Goal: Task Accomplishment & Management: Use online tool/utility

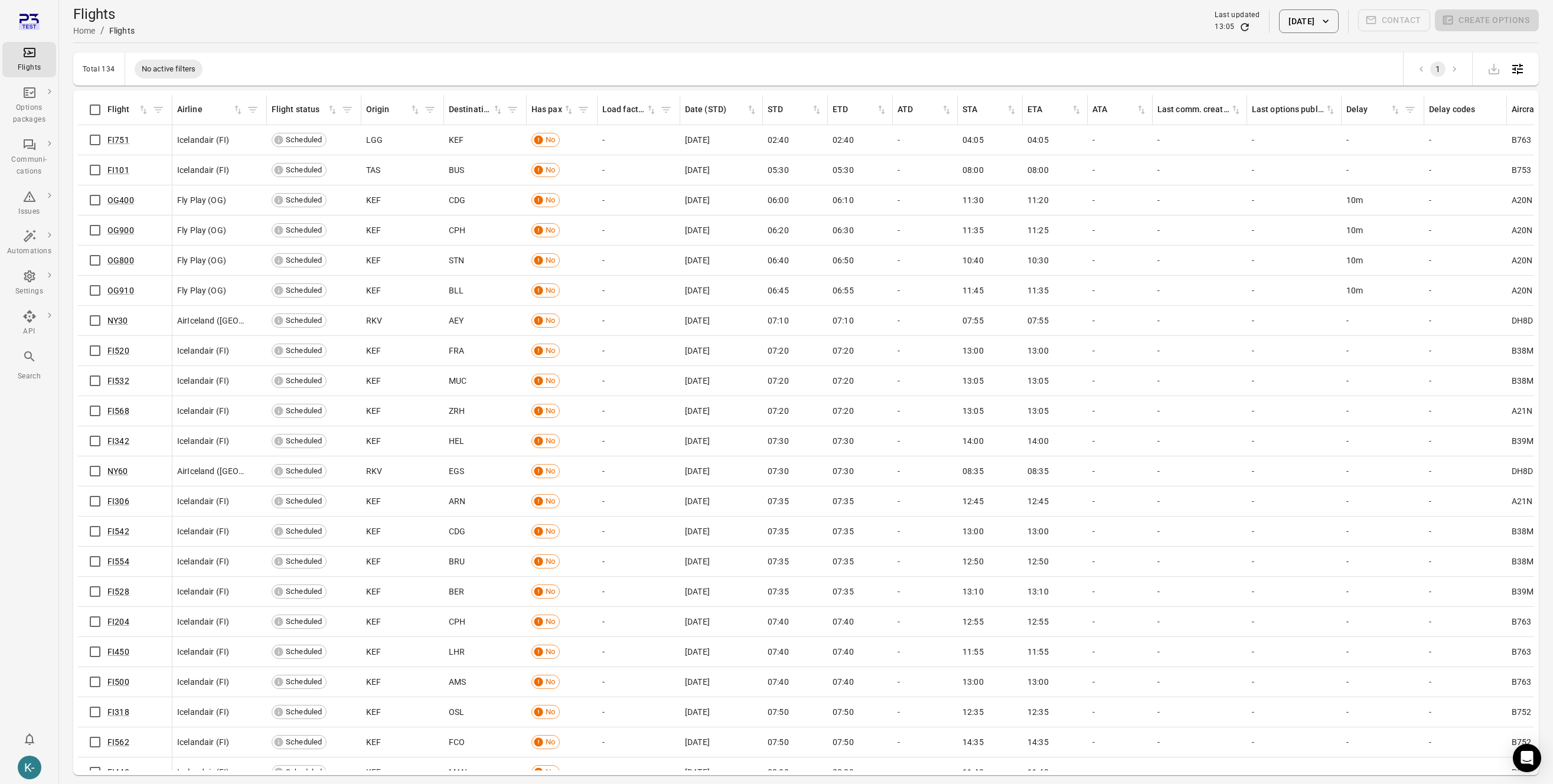
click at [179, 31] on div "Flights Home / Flights Last updated 13:05 [DATE] Contact Create options" at bounding box center [806, 21] width 1466 height 33
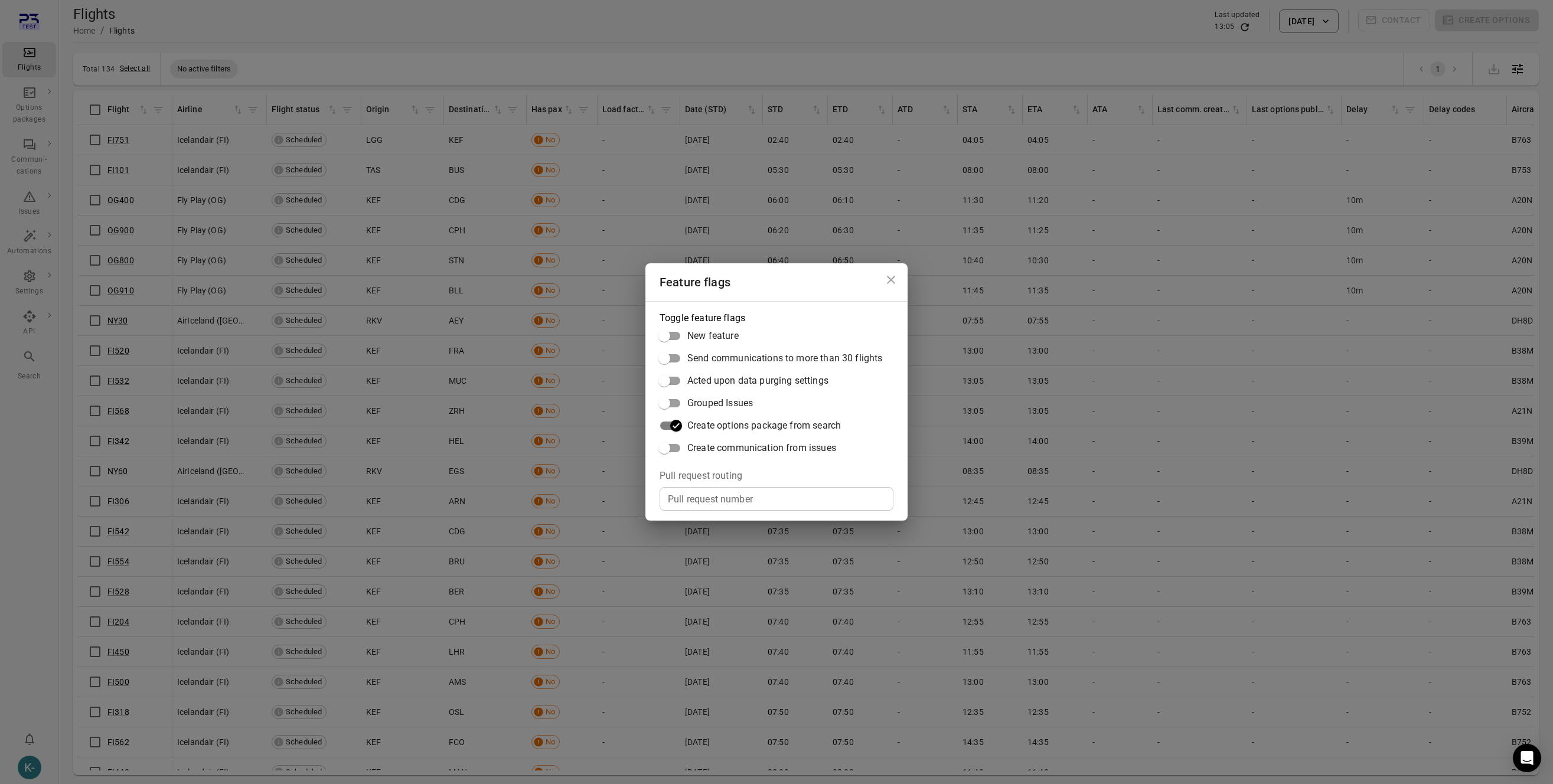
click at [439, 394] on div "Feature flags Toggle feature flags New feature Send communications to more than…" at bounding box center [776, 392] width 1553 height 784
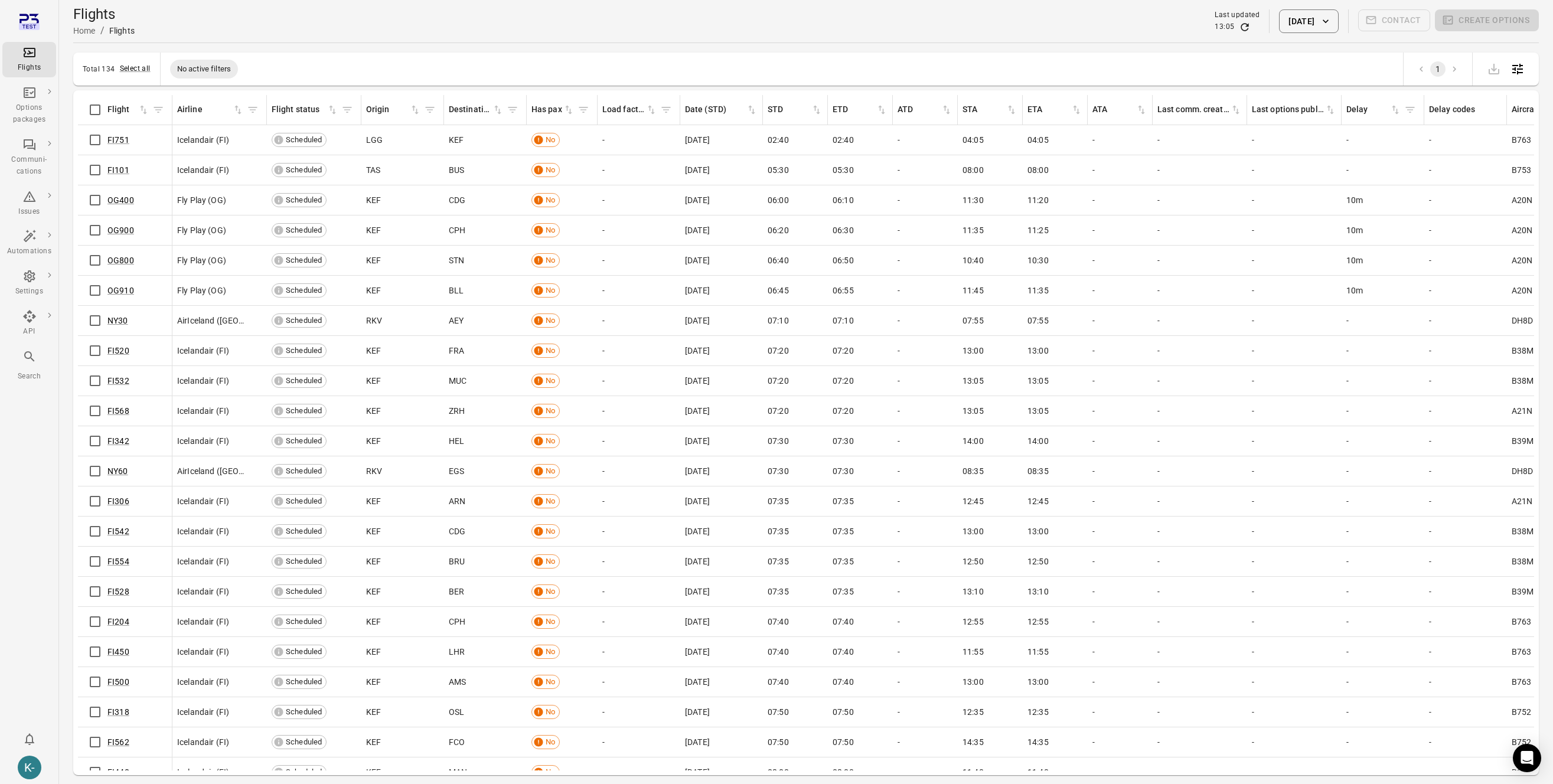
click at [1279, 11] on button "[DATE]" at bounding box center [1308, 21] width 59 height 24
click at [1395, 84] on icon "Choose date, selected date is Oct 9, 2025" at bounding box center [1395, 86] width 14 height 14
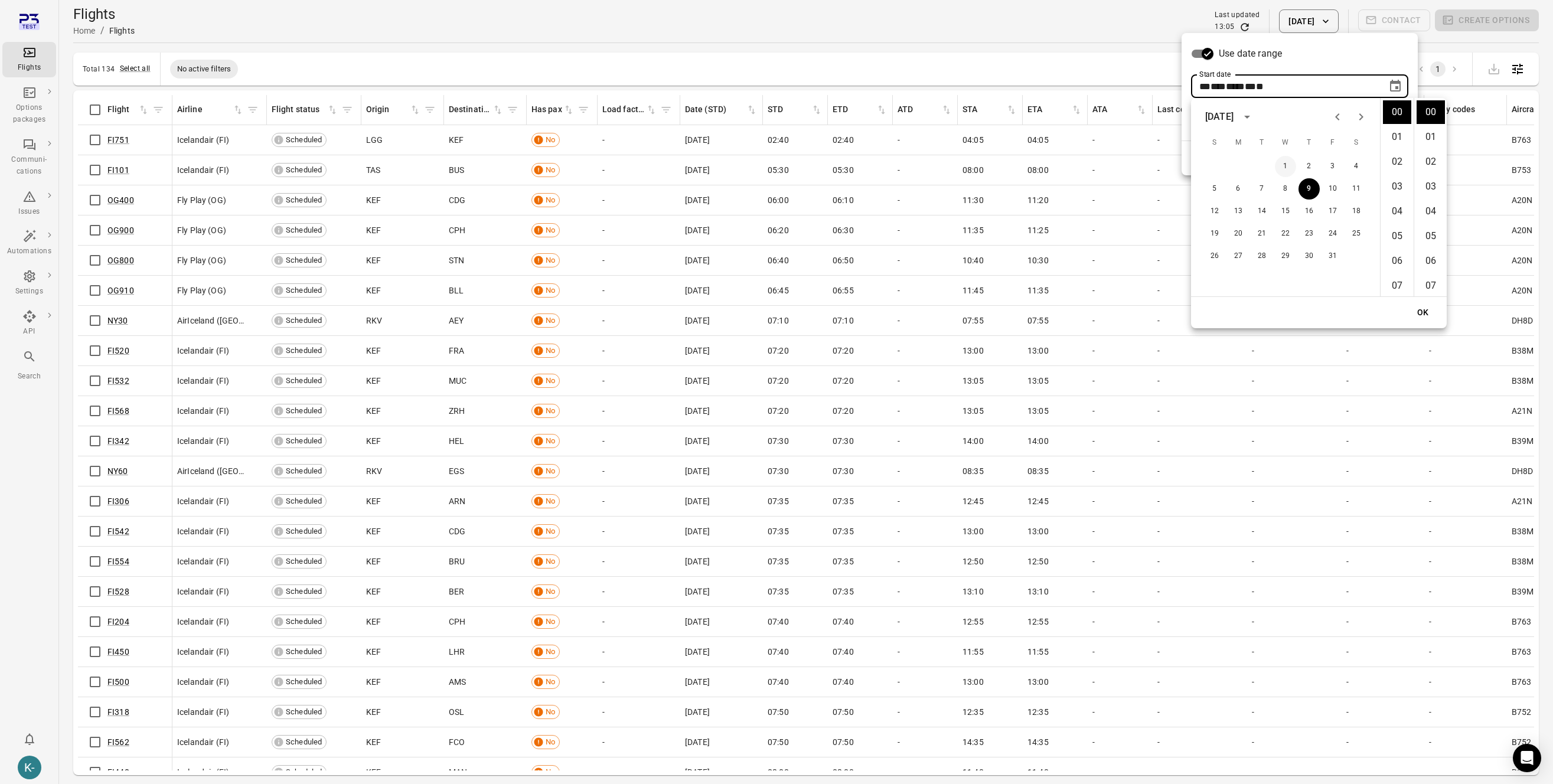
click at [1289, 159] on button "1" at bounding box center [1286, 166] width 21 height 21
click at [1344, 123] on icon "Previous month" at bounding box center [1337, 117] width 14 height 14
click at [1268, 246] on div "28 29 30" at bounding box center [1286, 256] width 189 height 21
click at [1263, 254] on button "30" at bounding box center [1262, 256] width 21 height 21
type input "**********"
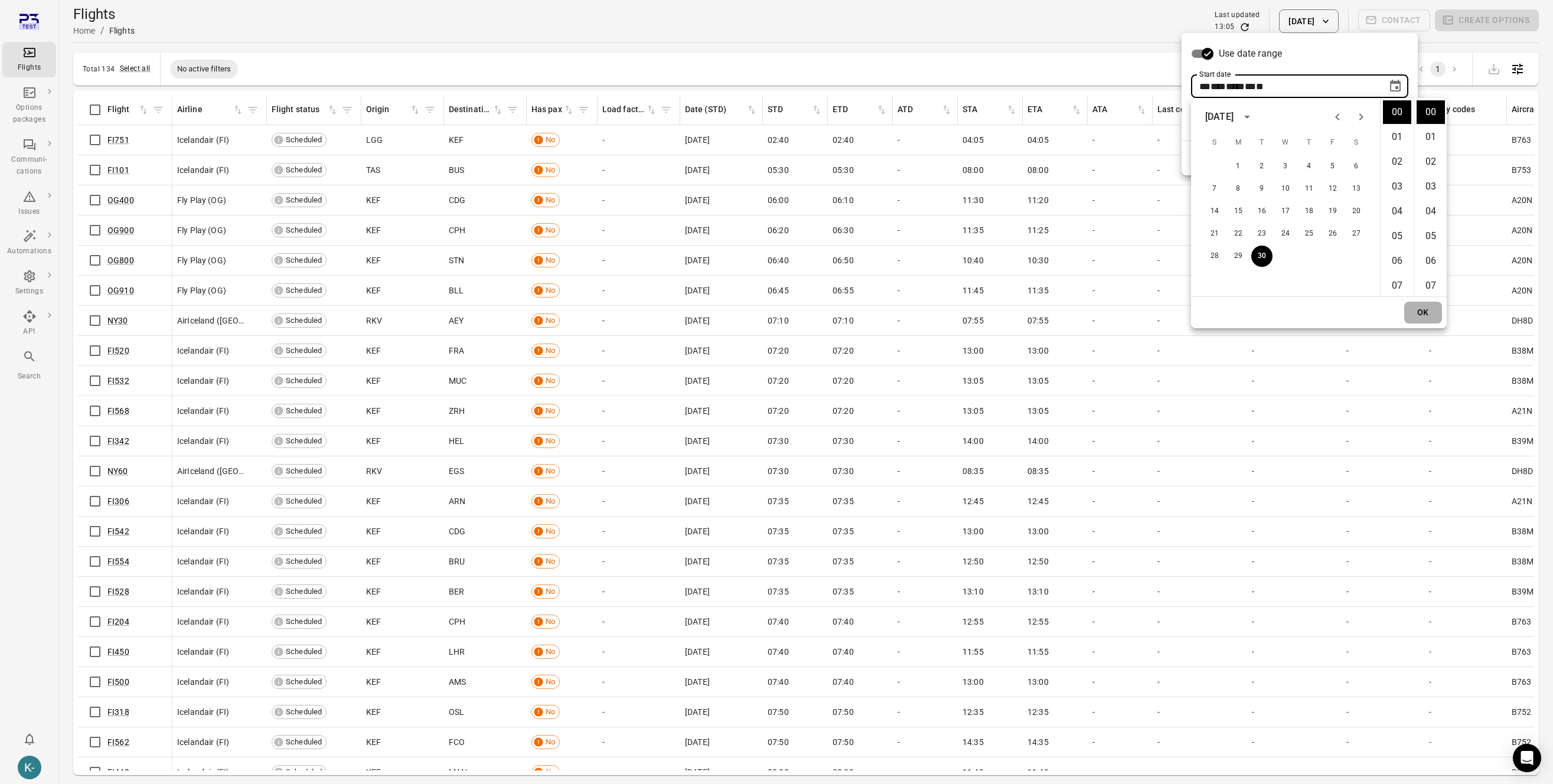
click at [1422, 311] on button "OK" at bounding box center [1423, 312] width 38 height 22
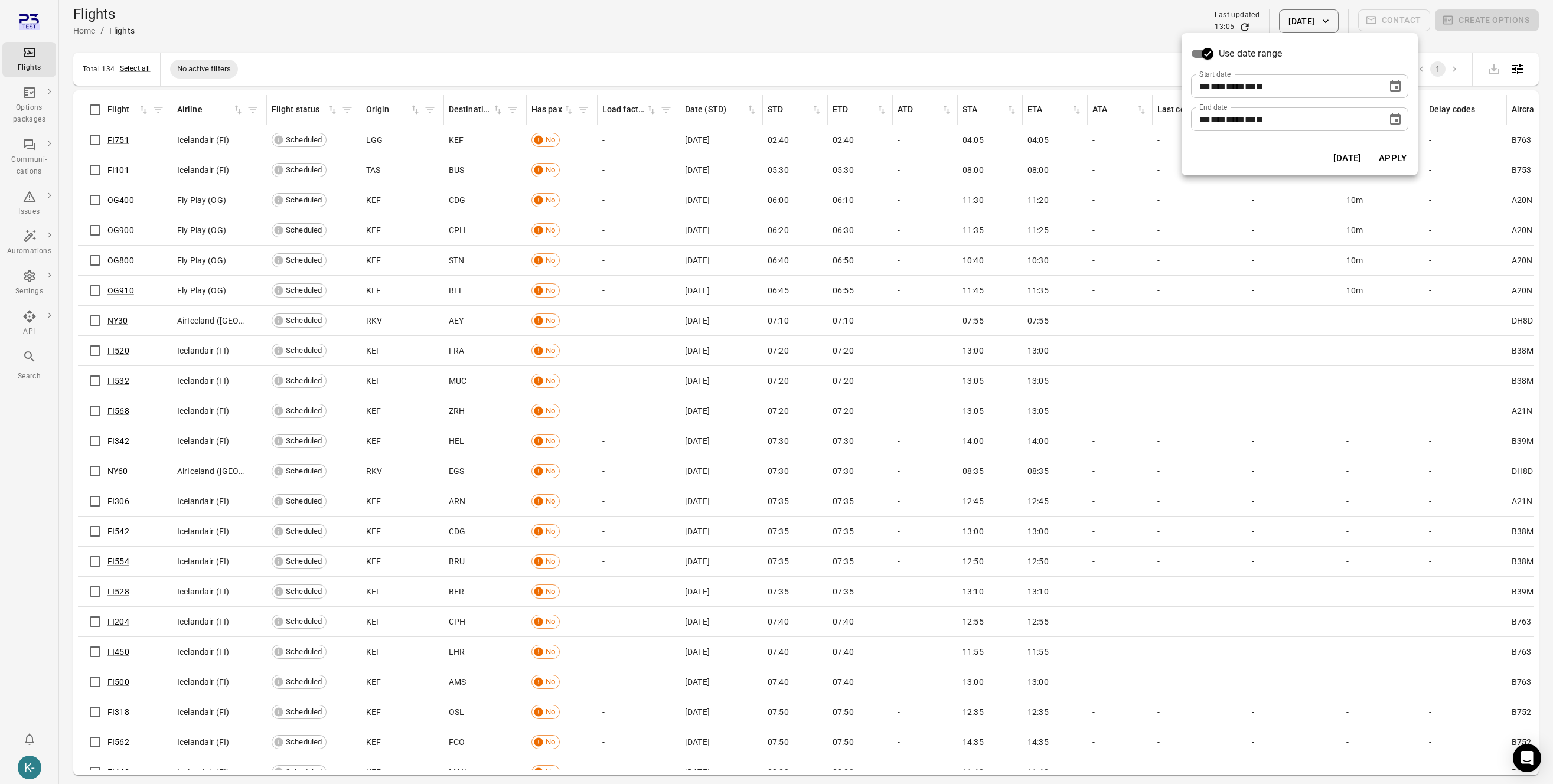
click at [1383, 161] on button "Apply" at bounding box center [1392, 158] width 41 height 24
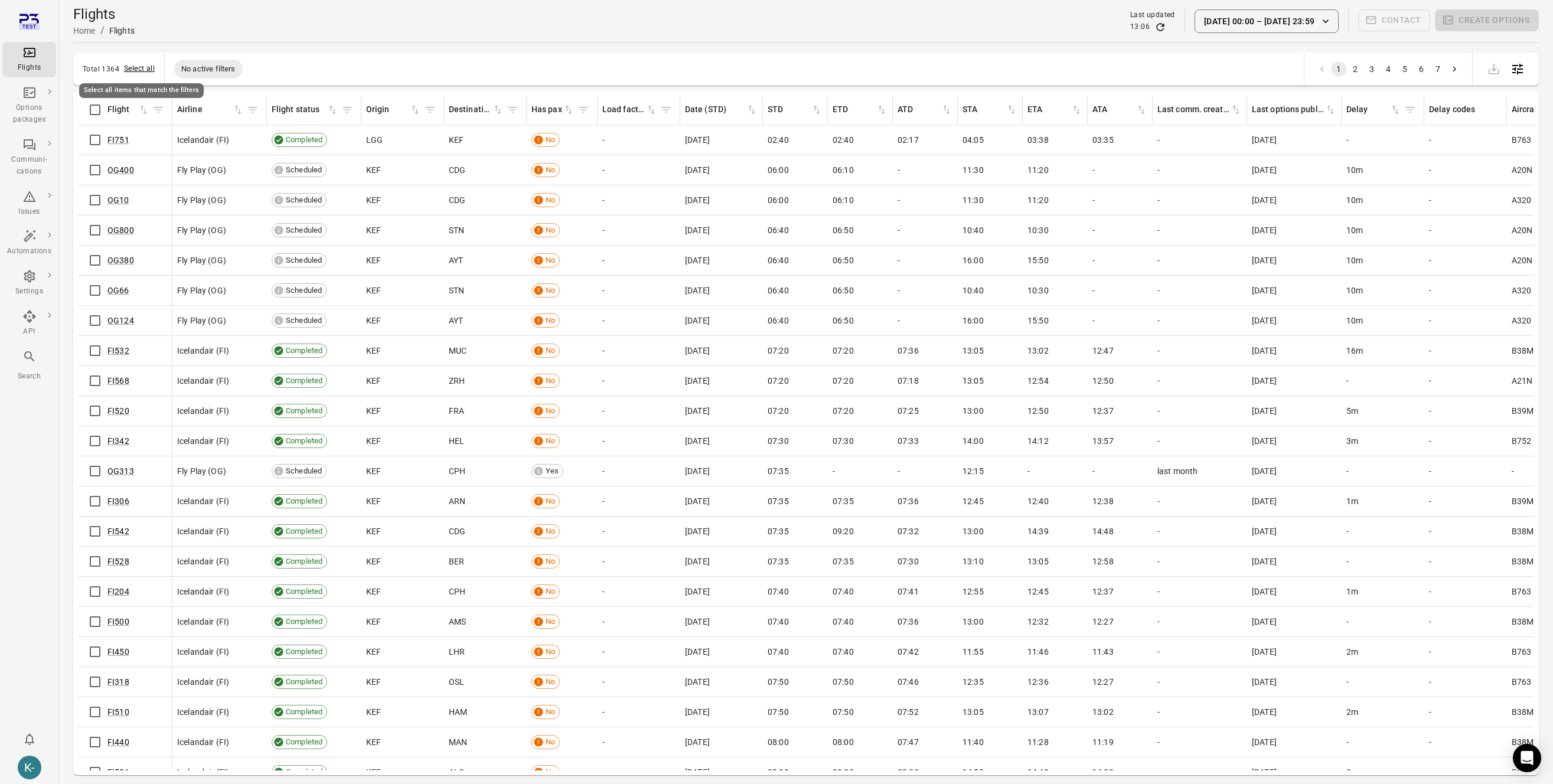
click at [140, 71] on button "Select all" at bounding box center [139, 69] width 31 height 11
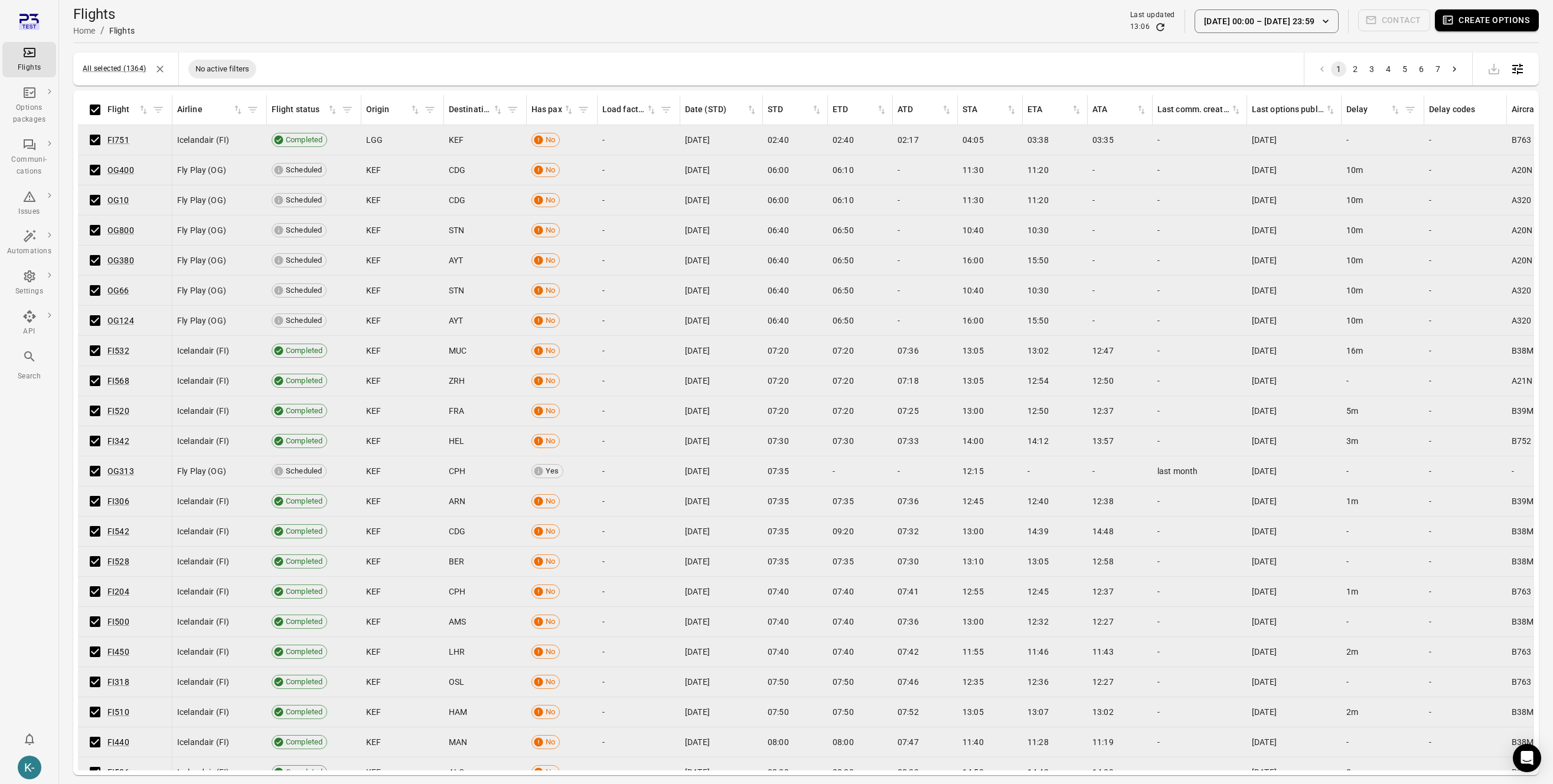
click at [1490, 10] on button "Create options" at bounding box center [1486, 20] width 104 height 22
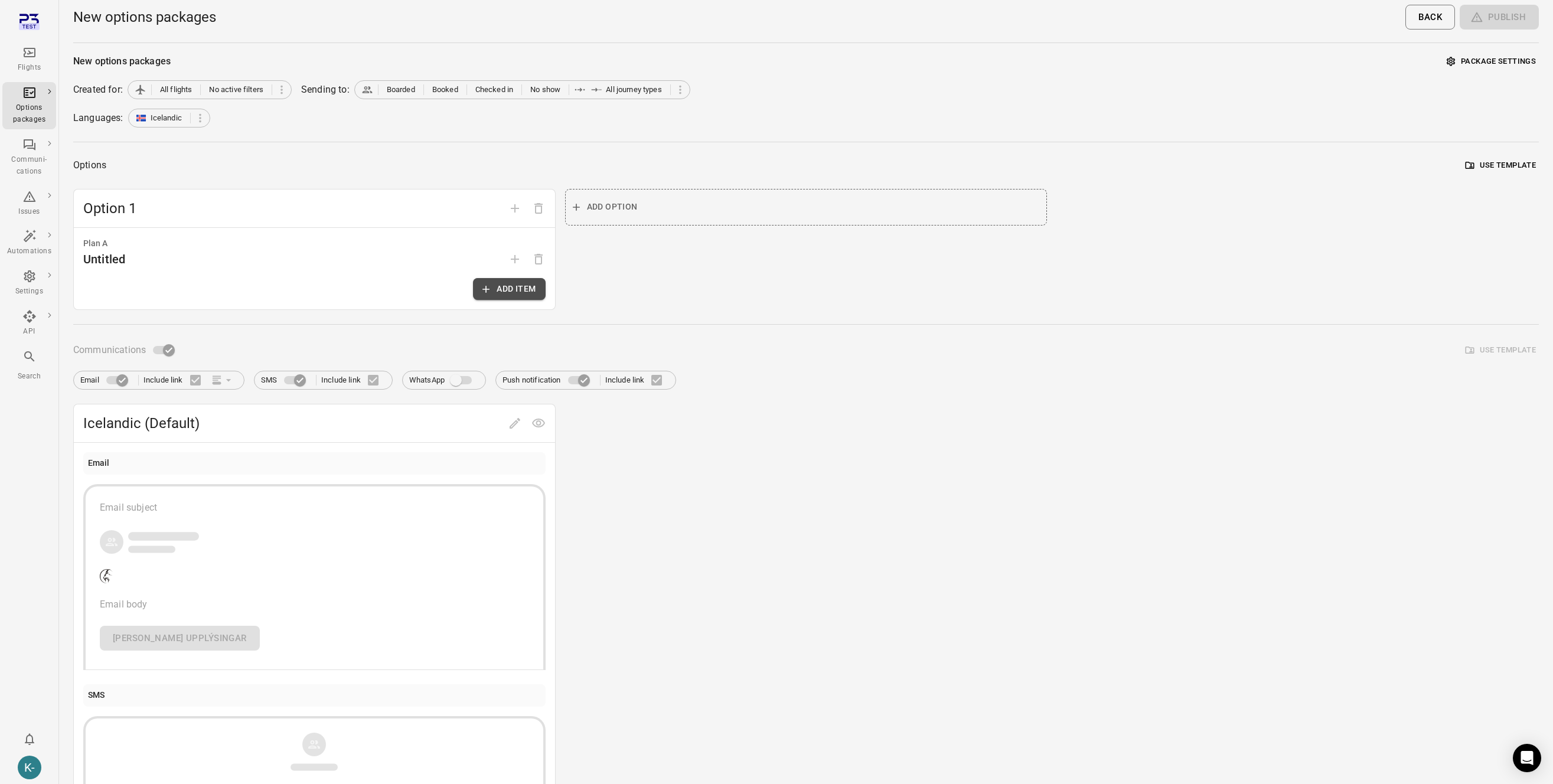
click at [498, 286] on button "Add item" at bounding box center [509, 288] width 72 height 22
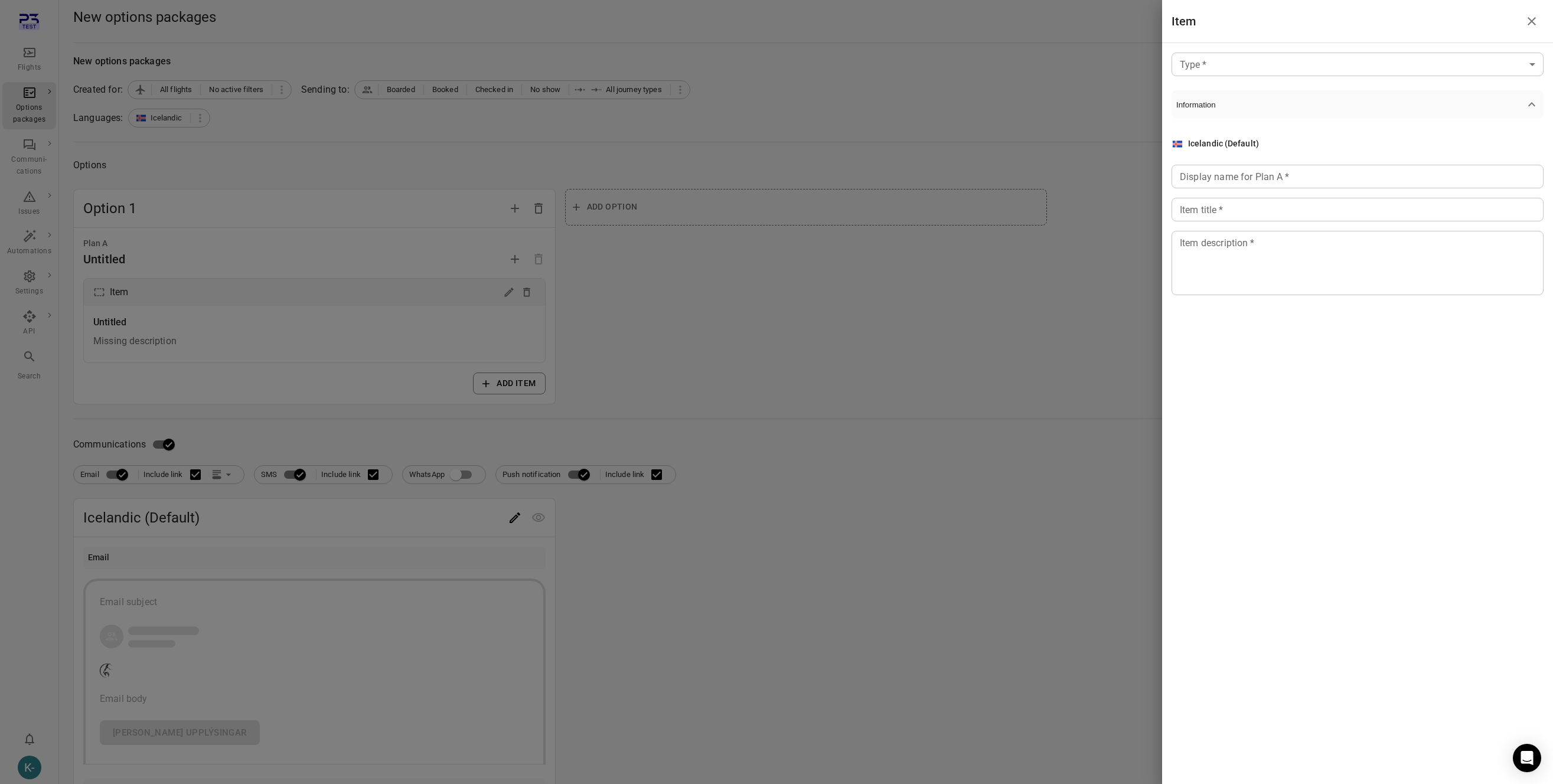
click at [1239, 67] on body "Flights Options packages Communi-cations Issues Automations Settings API Search…" at bounding box center [776, 610] width 1553 height 1221
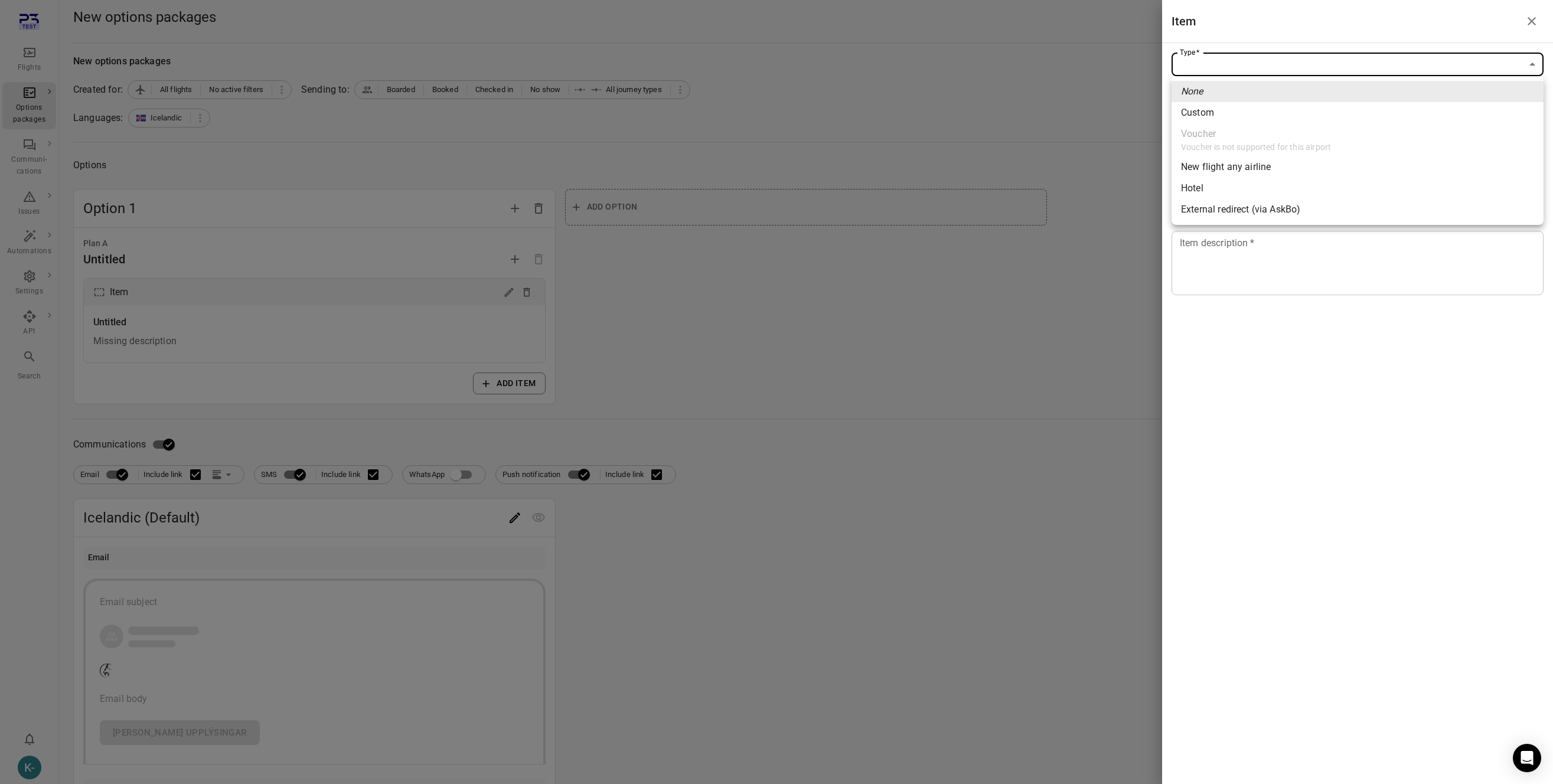
click at [1198, 115] on div "Custom" at bounding box center [1198, 112] width 33 height 14
type input "******"
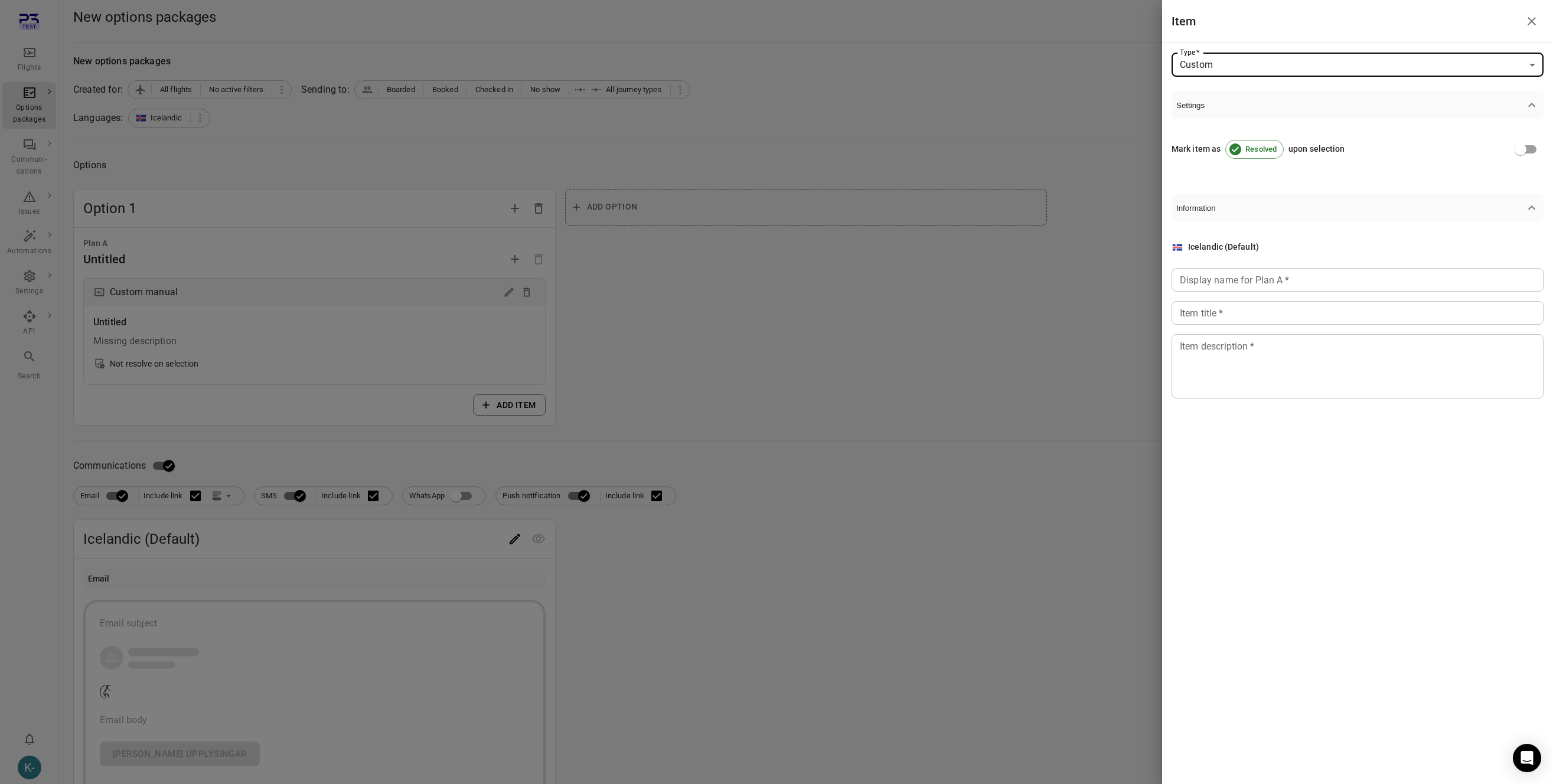
click at [1215, 277] on input "Display name for Plan A   *" at bounding box center [1357, 280] width 372 height 24
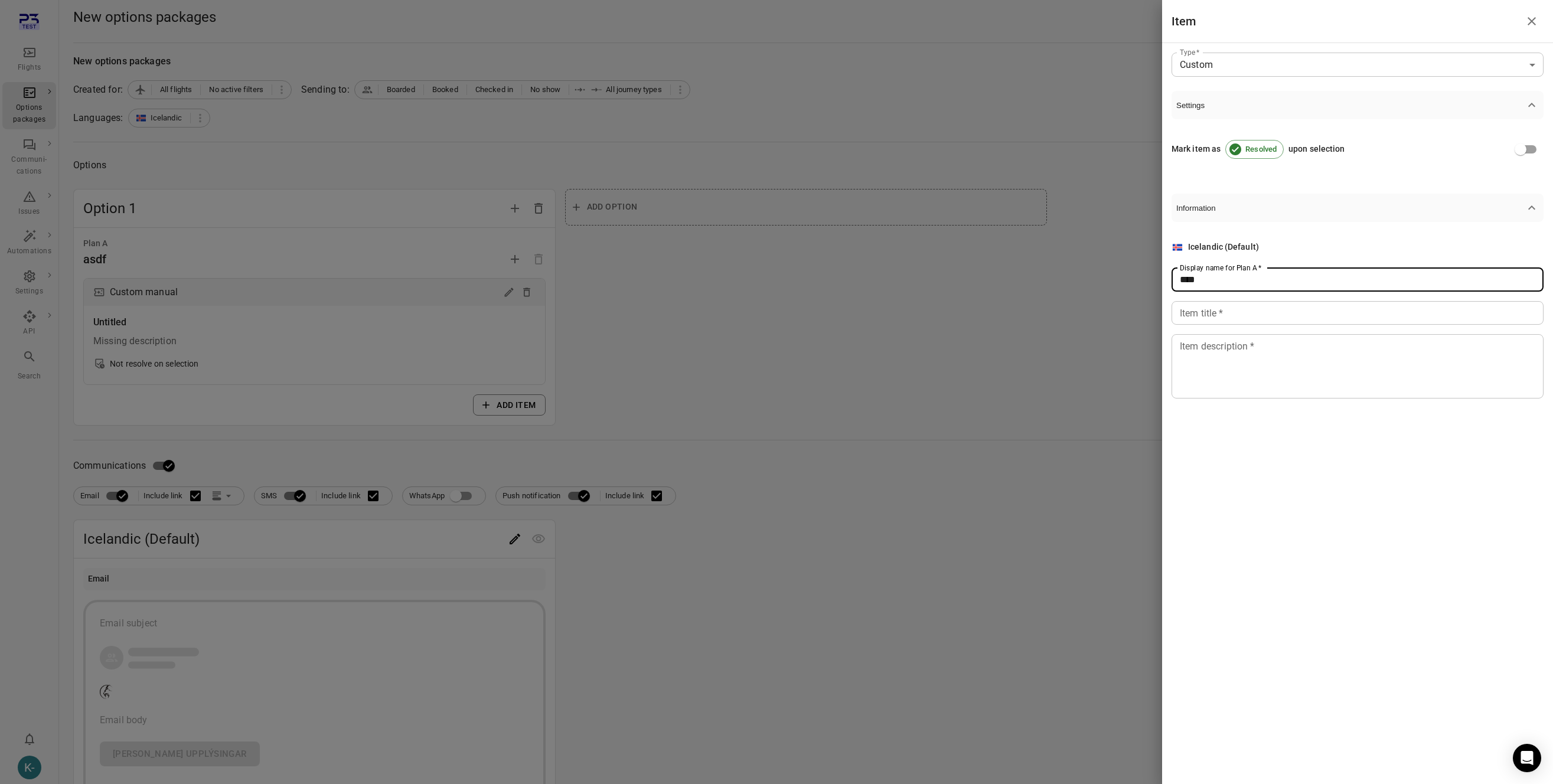
type input "****"
click at [1207, 328] on div "Icelandic (Default) Display name for Plan A   * **** Display name for Plan A   …" at bounding box center [1357, 319] width 372 height 157
click at [1207, 319] on input "Item title   *" at bounding box center [1357, 312] width 372 height 24
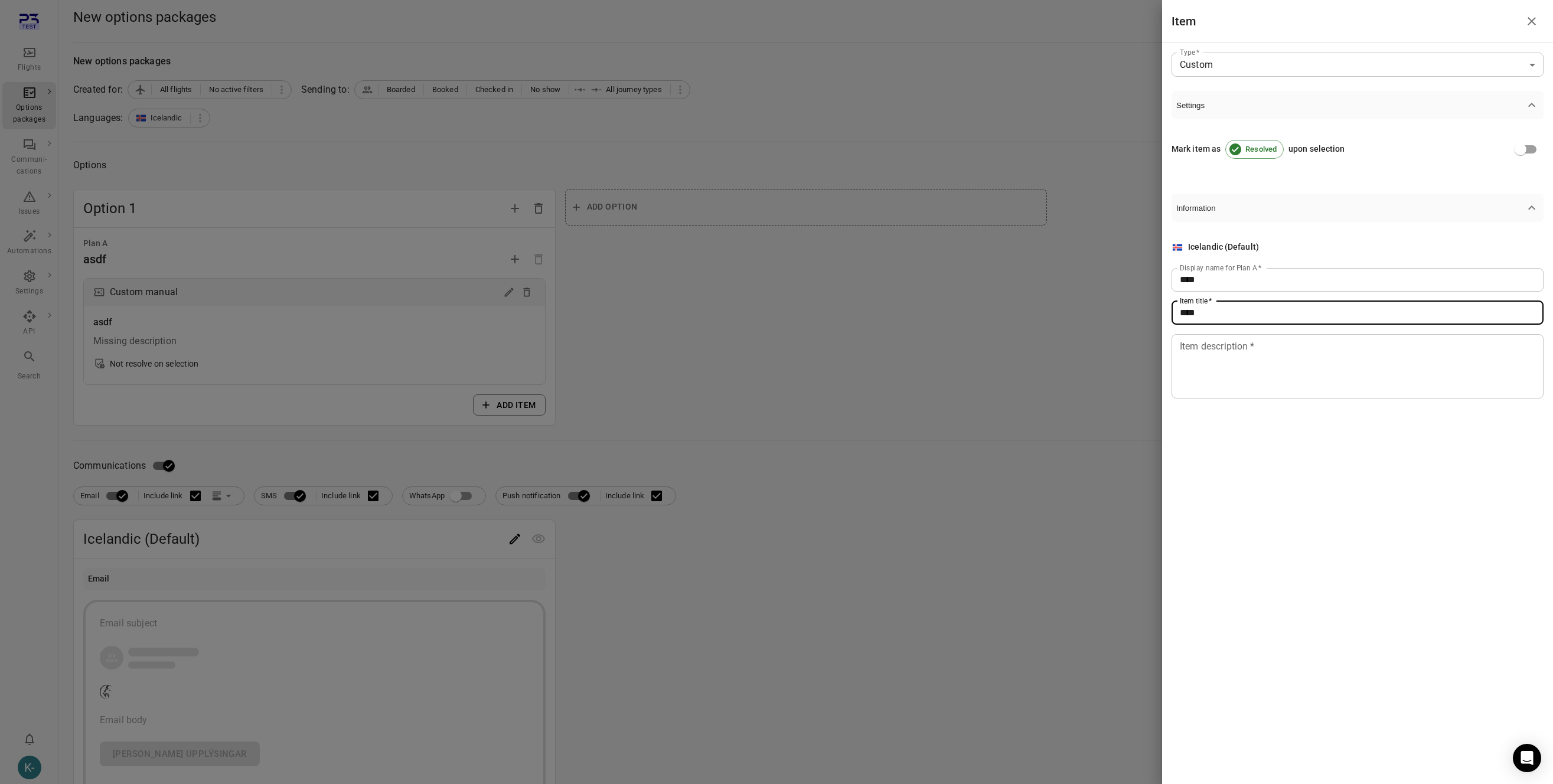
type input "****"
click at [1211, 359] on textarea "Item description   *" at bounding box center [1357, 366] width 355 height 55
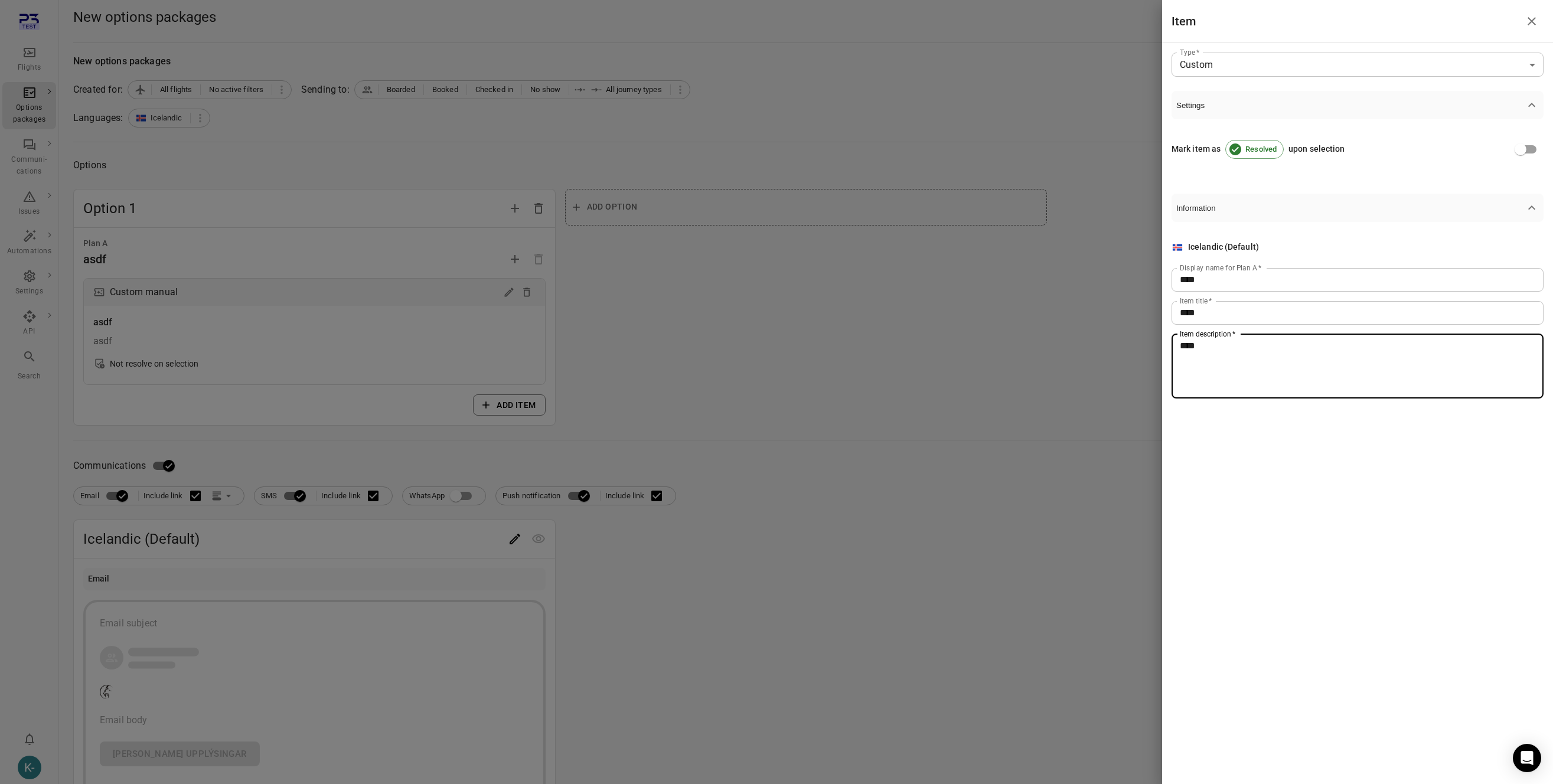
type textarea "****"
click at [254, 504] on div at bounding box center [776, 392] width 1553 height 784
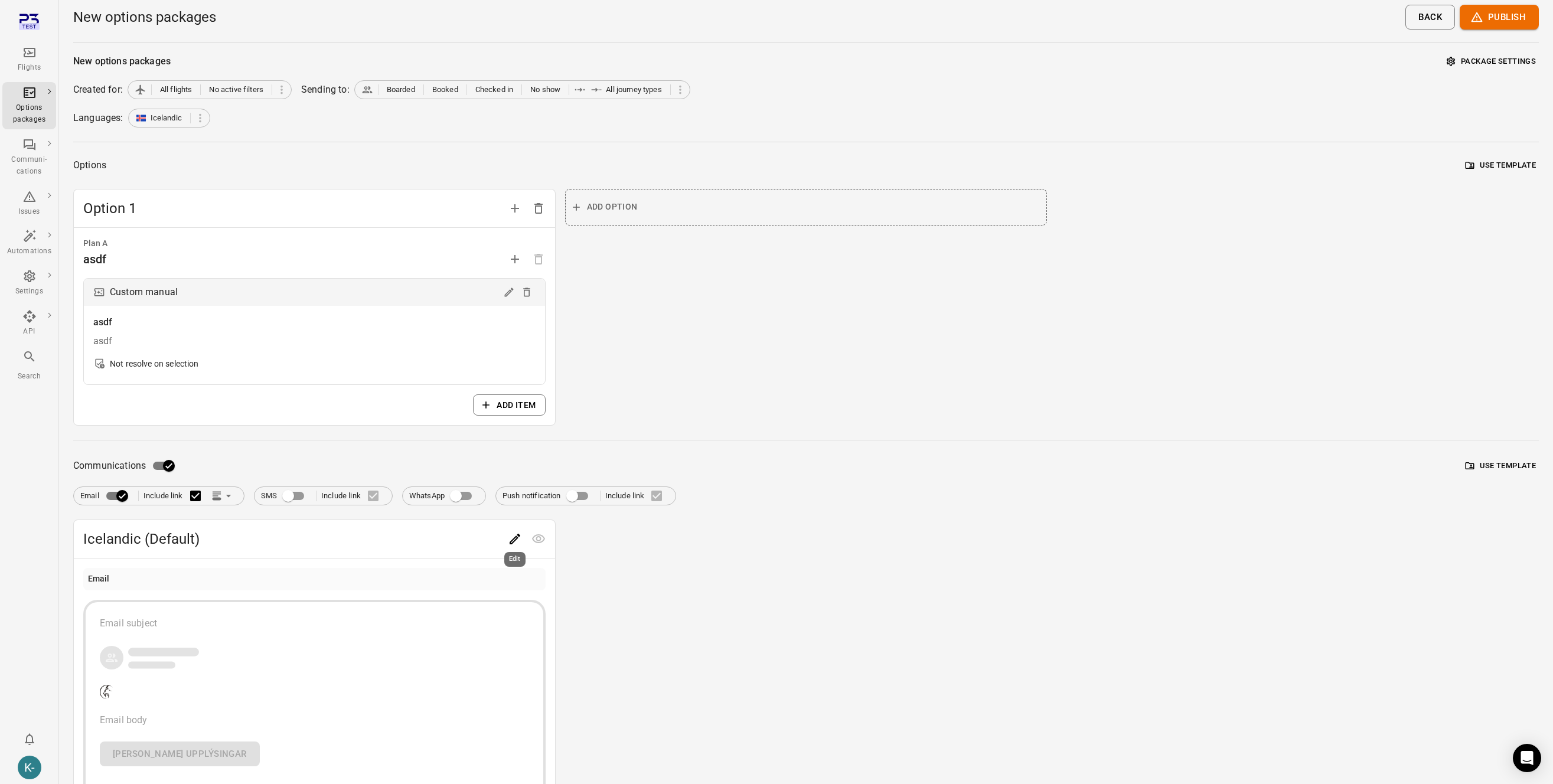
click at [514, 544] on div "Edit" at bounding box center [514, 556] width 24 height 24
click at [511, 537] on icon "Edit" at bounding box center [514, 539] width 14 height 14
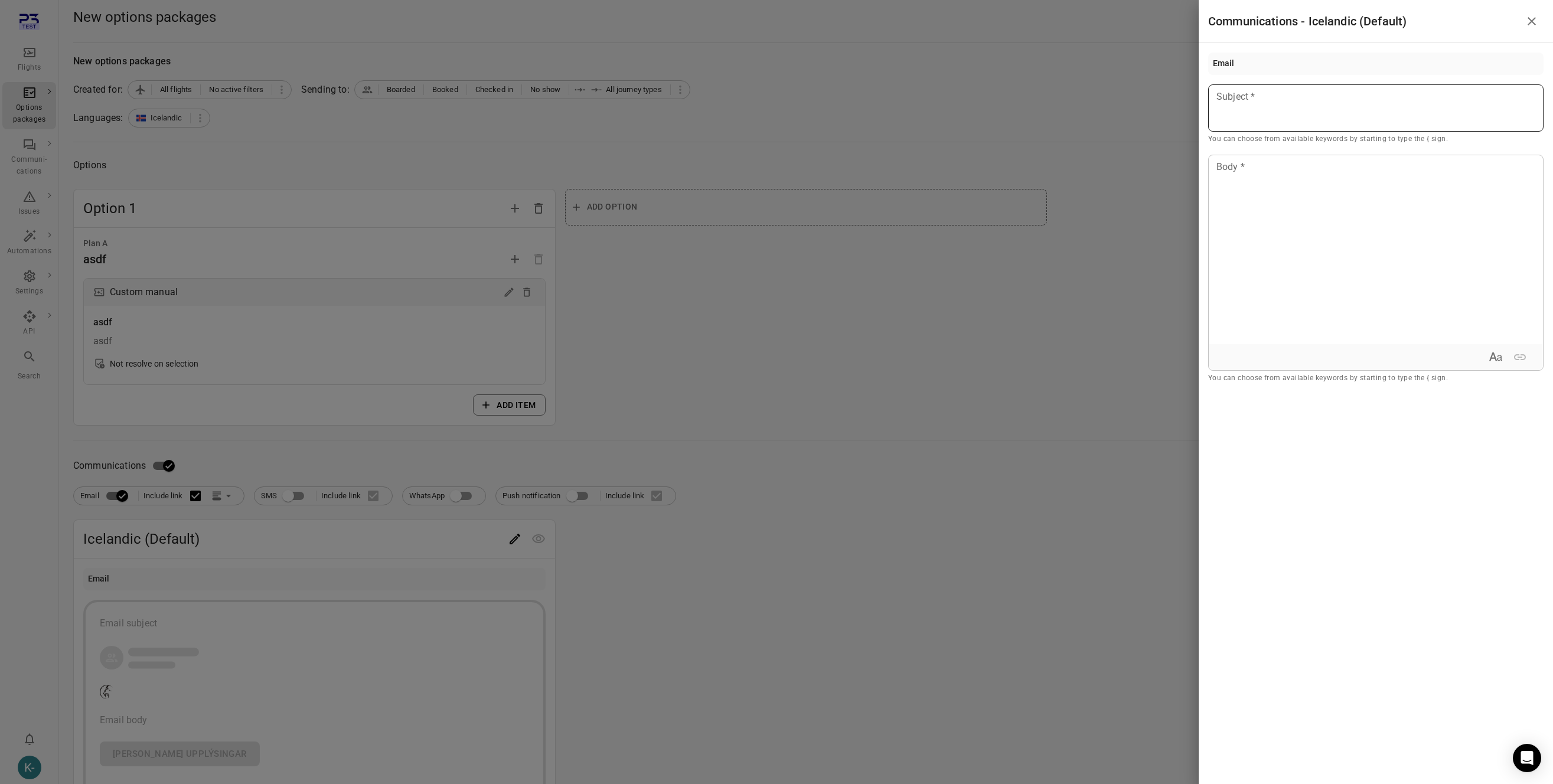
click at [1259, 110] on div at bounding box center [1375, 108] width 335 height 47
click at [1250, 211] on div at bounding box center [1376, 250] width 334 height 189
click at [1066, 213] on div at bounding box center [776, 392] width 1553 height 784
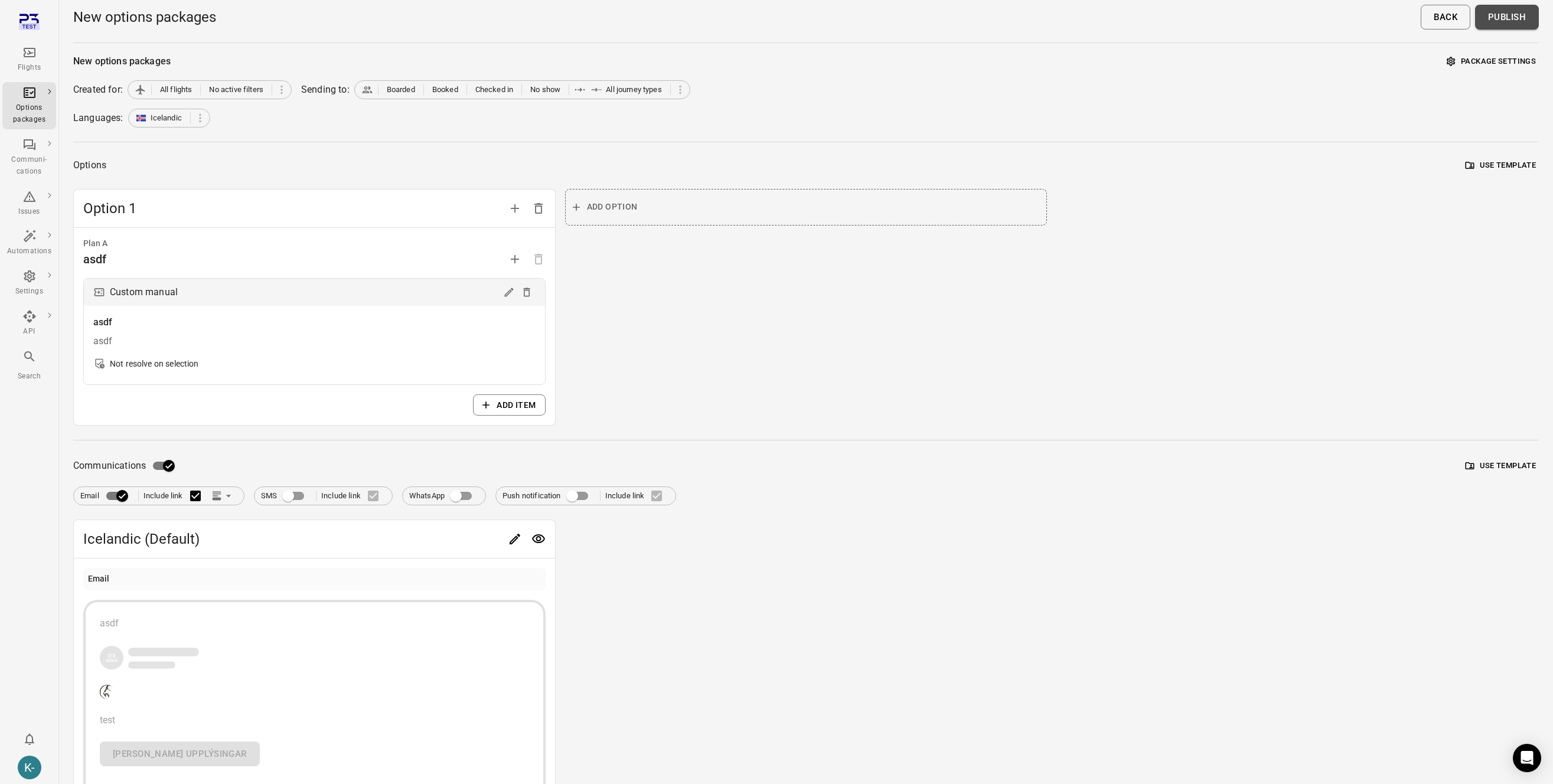
click at [1504, 19] on button "Publish" at bounding box center [1507, 17] width 64 height 24
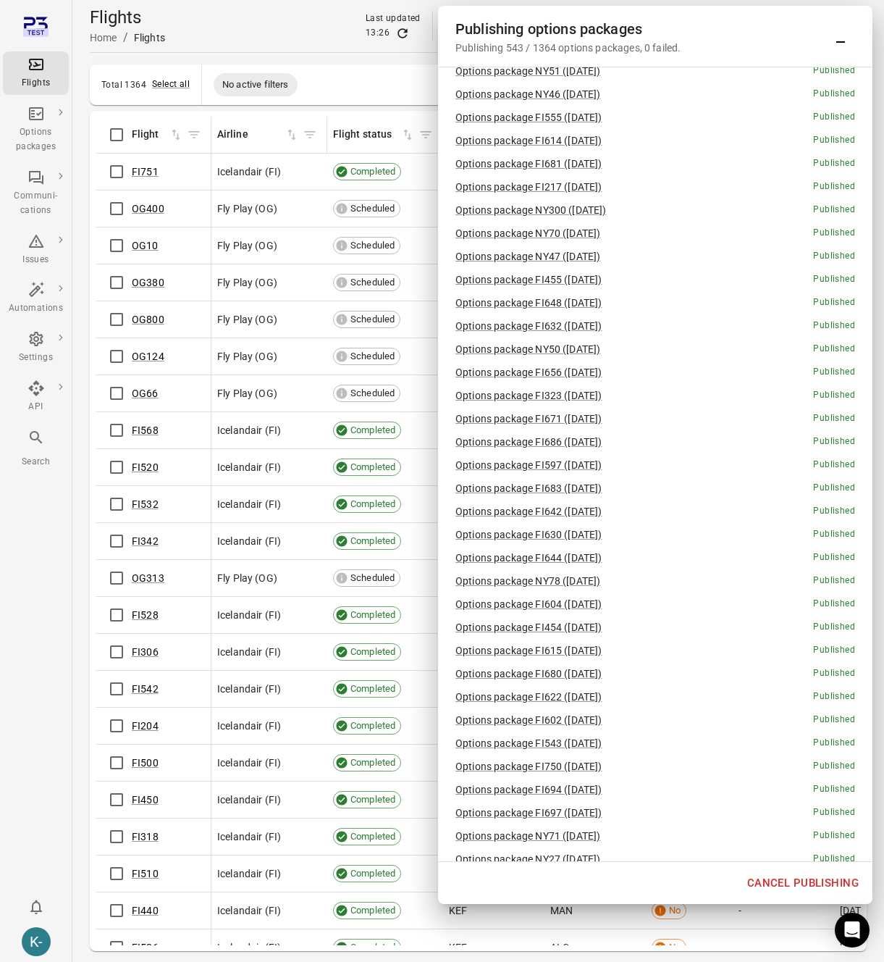
scroll to position [10386, 0]
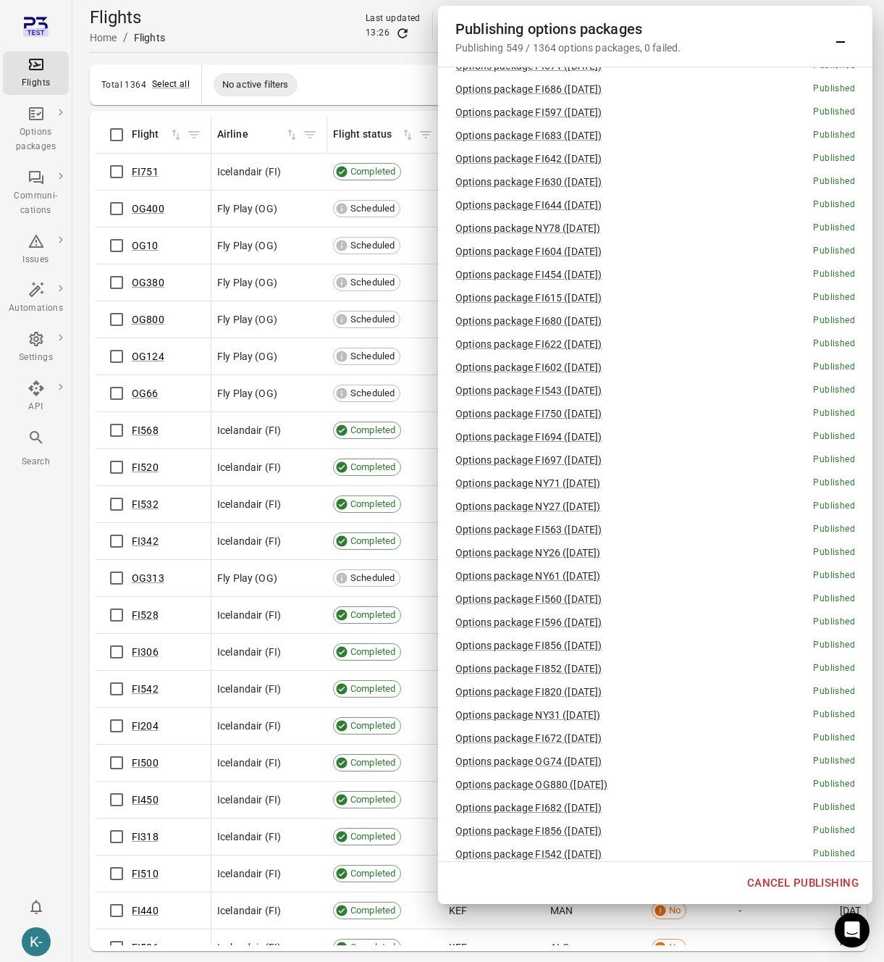
click at [775, 883] on button "Cancel publishing" at bounding box center [803, 883] width 127 height 30
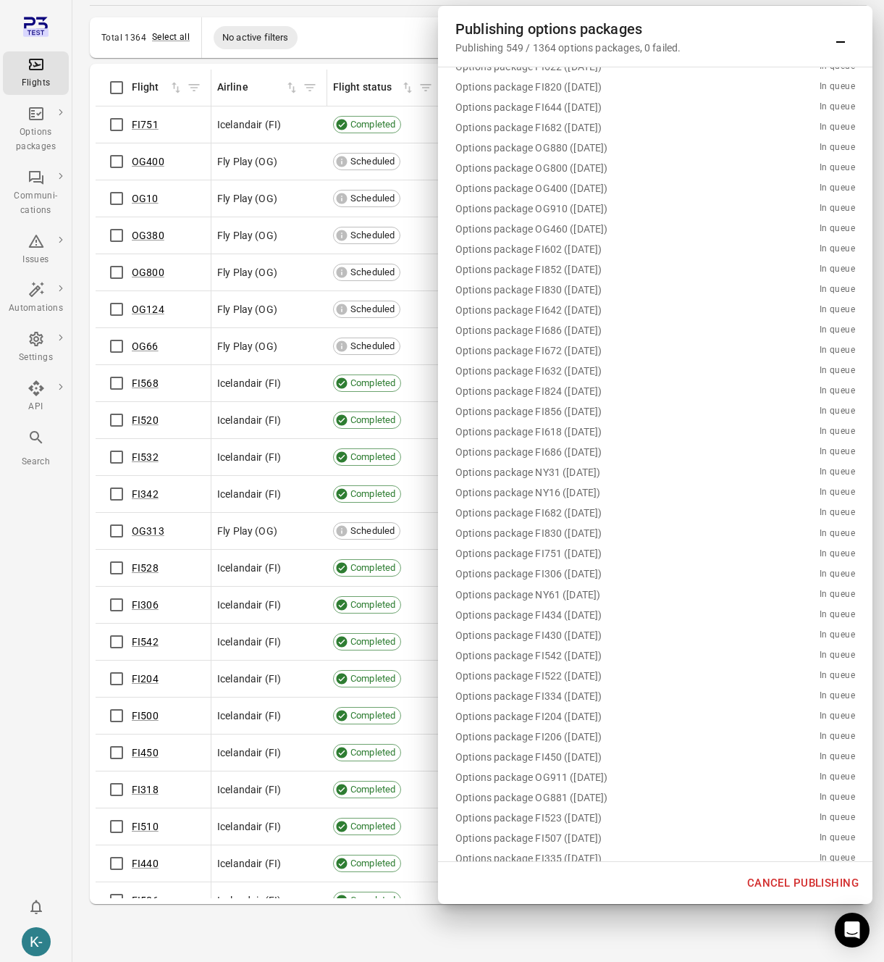
scroll to position [28491, 0]
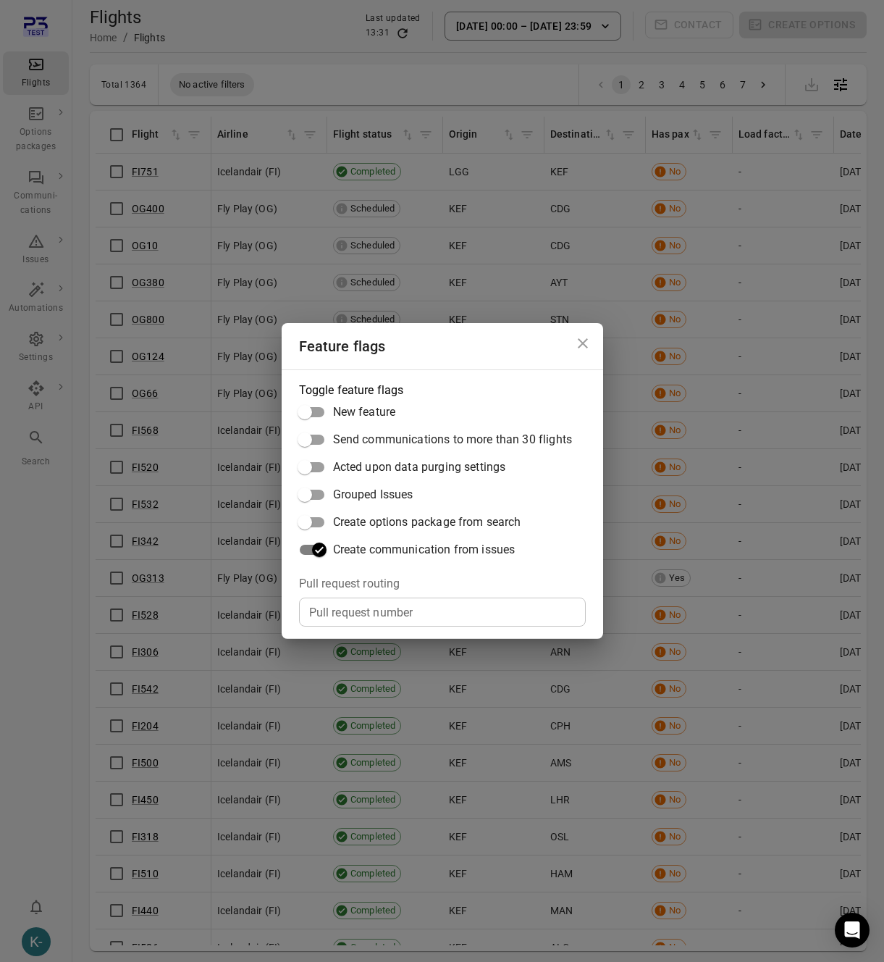
click at [329, 611] on input "Pull request number" at bounding box center [442, 612] width 287 height 29
click at [377, 604] on input "Pull request number" at bounding box center [442, 612] width 287 height 29
paste input "*****"
type input "*****"
click at [755, 76] on div "Feature flags Toggle feature flags New feature Send communications to more than…" at bounding box center [442, 481] width 884 height 962
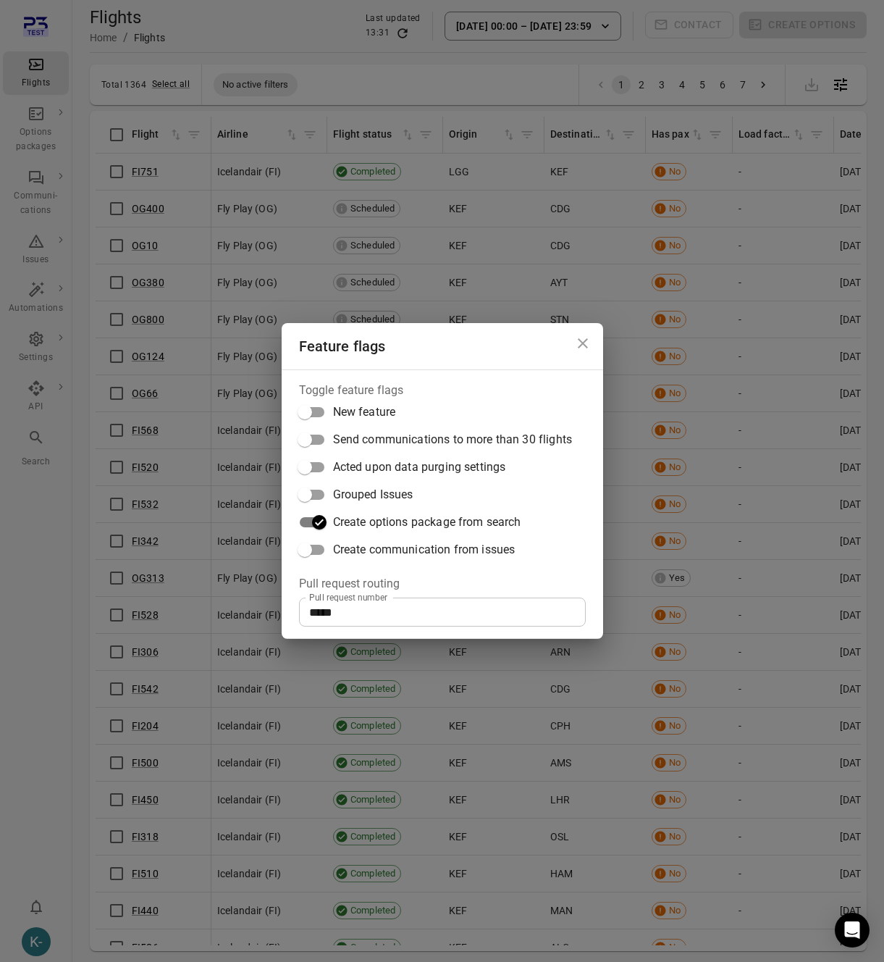
click at [192, 318] on div "Feature flags Toggle feature flags New feature Send communications to more than…" at bounding box center [442, 481] width 884 height 962
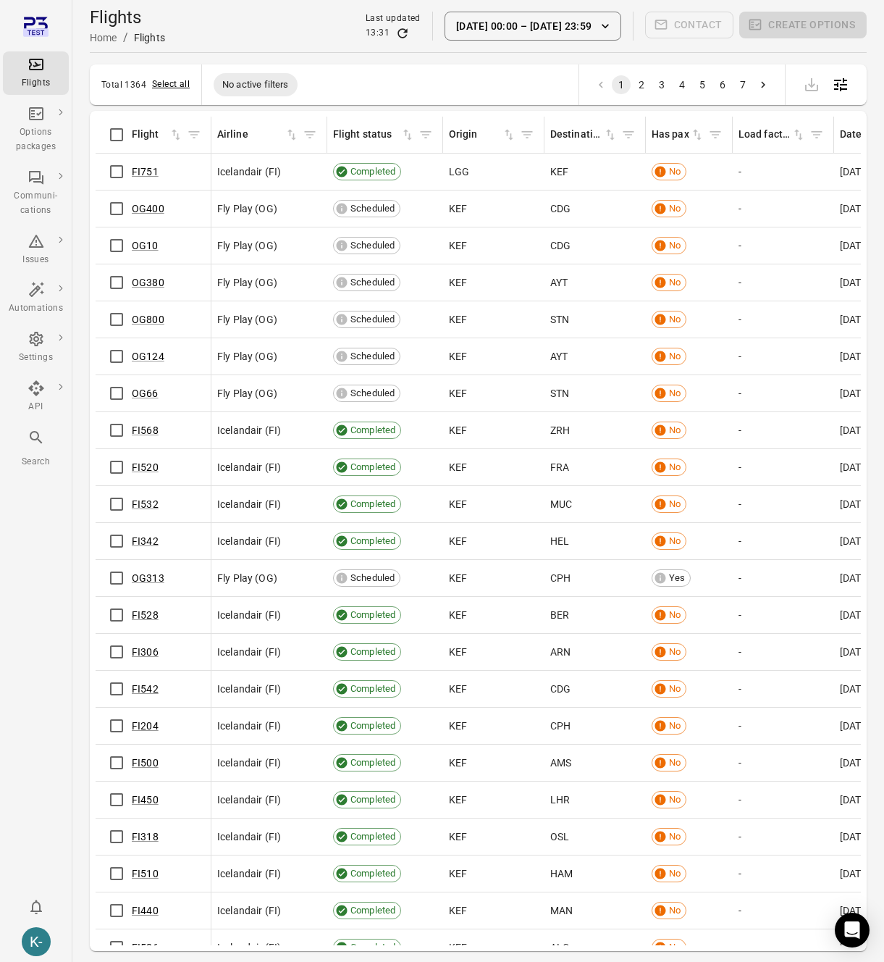
click at [164, 86] on button "Select all" at bounding box center [171, 85] width 38 height 14
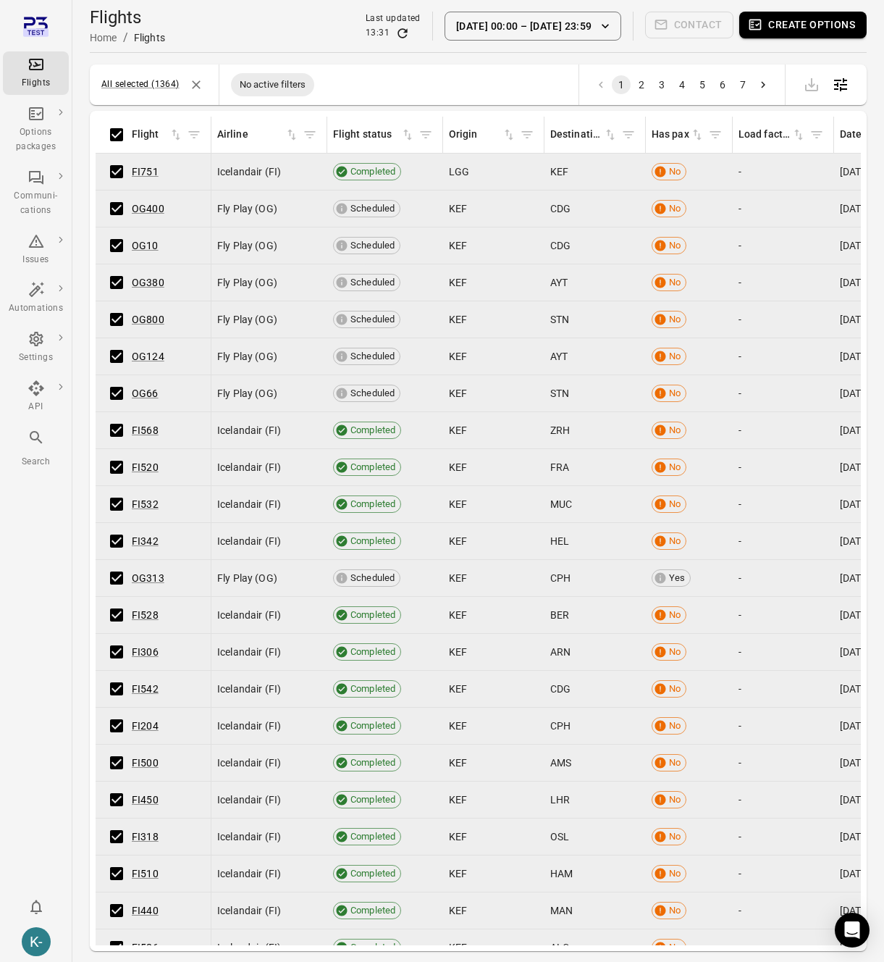
click at [786, 30] on button "Create options" at bounding box center [803, 25] width 127 height 27
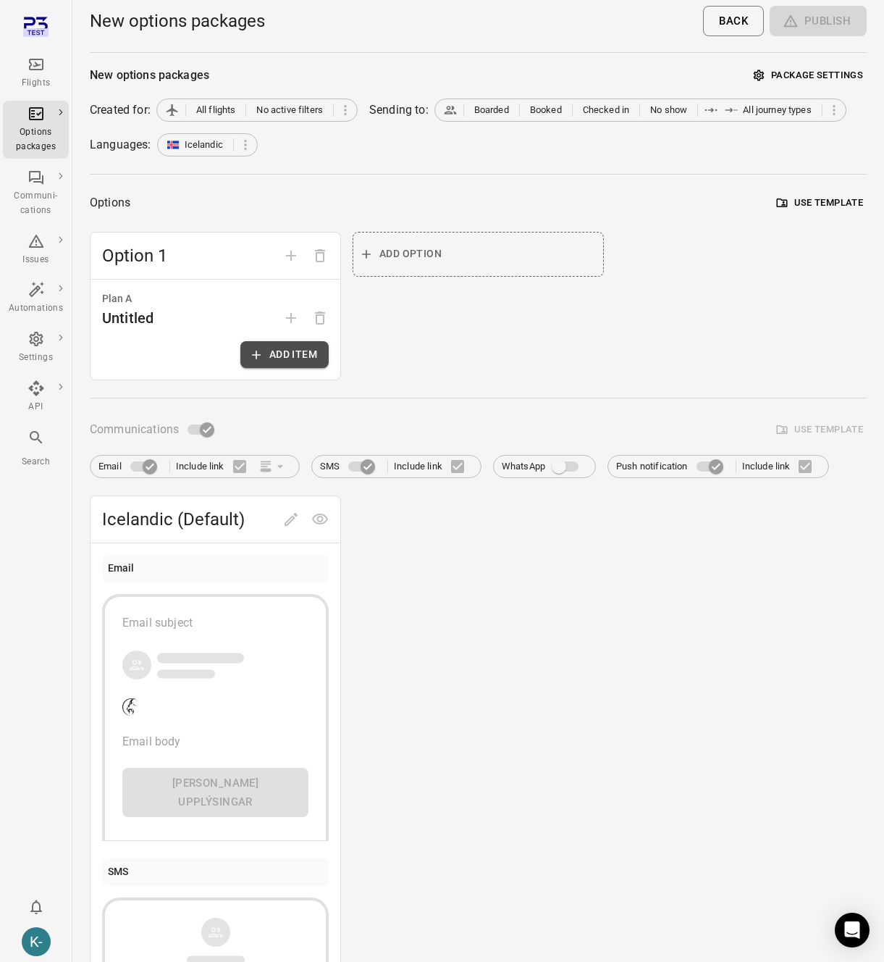
click at [272, 353] on button "Add item" at bounding box center [284, 354] width 88 height 27
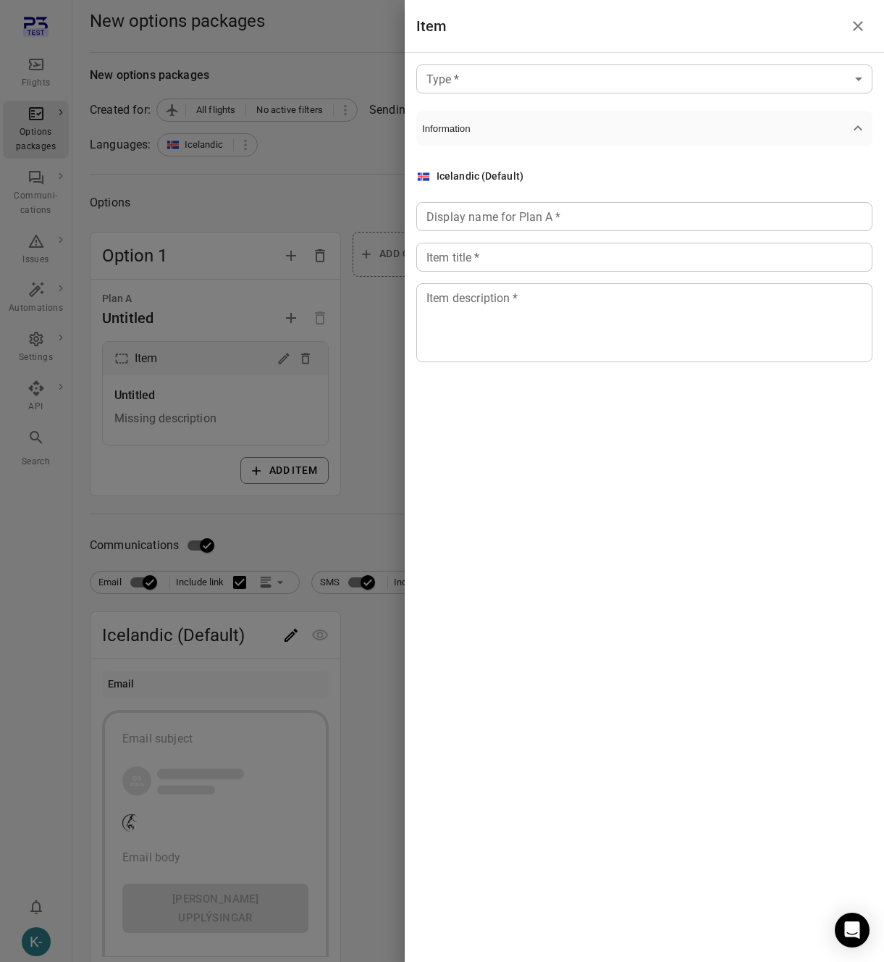
click at [563, 78] on body "Flights Options packages Communi-cations Issues Automations Settings API Search…" at bounding box center [442, 776] width 884 height 1552
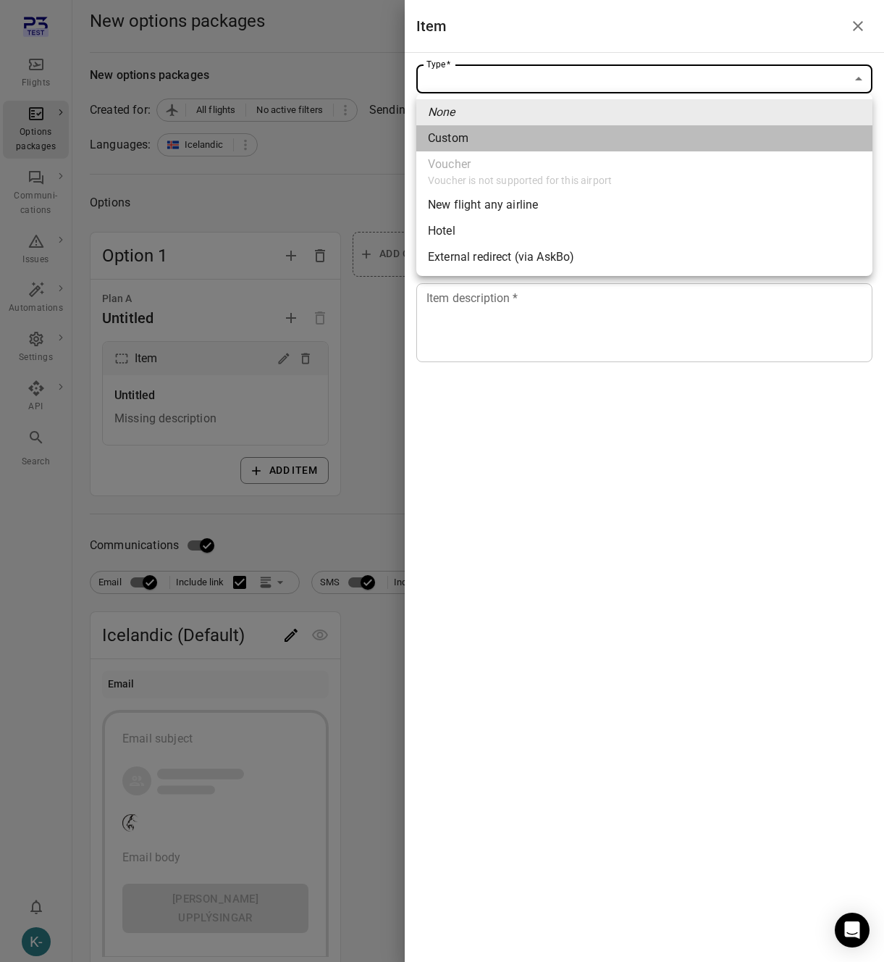
click at [452, 141] on div "Custom" at bounding box center [448, 138] width 41 height 17
type input "******"
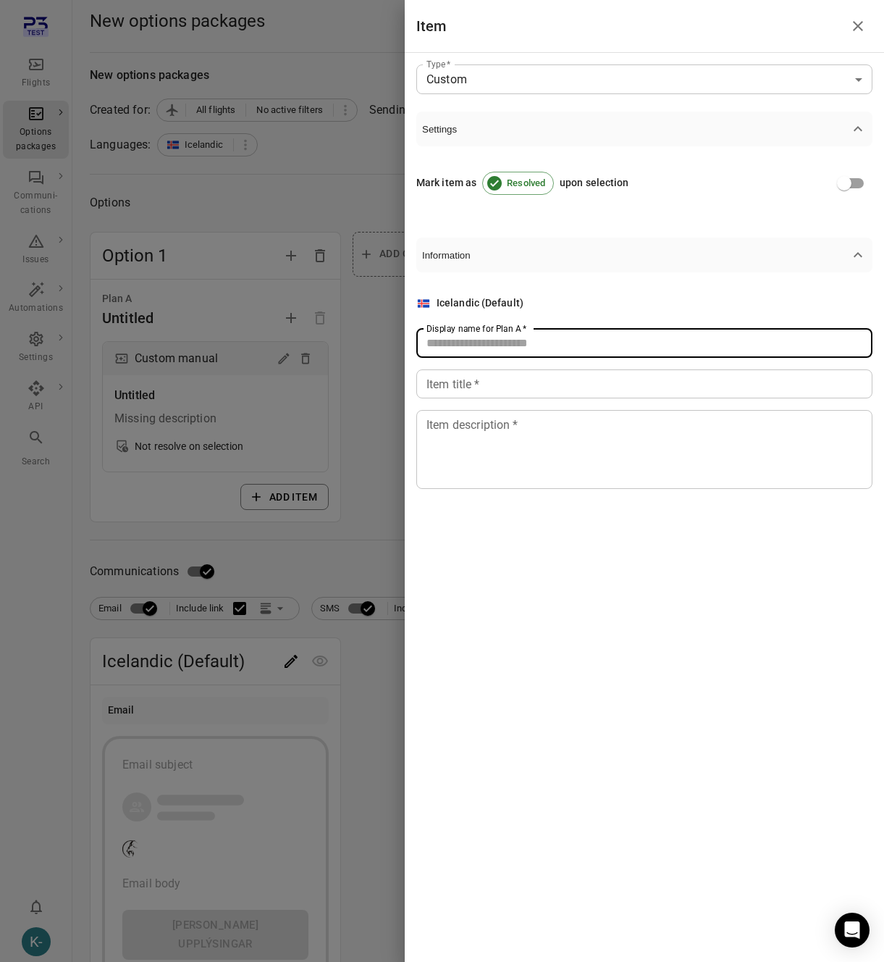
click at [460, 340] on input "Display name for Plan A   *" at bounding box center [645, 343] width 456 height 29
type input "****"
click at [439, 400] on div "Icelandic (Default) Display name for Plan A   * **** Display name for Plan A   …" at bounding box center [645, 392] width 456 height 193
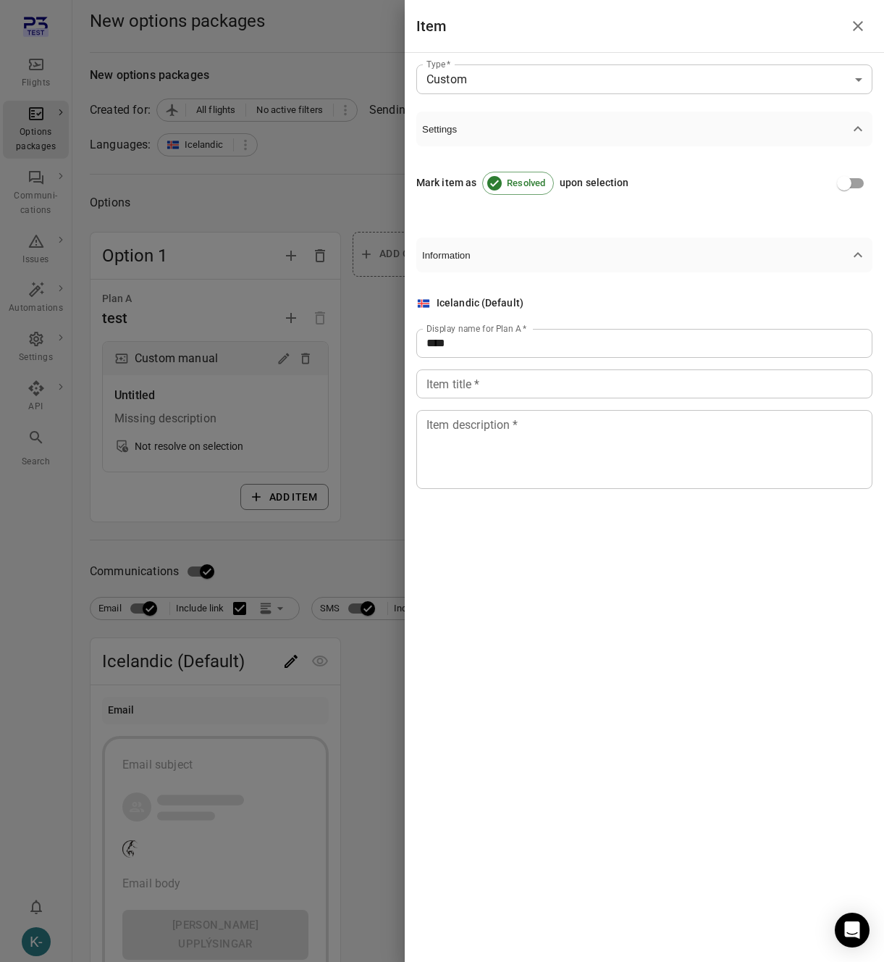
click at [439, 393] on input "Item title   *" at bounding box center [645, 383] width 456 height 29
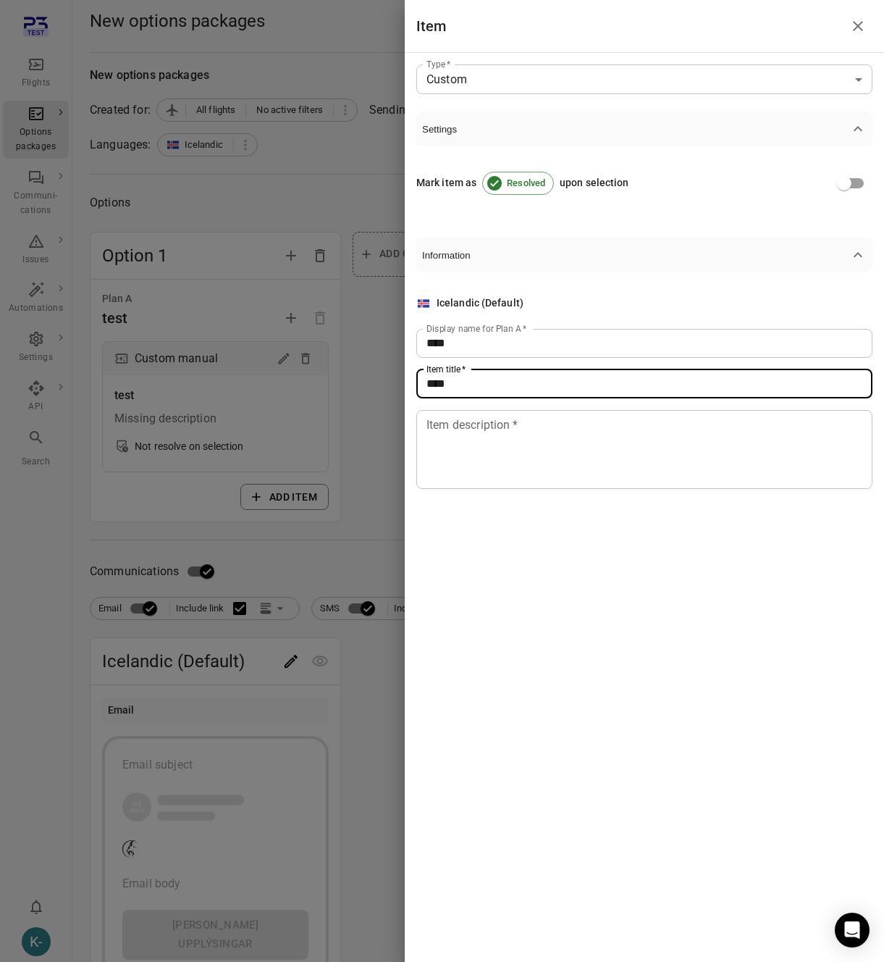
type input "****"
click at [435, 441] on textarea "Item description   *" at bounding box center [645, 449] width 436 height 67
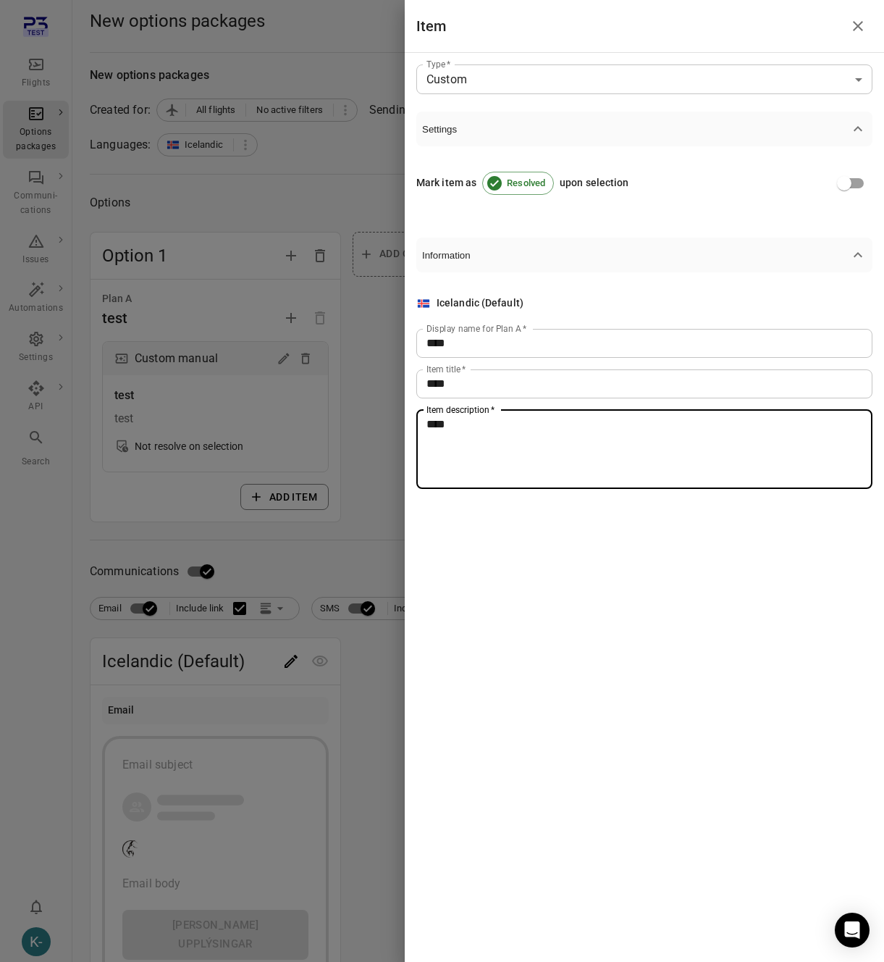
type textarea "****"
click at [232, 677] on div at bounding box center [442, 481] width 884 height 962
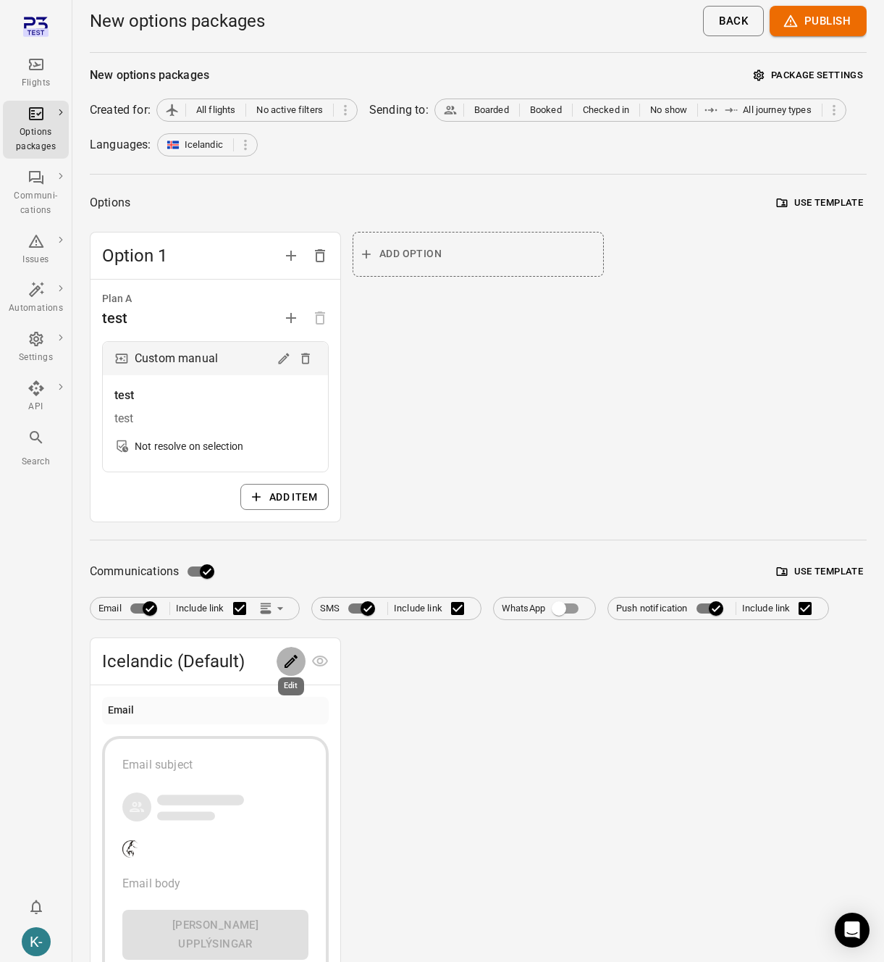
click at [290, 664] on icon "Edit" at bounding box center [290, 661] width 17 height 17
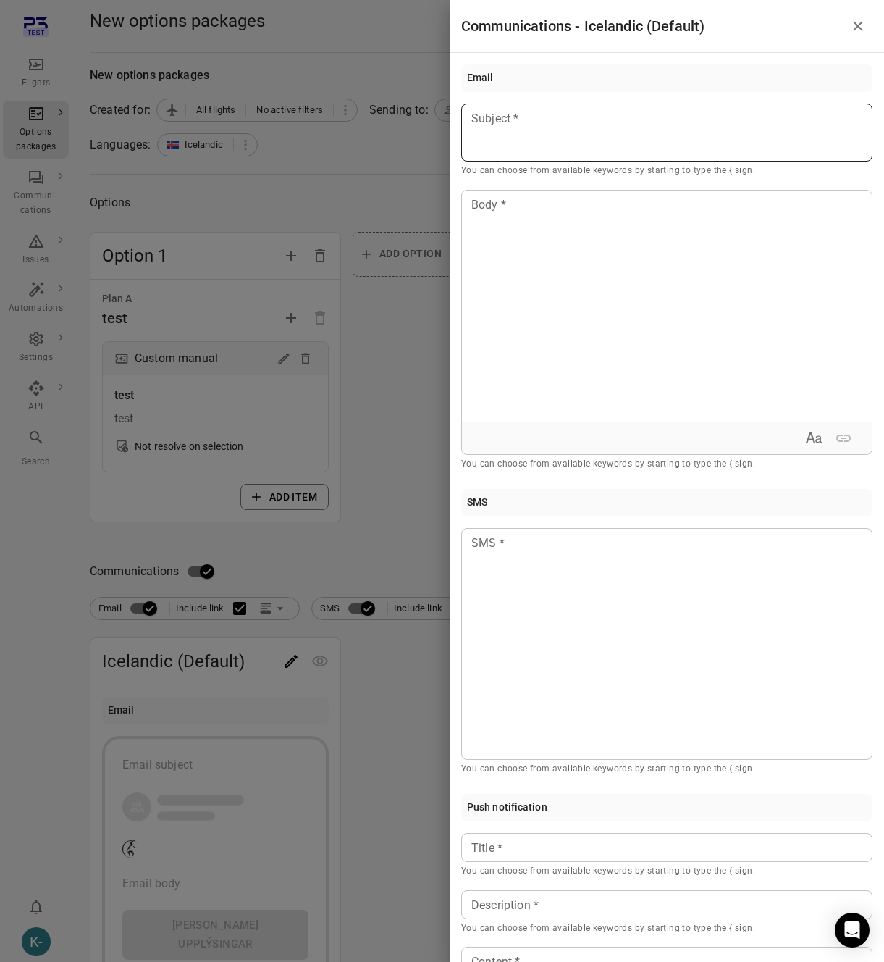
click at [575, 127] on p at bounding box center [667, 118] width 390 height 17
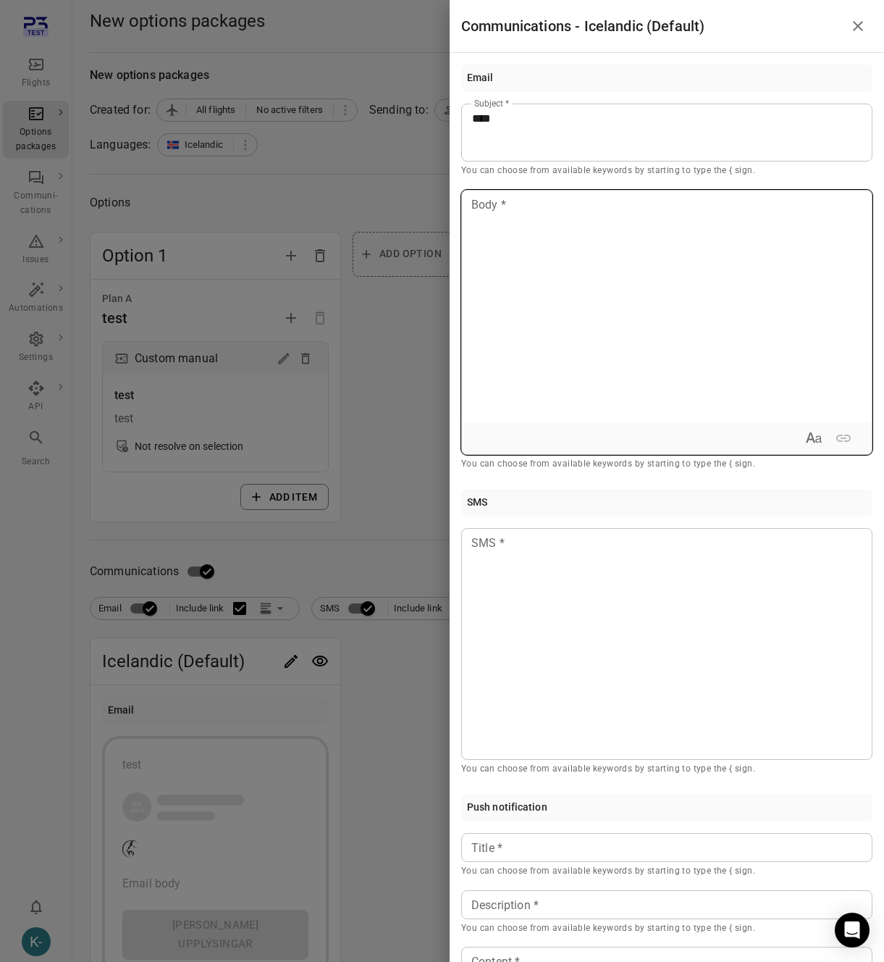
click at [514, 252] on div at bounding box center [667, 307] width 410 height 232
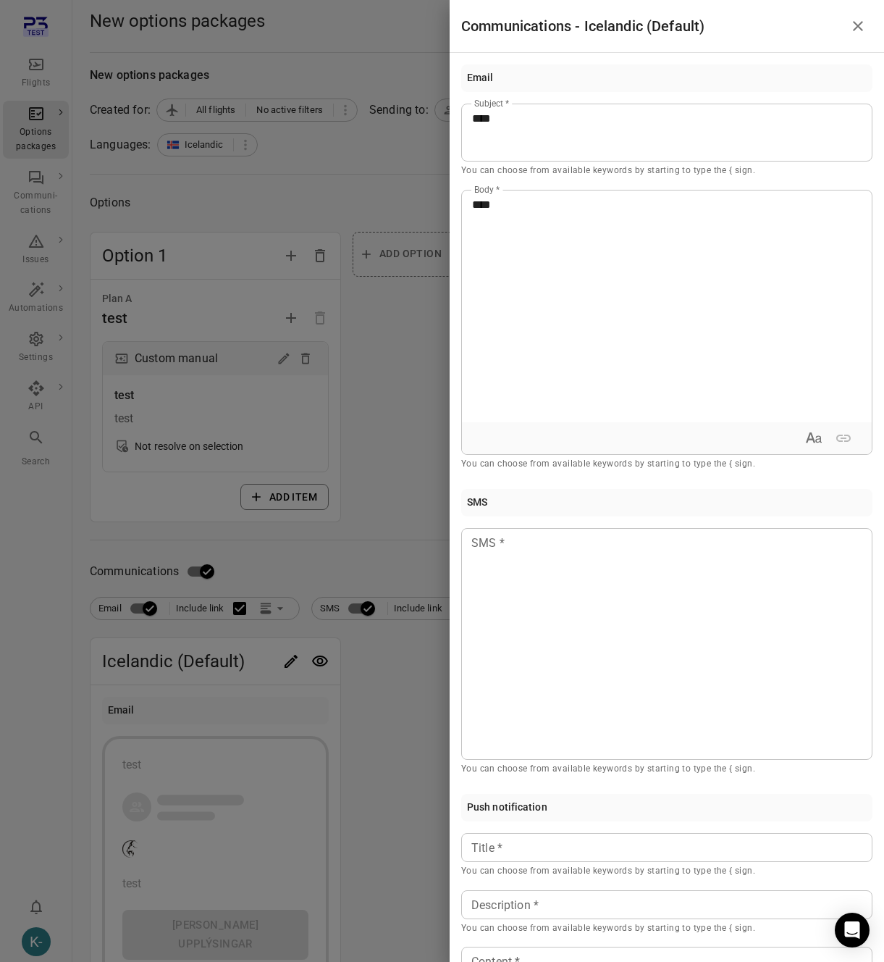
click at [366, 749] on div at bounding box center [442, 481] width 884 height 962
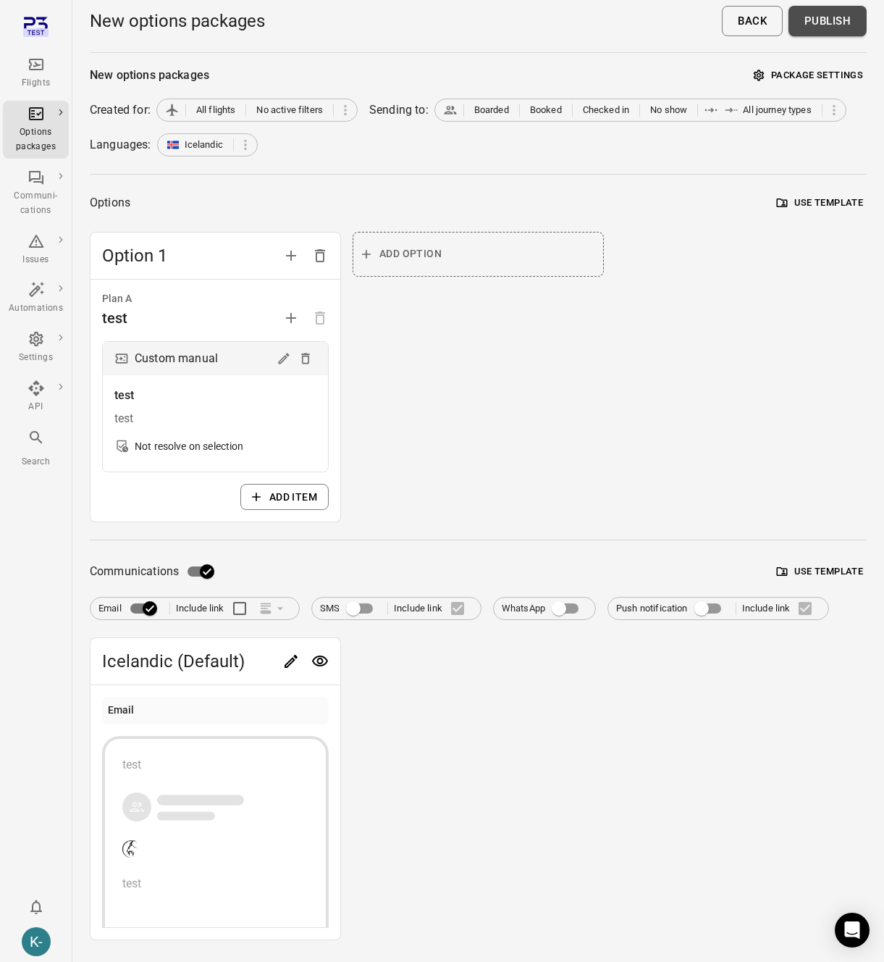
click at [832, 23] on button "Publish" at bounding box center [828, 21] width 78 height 30
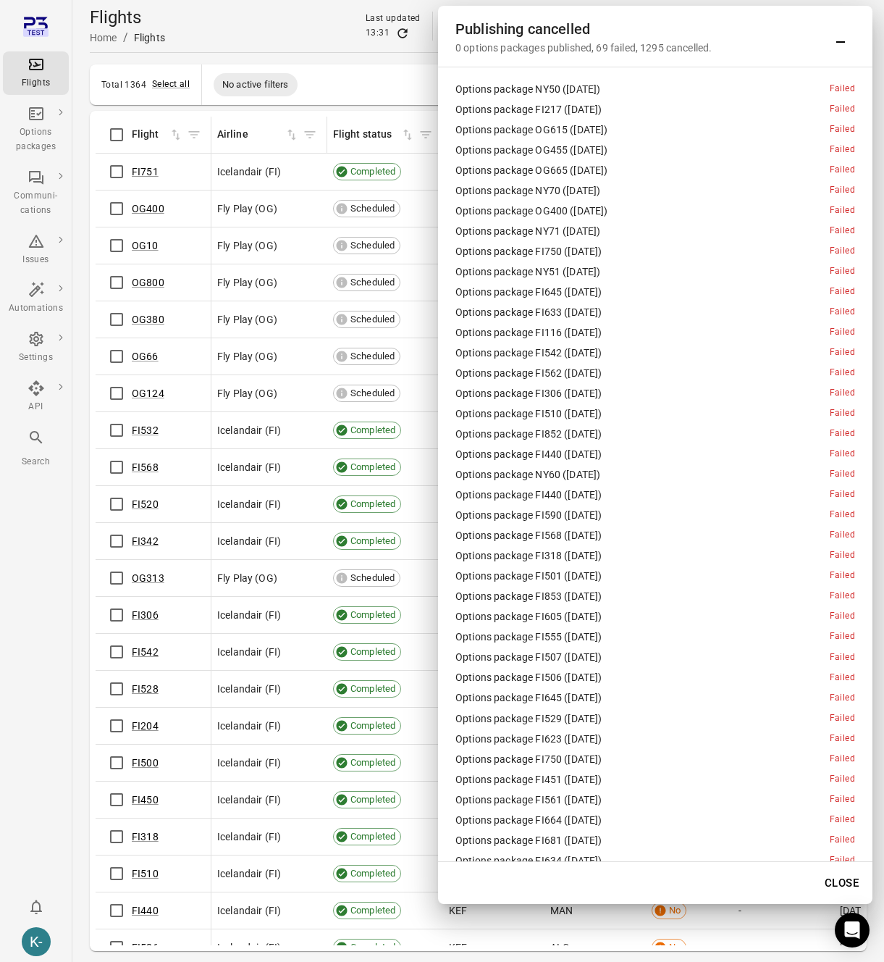
click at [234, 22] on div "Flights Home / Flights Last updated 13:31 30 Sep 00:00 – 9 Oct 23:59 Contact Cr…" at bounding box center [478, 26] width 777 height 41
click at [847, 43] on icon "Minimize" at bounding box center [840, 36] width 17 height 17
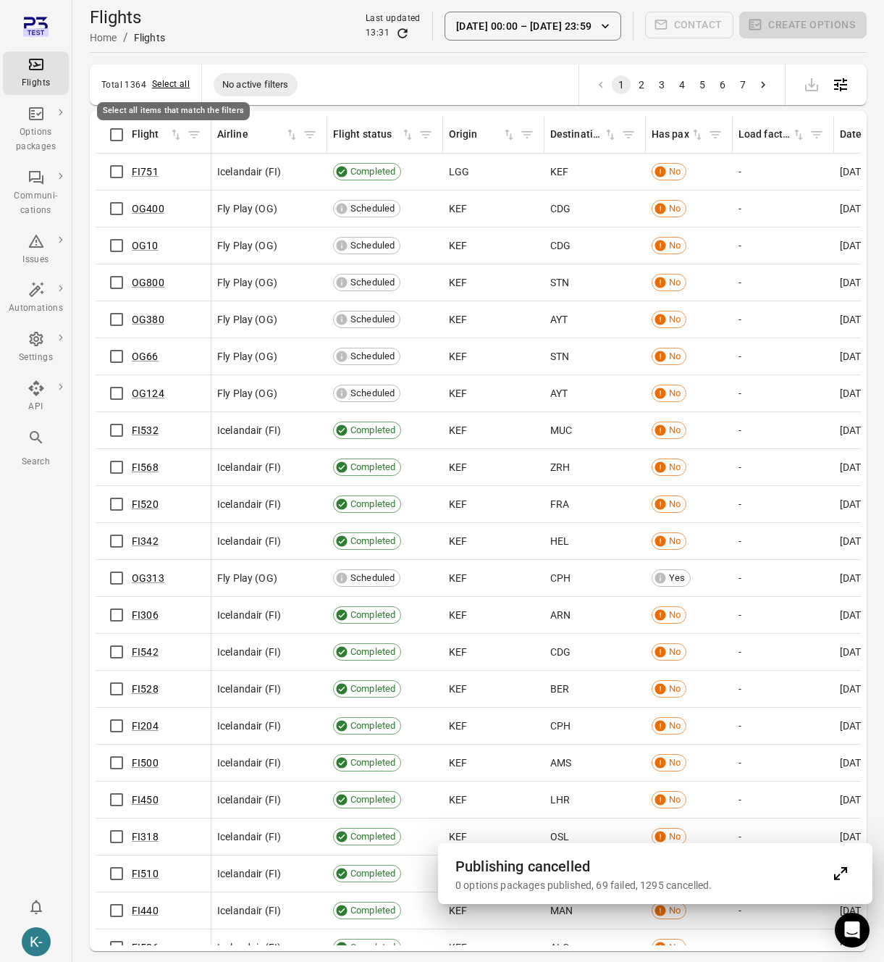
click at [172, 83] on button "Select all" at bounding box center [171, 85] width 38 height 14
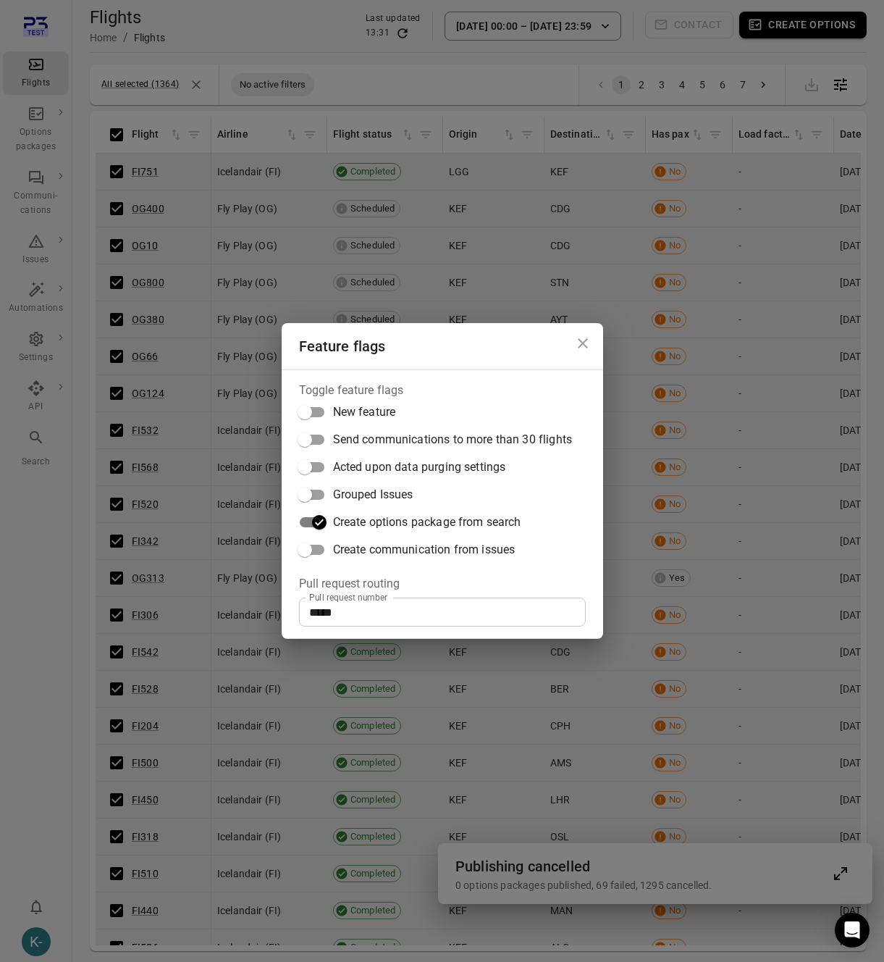
click at [700, 43] on div "Feature flags Toggle feature flags New feature Send communications to more than…" at bounding box center [442, 481] width 884 height 962
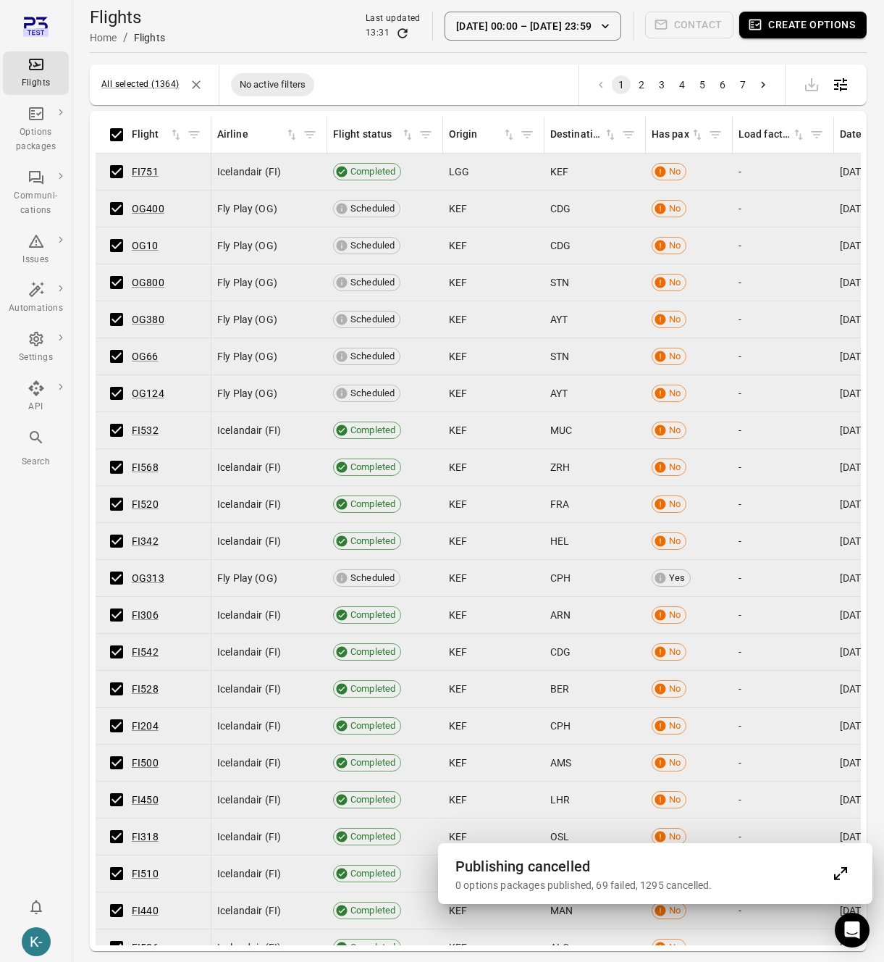
click at [777, 28] on button "Create options" at bounding box center [803, 25] width 127 height 27
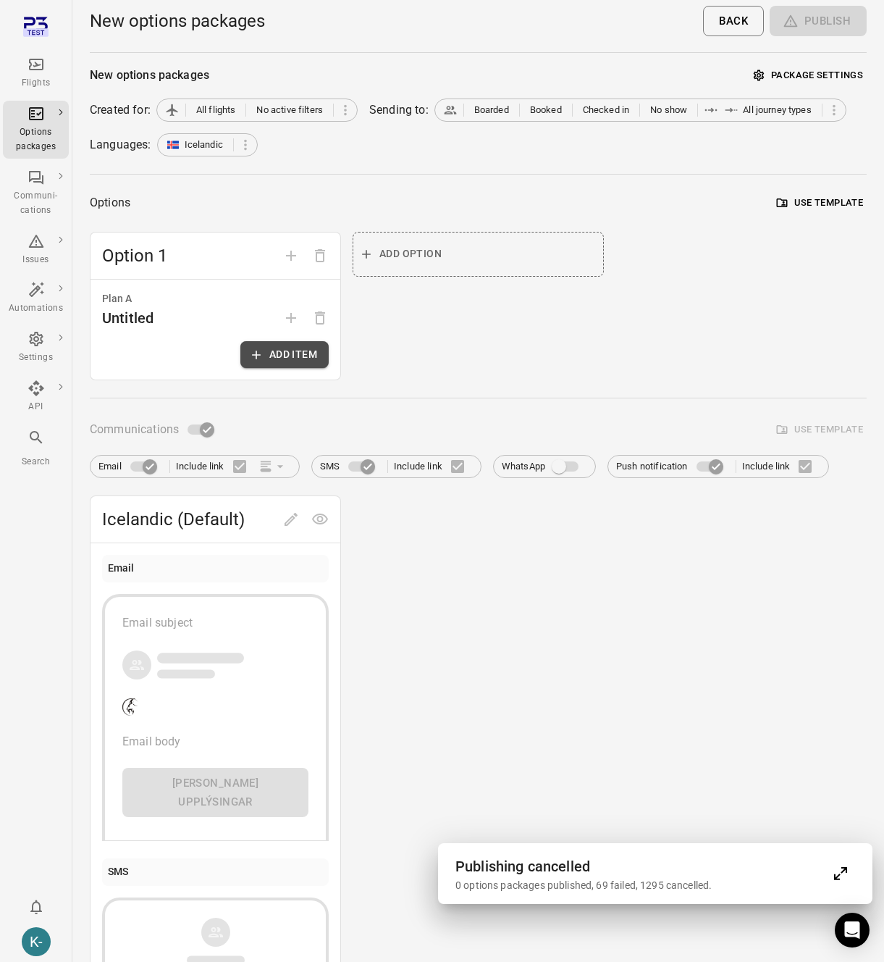
click at [267, 356] on button "Add item" at bounding box center [284, 354] width 88 height 27
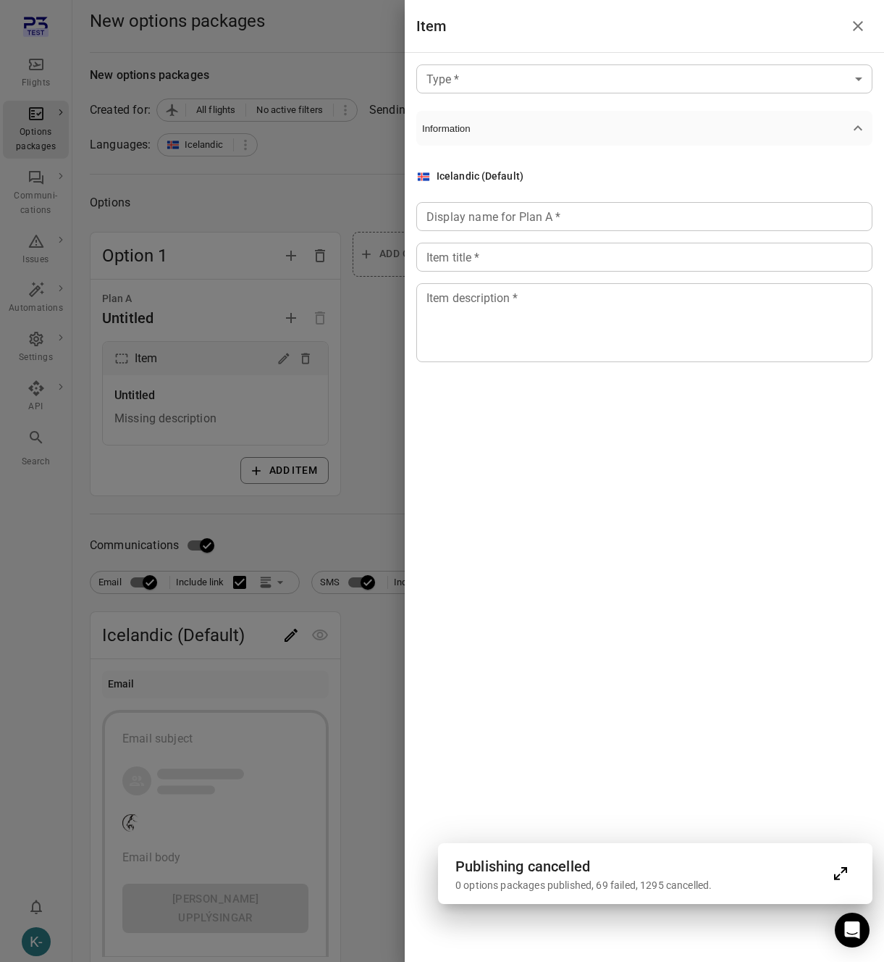
click at [561, 75] on body "Flights Options packages Communi-cations Issues Automations Settings API Search…" at bounding box center [442, 776] width 884 height 1552
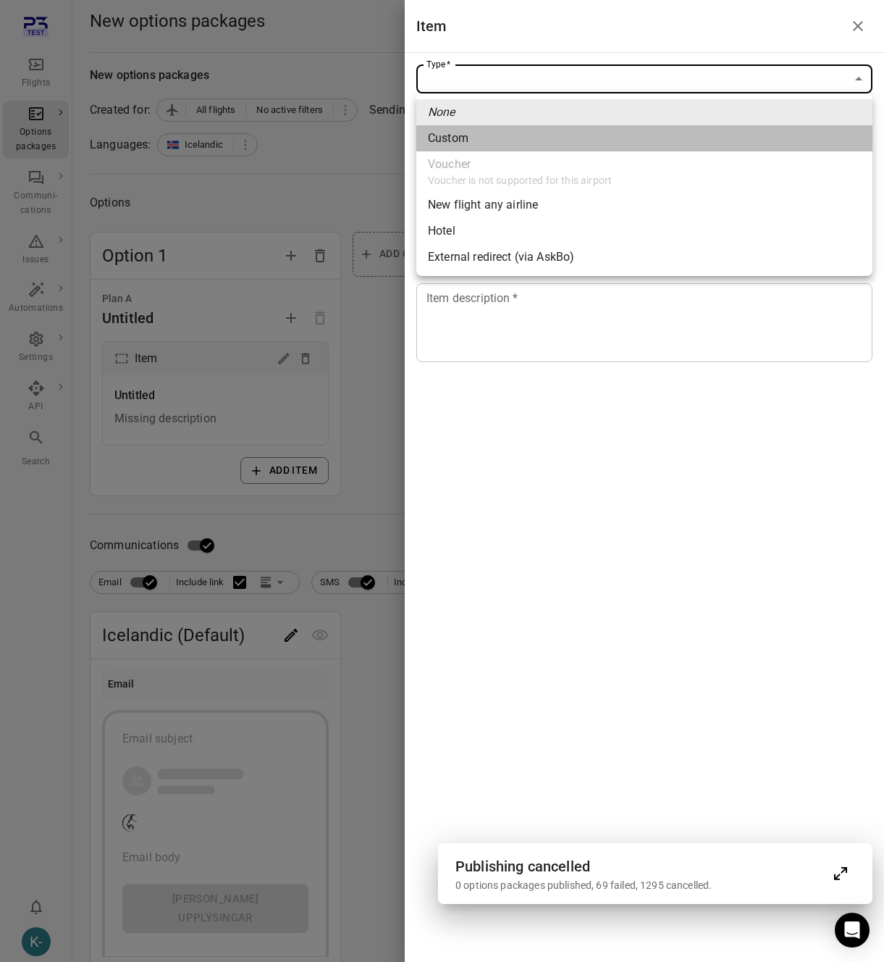
click at [461, 131] on div "Custom" at bounding box center [448, 138] width 41 height 17
type input "******"
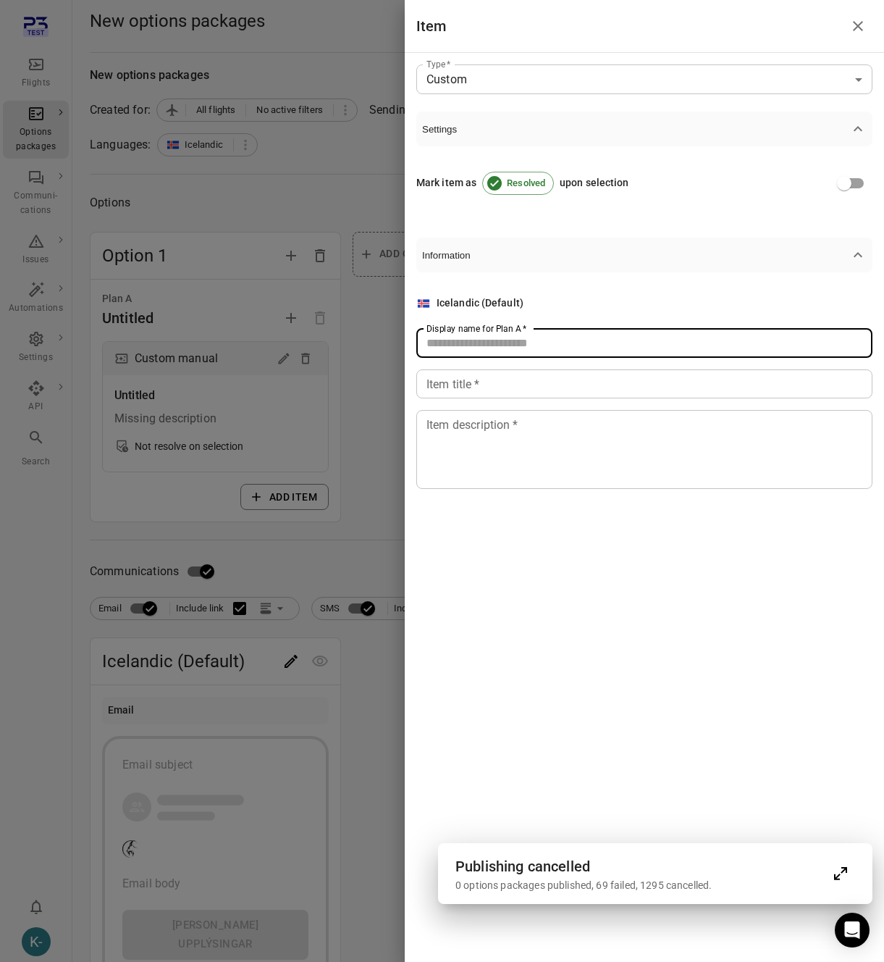
click at [459, 353] on input "Display name for Plan A   *" at bounding box center [645, 343] width 456 height 29
type input "****"
click at [453, 383] on input "Item title   *" at bounding box center [645, 383] width 456 height 29
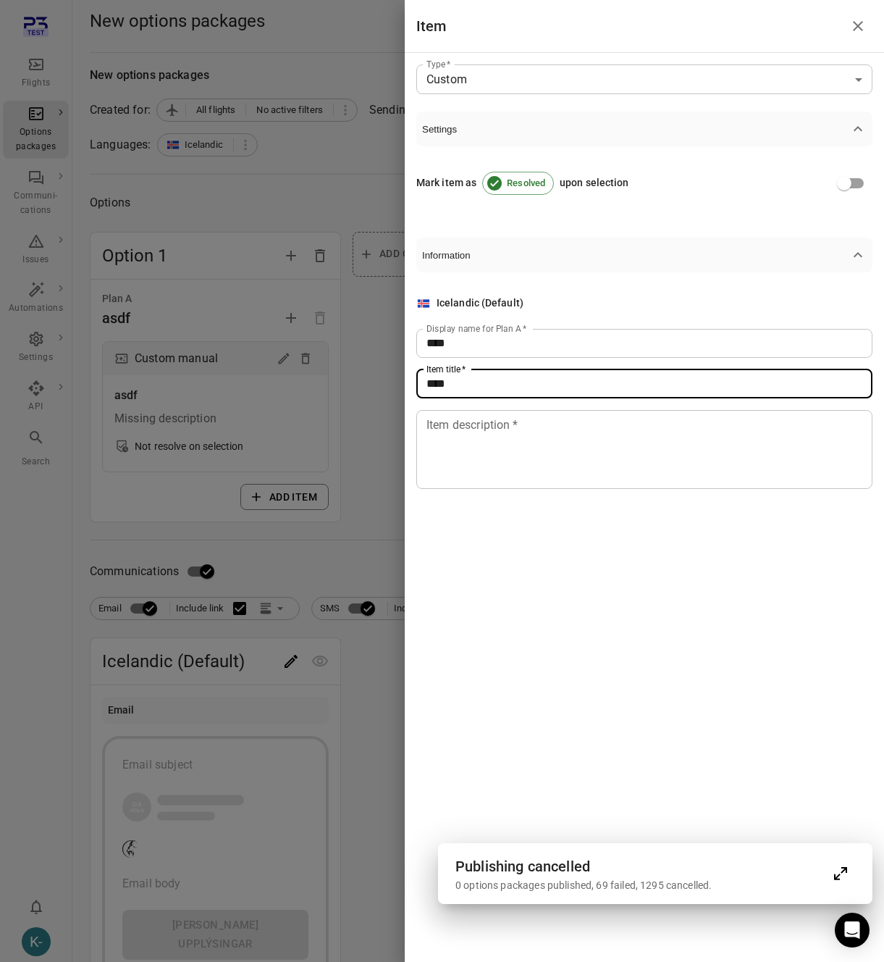
type input "****"
click at [456, 469] on textarea "Item description   *" at bounding box center [645, 449] width 436 height 67
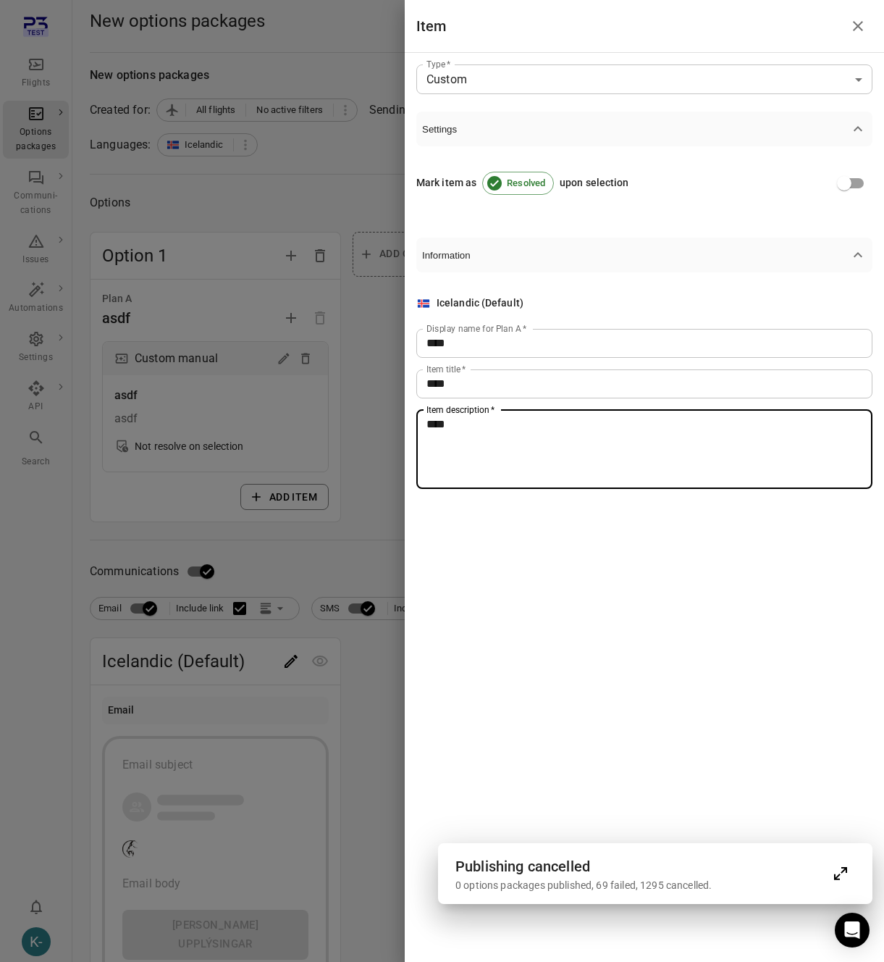
type textarea "****"
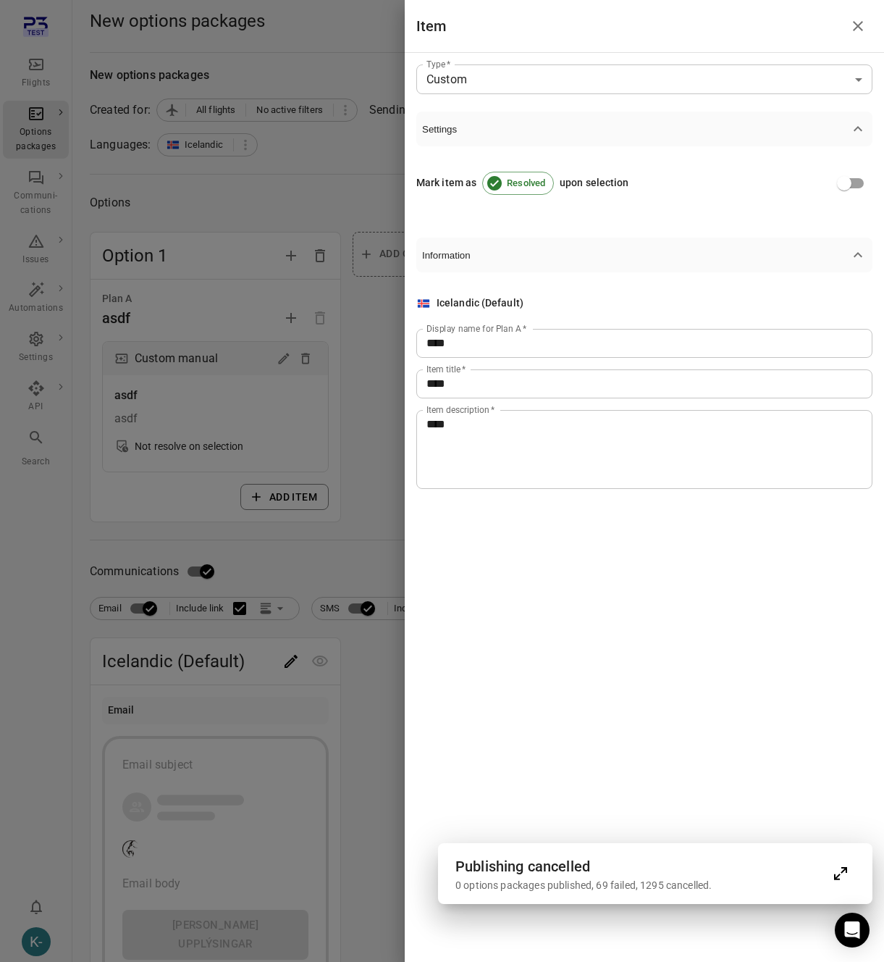
click at [267, 585] on div at bounding box center [442, 481] width 884 height 962
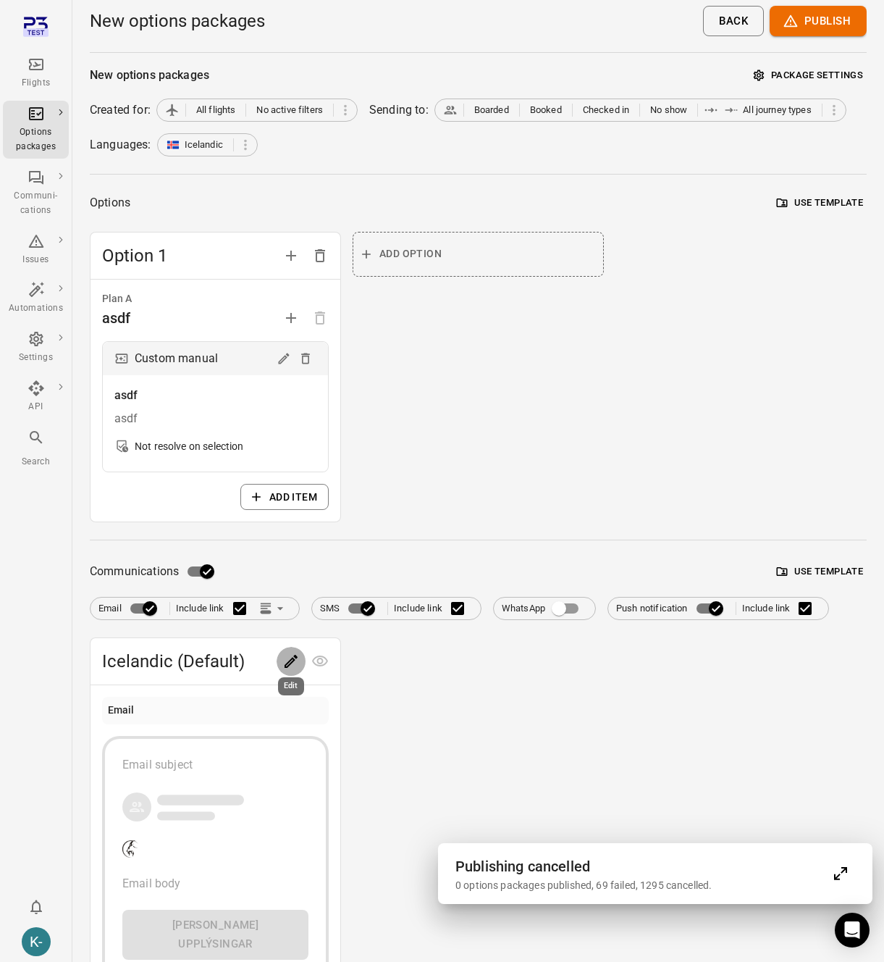
click at [288, 661] on icon "Edit" at bounding box center [290, 661] width 17 height 17
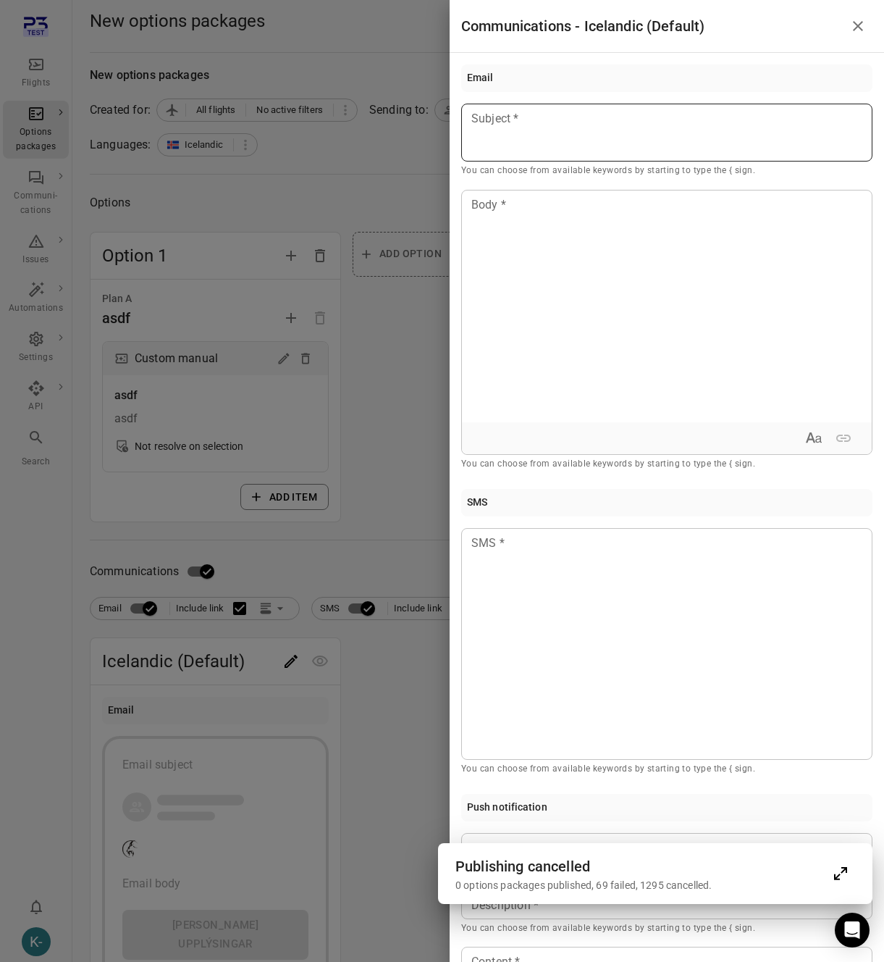
click at [631, 150] on div at bounding box center [666, 133] width 411 height 58
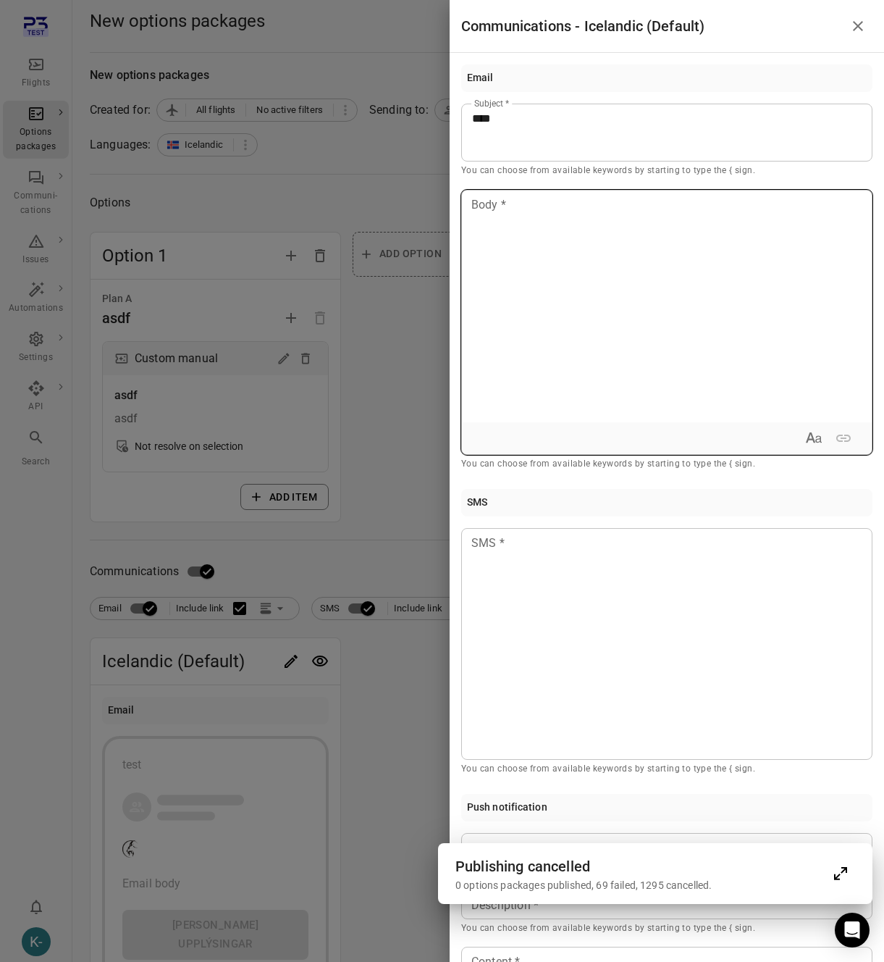
click at [571, 275] on div at bounding box center [667, 307] width 410 height 232
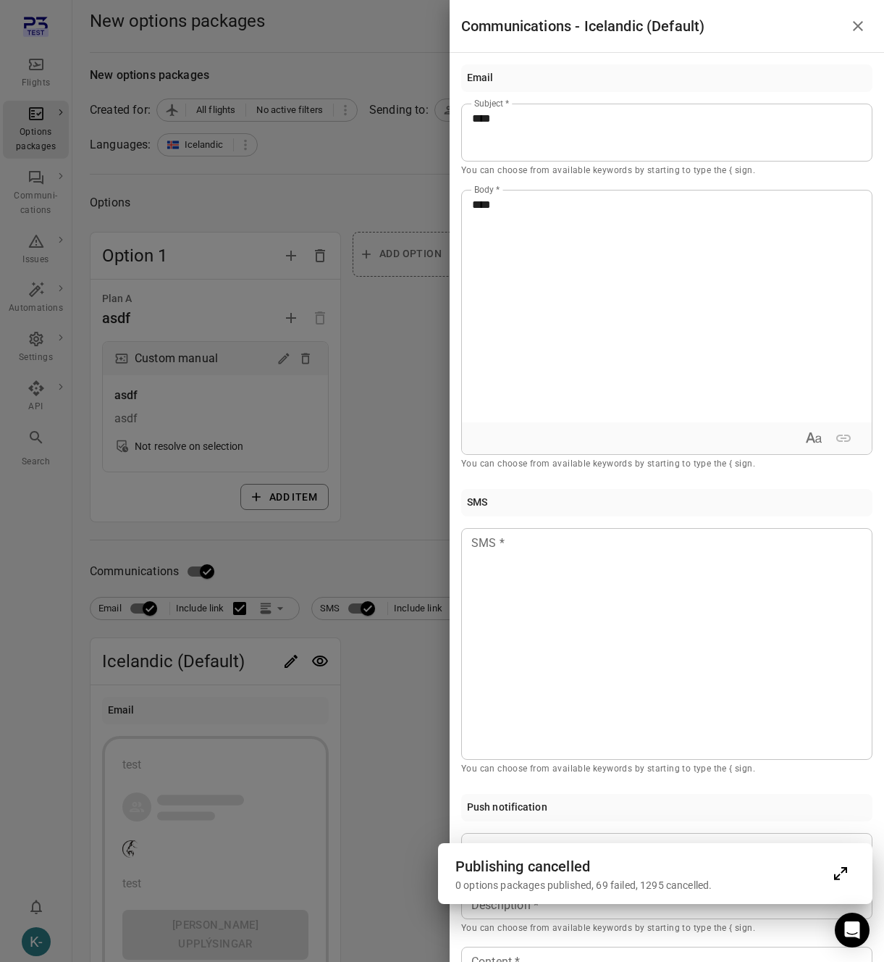
click at [364, 531] on div at bounding box center [442, 481] width 884 height 962
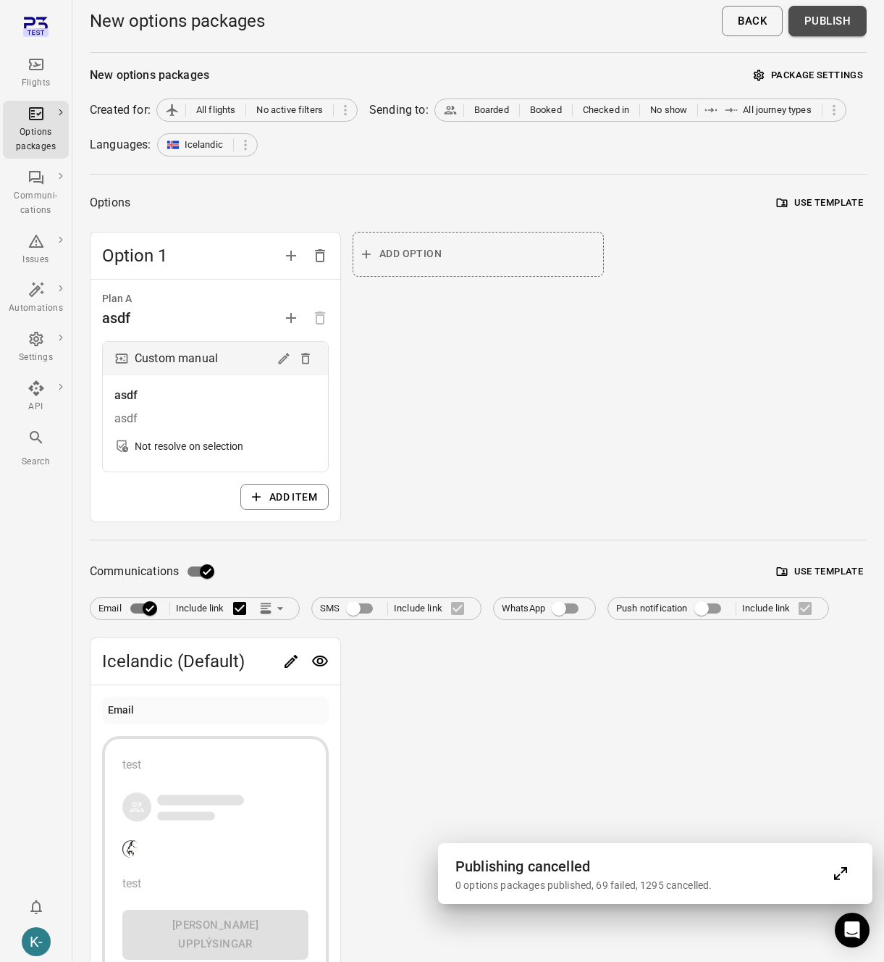
click at [822, 19] on button "Publish" at bounding box center [828, 21] width 78 height 30
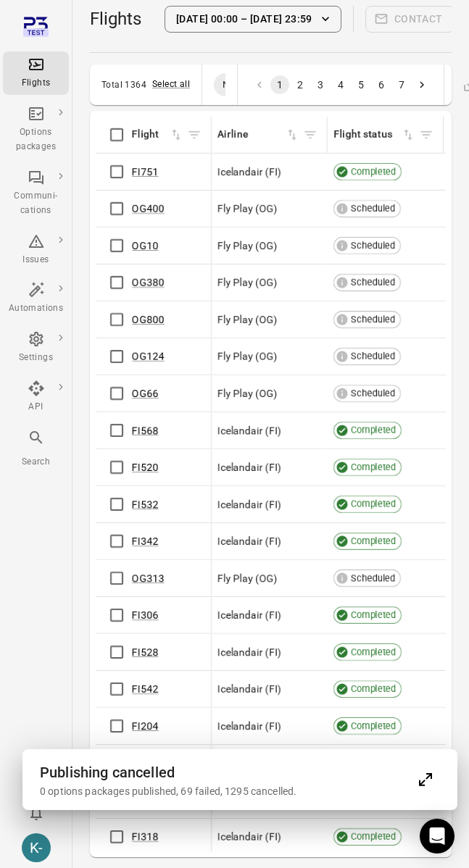
click at [307, 172] on div "Icelandair (FI)" at bounding box center [269, 171] width 104 height 14
click at [170, 85] on button "Select all" at bounding box center [171, 85] width 38 height 14
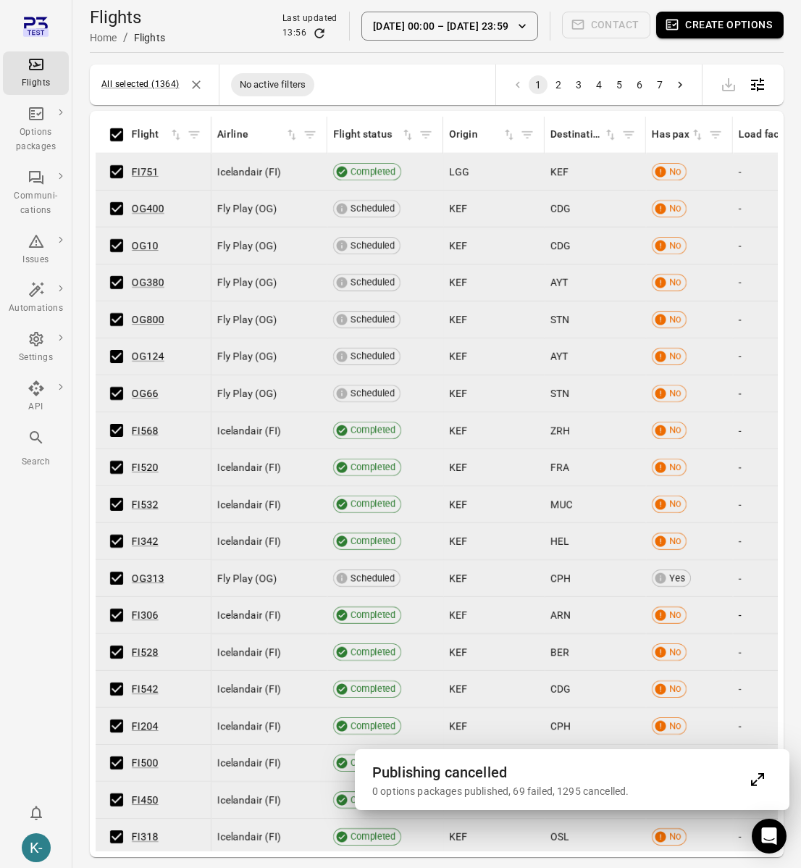
click at [758, 784] on icon "Expand" at bounding box center [757, 779] width 17 height 17
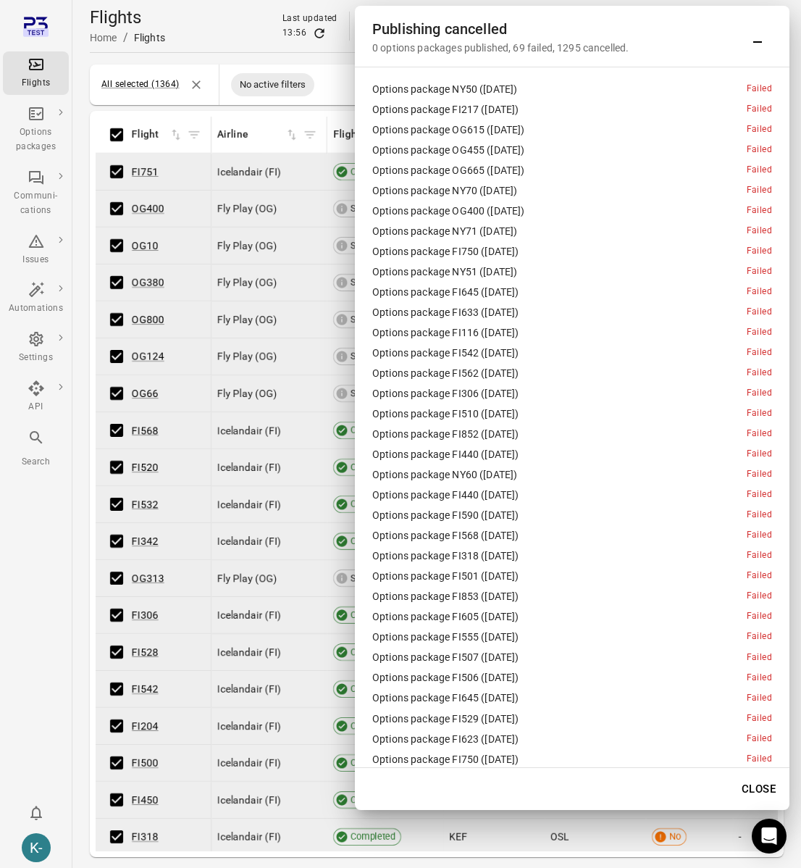
click at [760, 41] on icon "Minimize" at bounding box center [757, 41] width 9 height 1
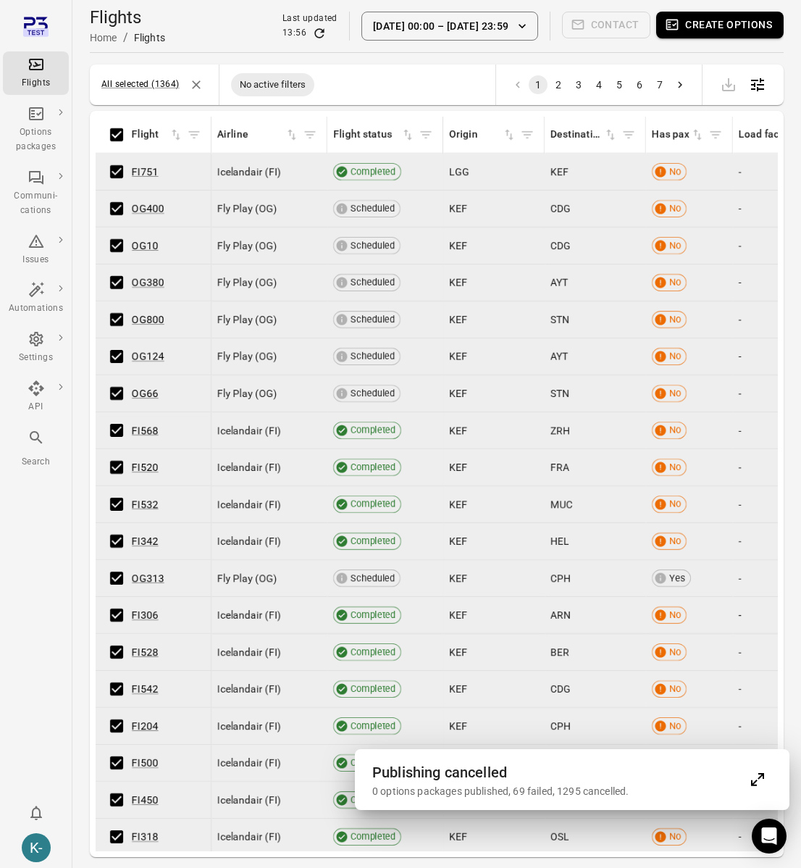
click at [773, 795] on div "Publishing cancelled 0 options packages published, 69 failed, 1295 cancelled." at bounding box center [572, 779] width 435 height 61
click at [756, 780] on icon "Expand" at bounding box center [754, 782] width 7 height 7
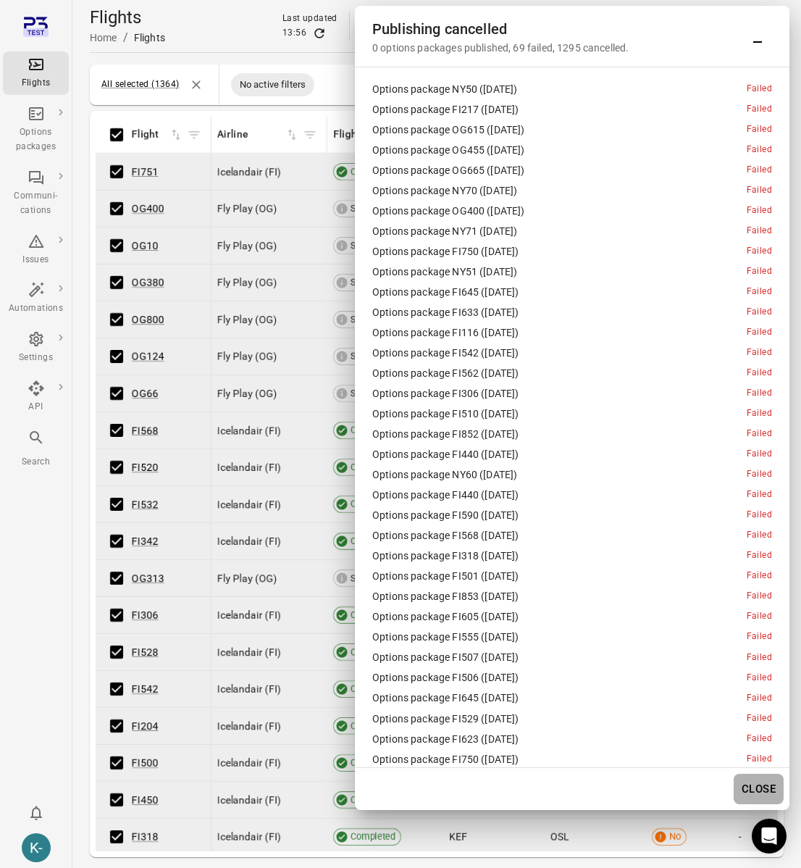
click at [755, 790] on button "Close" at bounding box center [759, 789] width 50 height 30
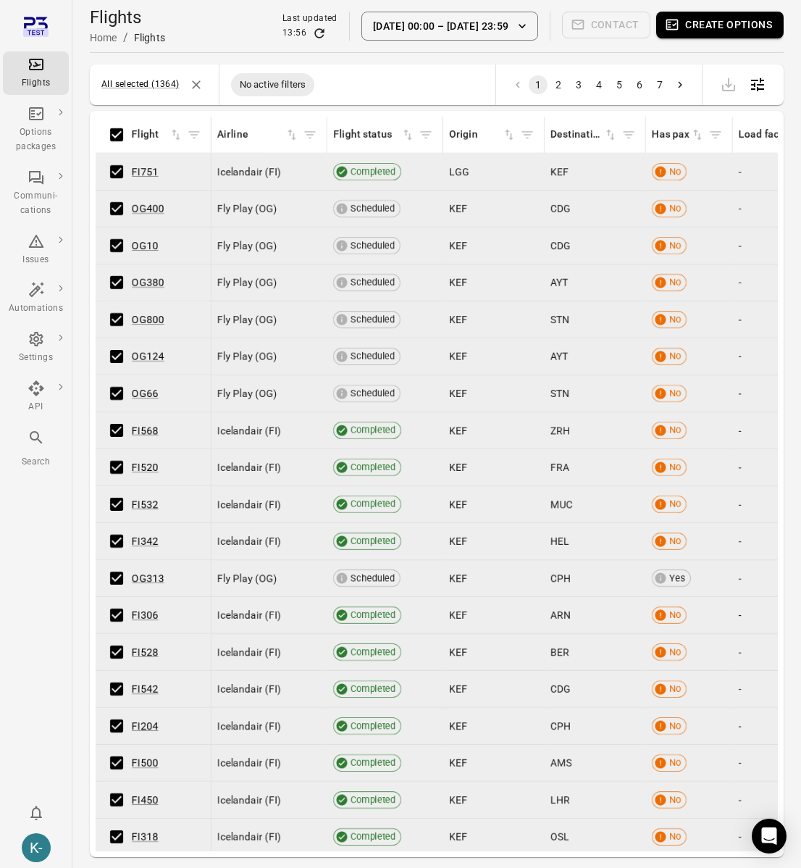
click at [713, 41] on div "Flights Home / Flights Last updated 13:56 30 Sep 00:00 – 9 Oct 23:59 Contact Cr…" at bounding box center [437, 26] width 694 height 41
click at [711, 27] on button "Create options" at bounding box center [719, 25] width 127 height 27
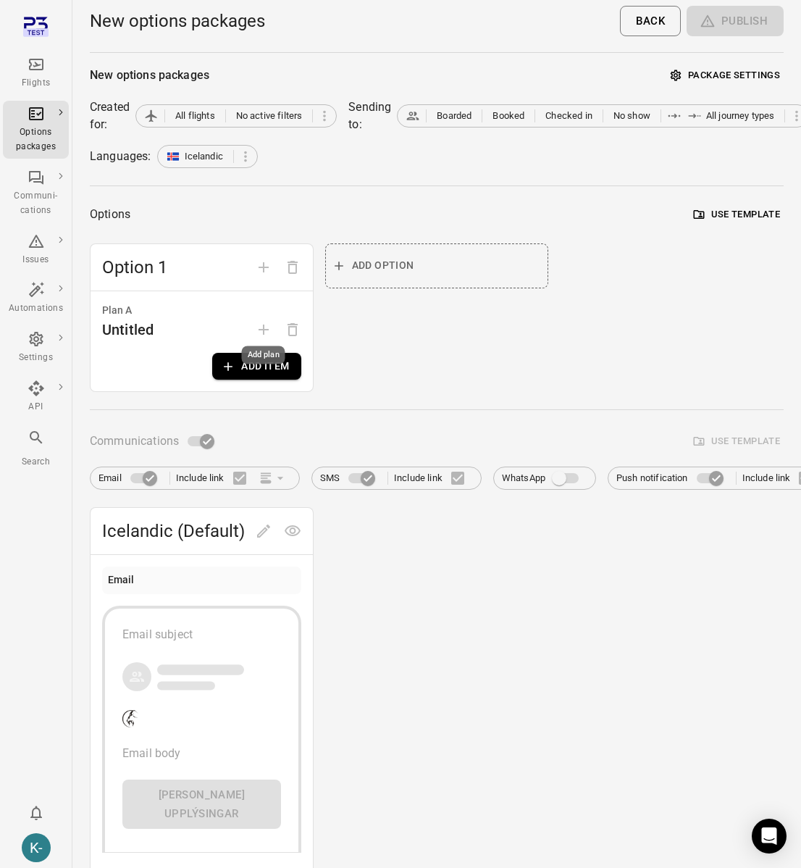
click at [245, 369] on button "Add item" at bounding box center [256, 366] width 88 height 27
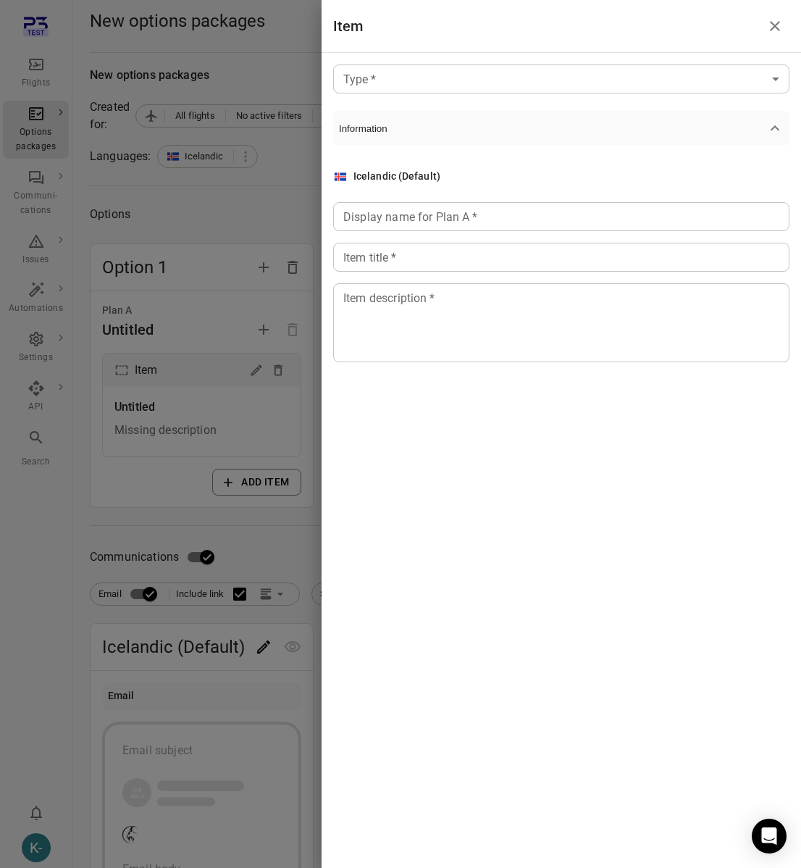
click at [395, 70] on body "Flights Options packages Communi-cations Issues Automations Settings API Search…" at bounding box center [400, 782] width 801 height 1564
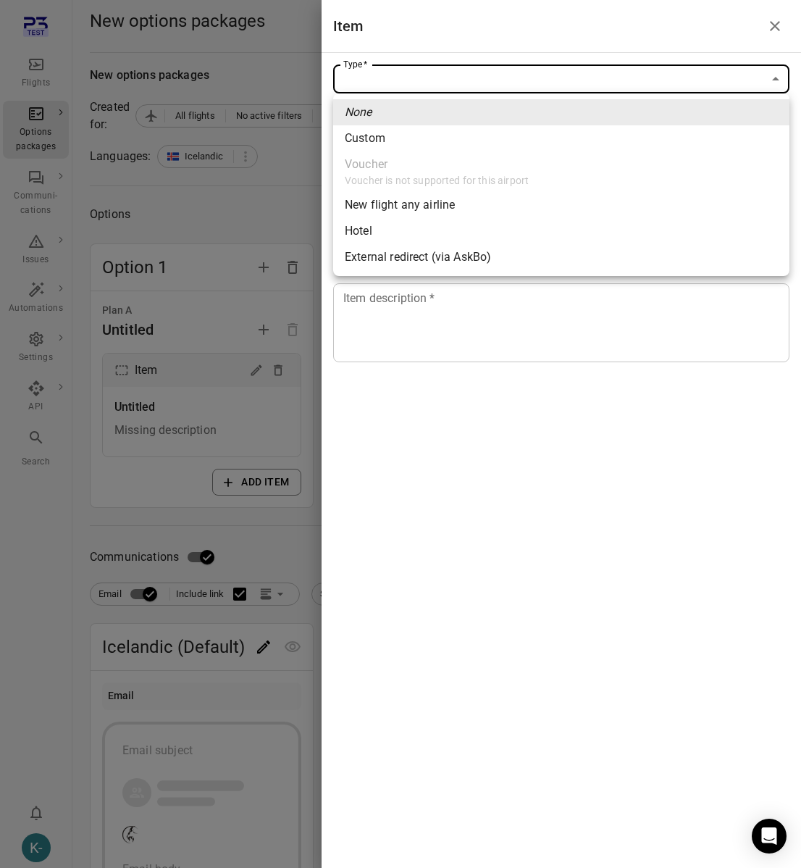
click at [375, 143] on div "Custom" at bounding box center [365, 138] width 41 height 17
type input "******"
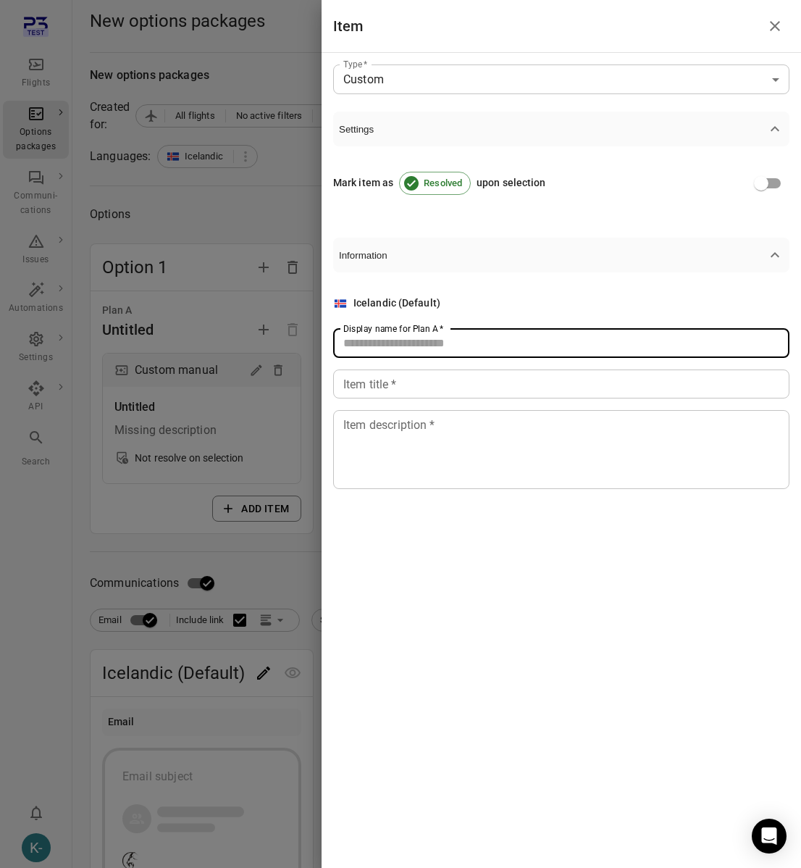
click at [394, 340] on input "Display name for Plan A   *" at bounding box center [561, 343] width 456 height 29
type input "****"
click at [390, 390] on input "Item title   *" at bounding box center [561, 383] width 456 height 29
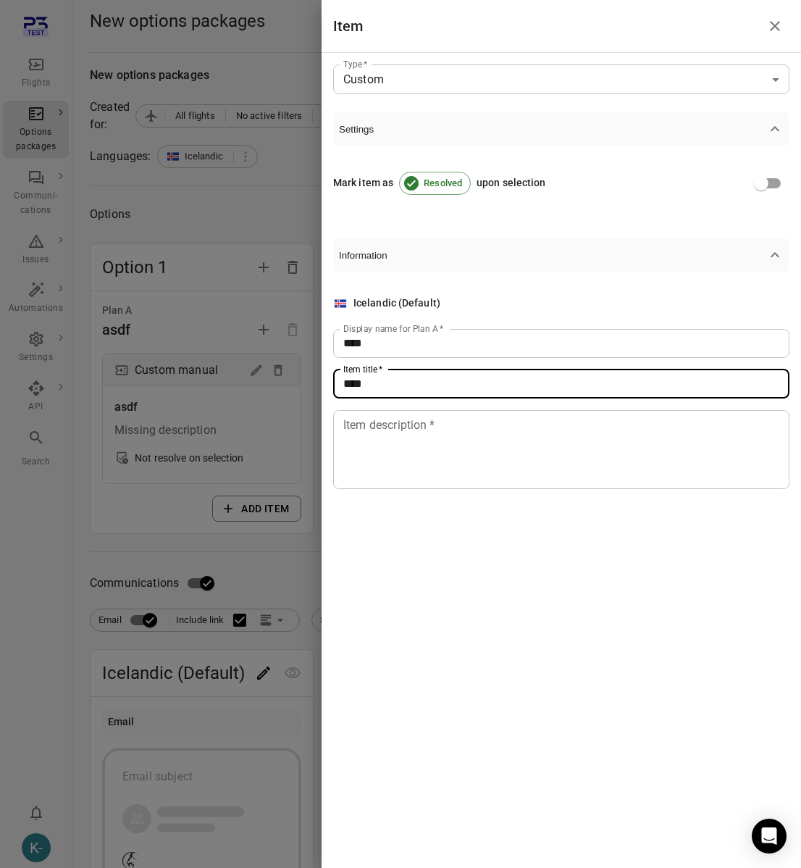
type input "****"
click at [393, 446] on textarea "Item description   *" at bounding box center [561, 449] width 436 height 67
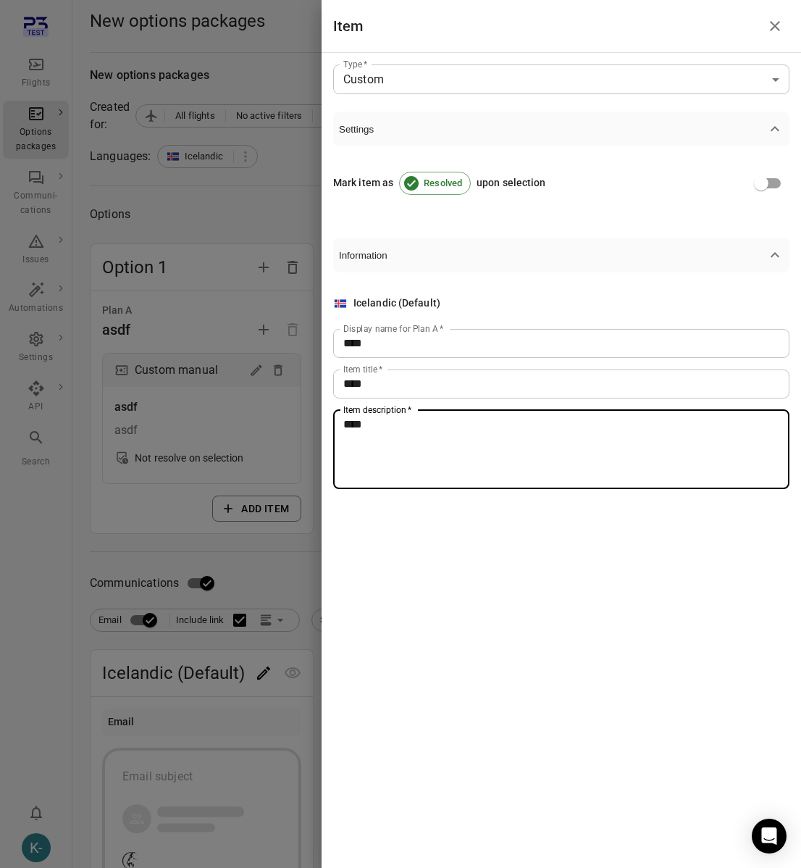
type textarea "****"
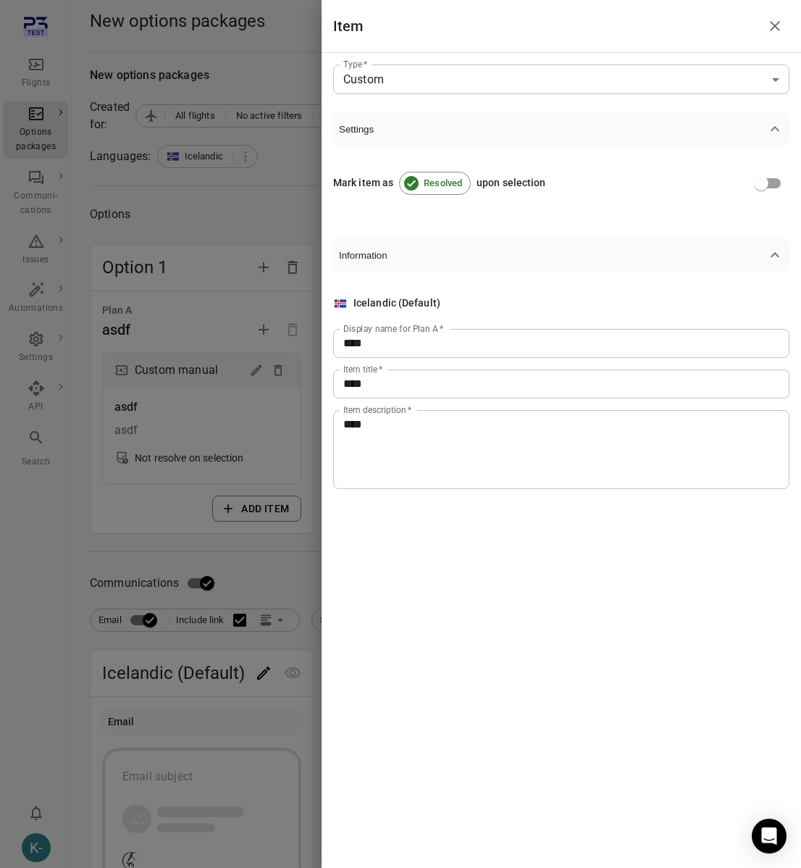
click at [209, 564] on div at bounding box center [400, 434] width 801 height 868
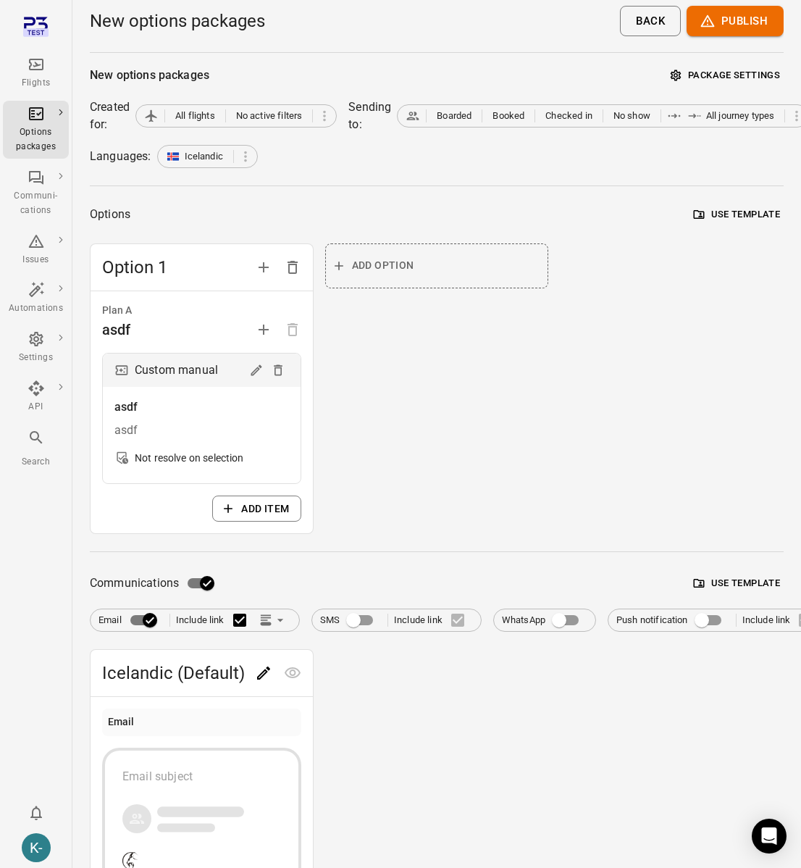
click at [253, 679] on body "Flights Options packages Communi-cations Issues Automations Settings API Search…" at bounding box center [400, 533] width 801 height 1066
click at [262, 675] on icon "Edit" at bounding box center [263, 672] width 13 height 13
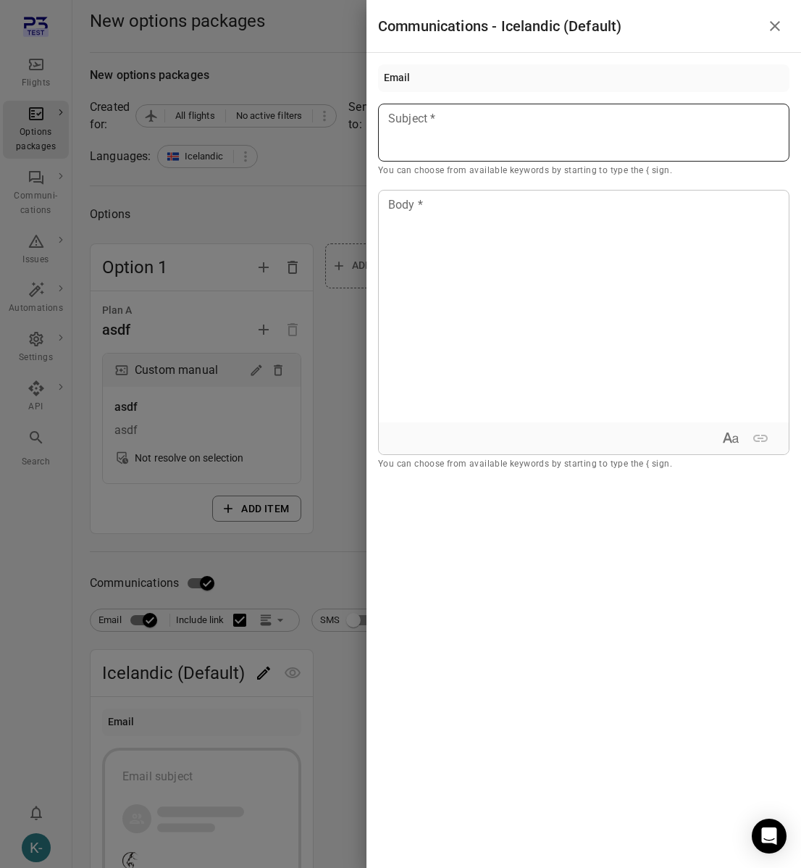
click at [493, 161] on div at bounding box center [583, 133] width 411 height 58
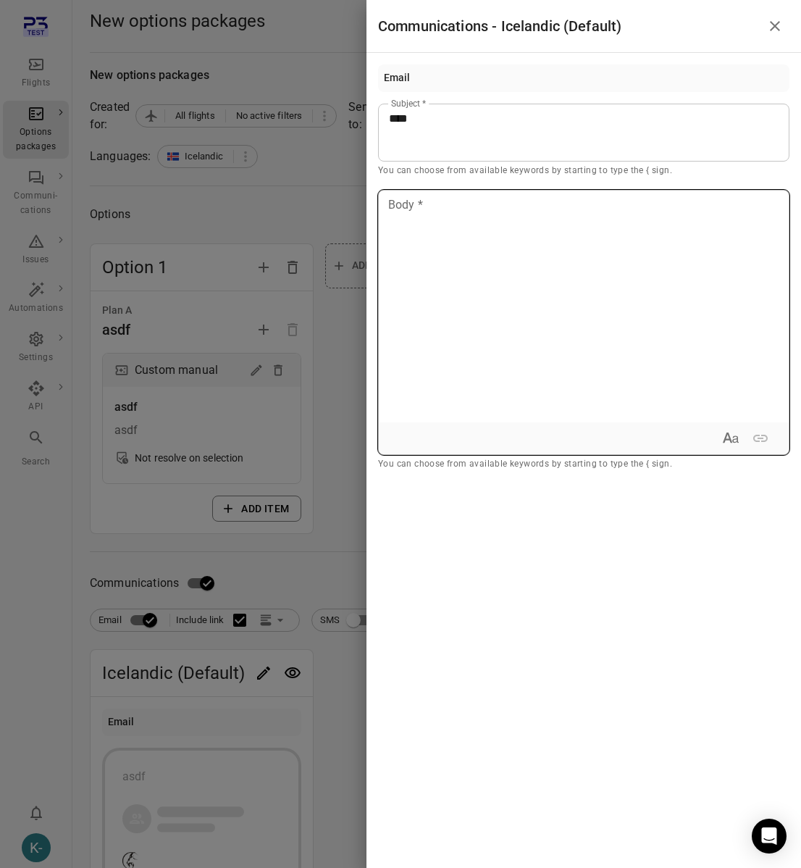
click at [456, 246] on div at bounding box center [584, 307] width 410 height 232
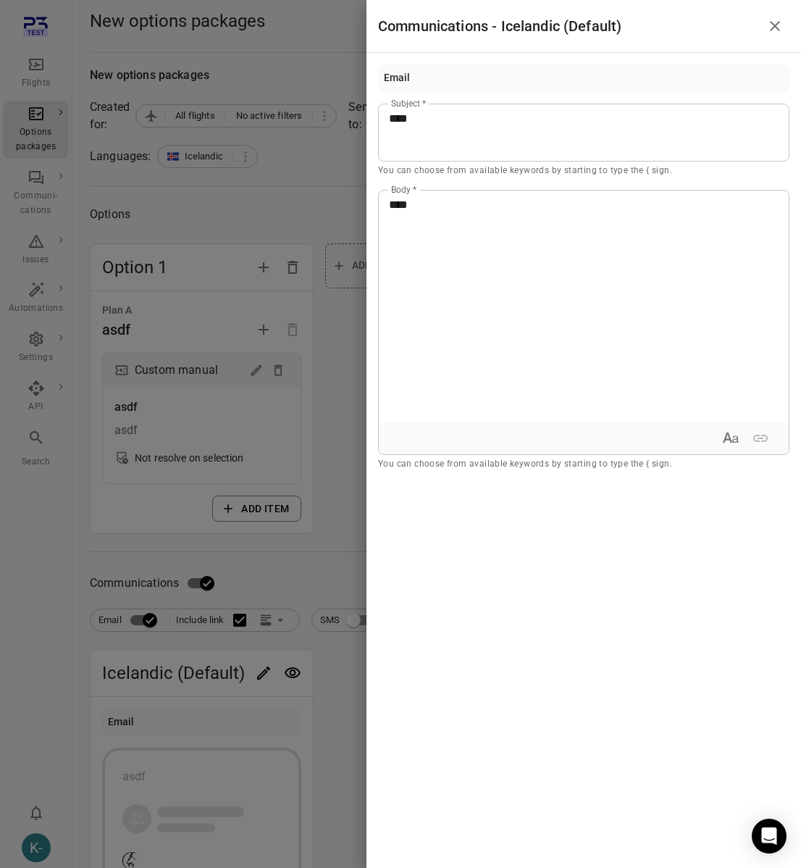
click at [314, 206] on div at bounding box center [400, 434] width 801 height 868
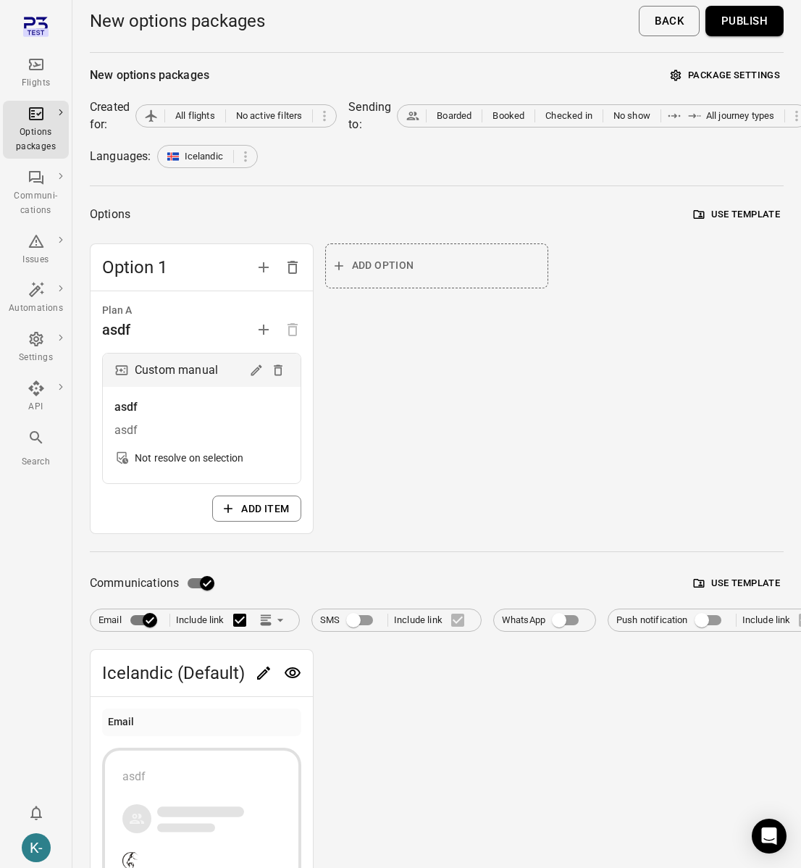
click at [753, 12] on button "Publish" at bounding box center [745, 21] width 78 height 30
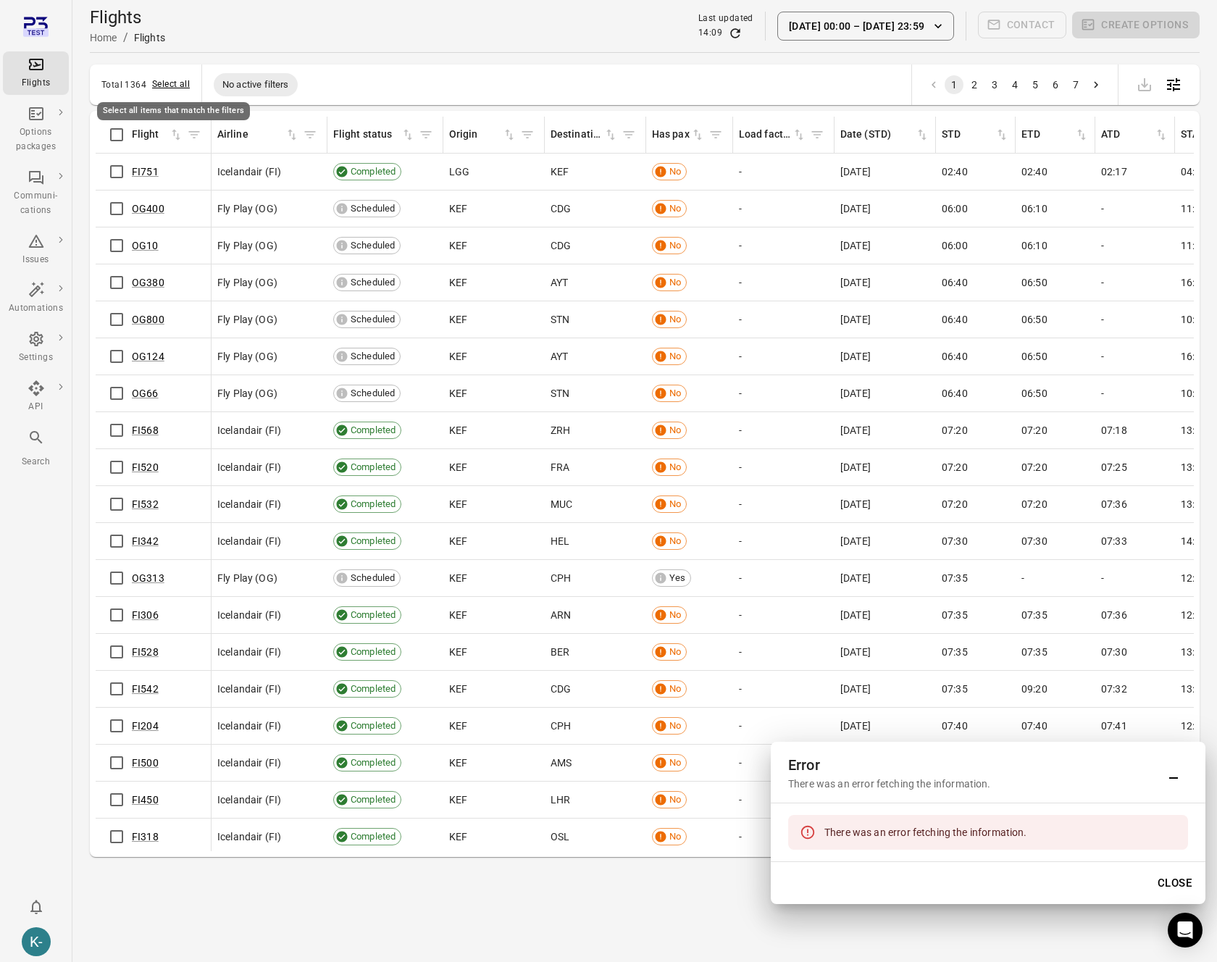
click at [170, 83] on button "Select all" at bounding box center [171, 85] width 38 height 14
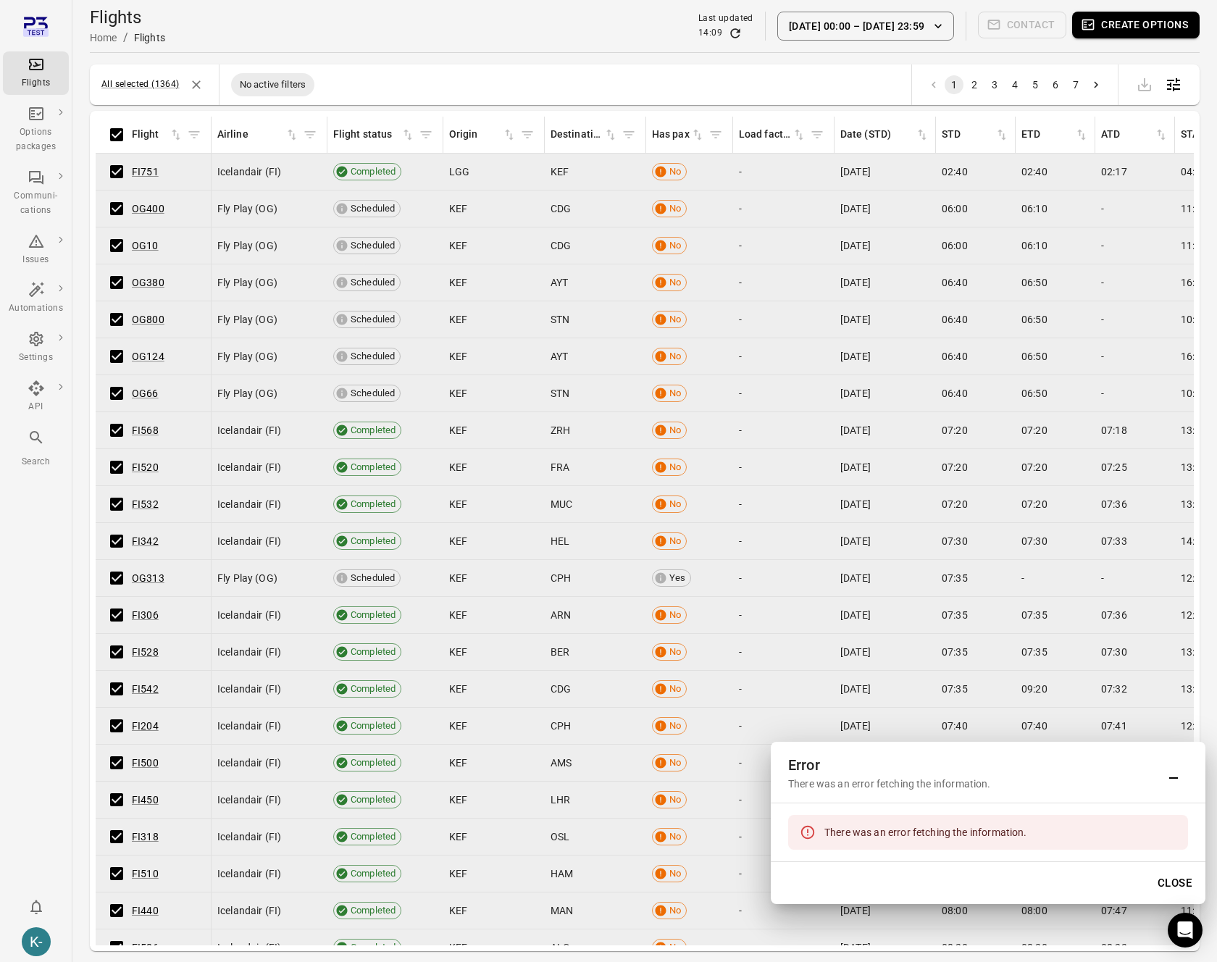
click at [884, 28] on button "Create options" at bounding box center [1135, 25] width 127 height 27
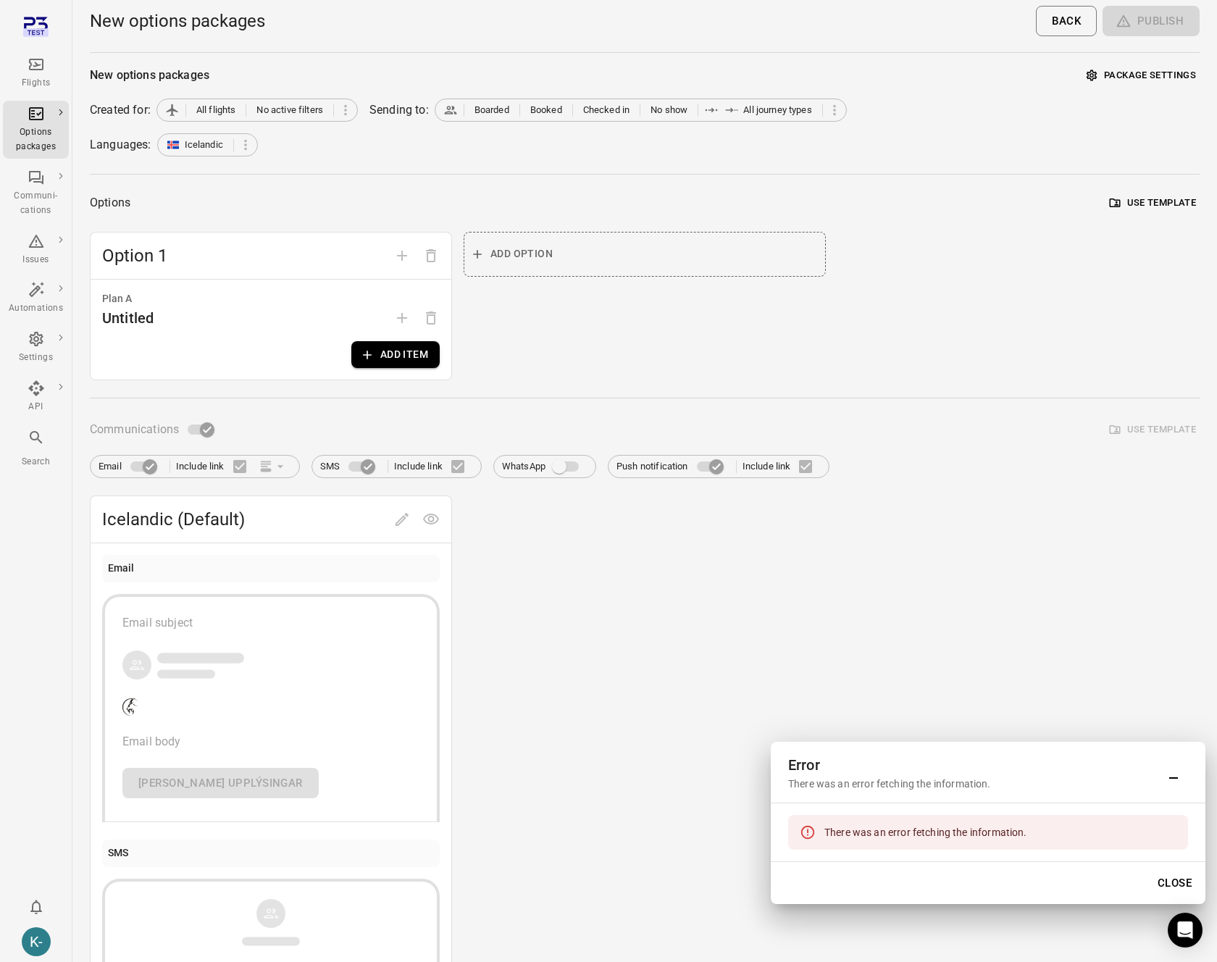
click at [374, 351] on button "Add item" at bounding box center [395, 354] width 88 height 27
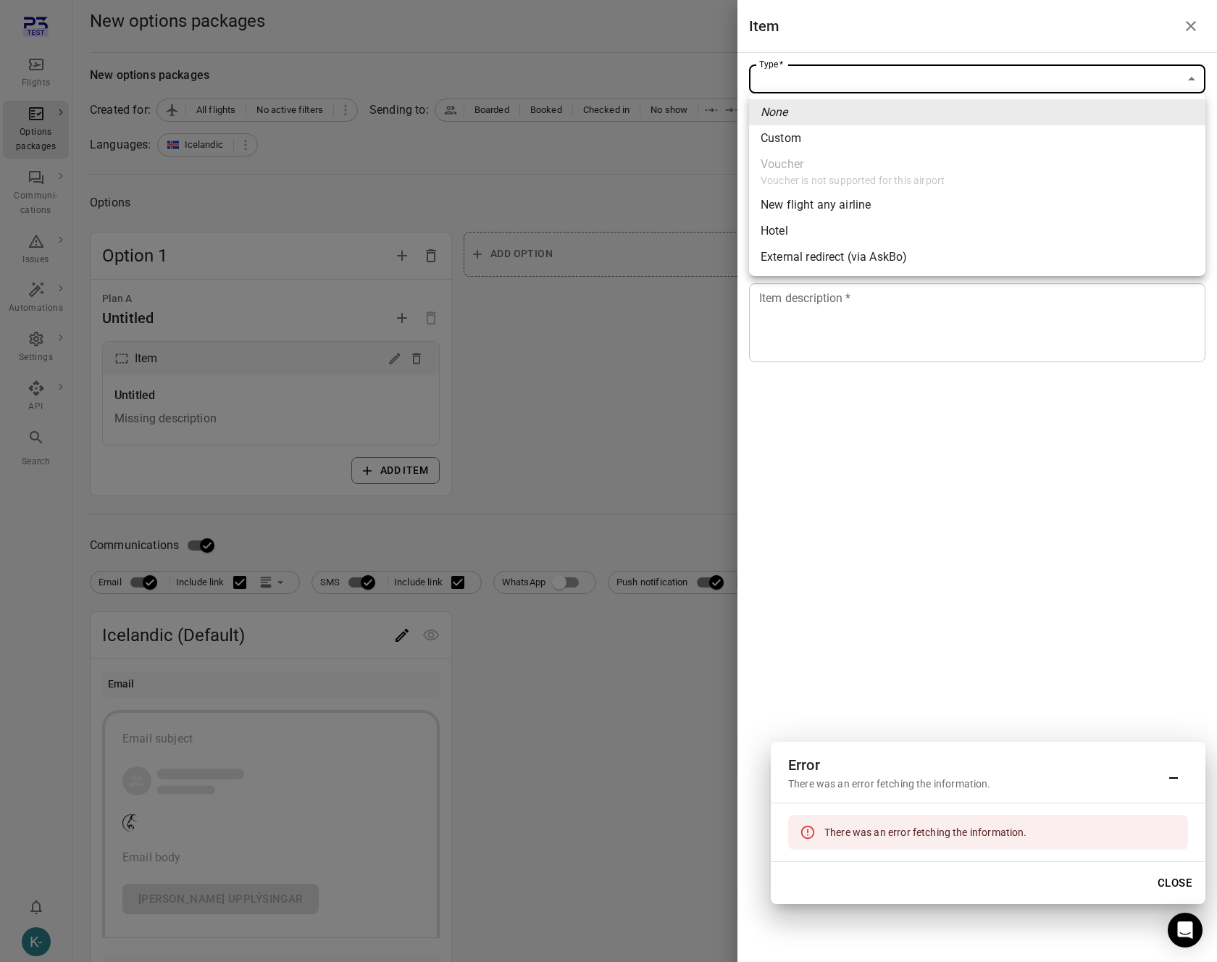
click at [884, 77] on body "Flights Options packages Communi-cations Issues Automations Settings API Search…" at bounding box center [608, 749] width 1217 height 1498
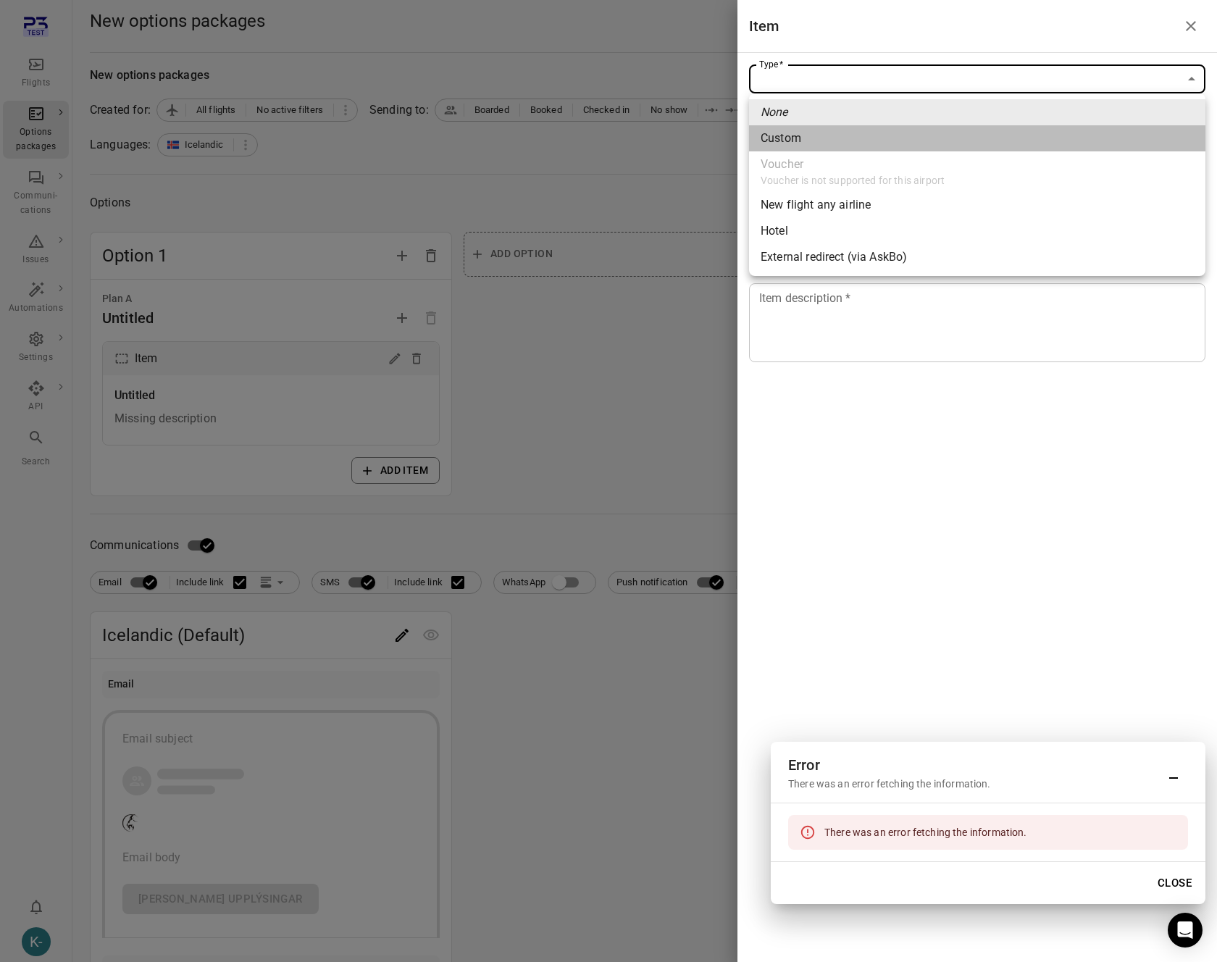
click at [809, 129] on li "Custom" at bounding box center [977, 138] width 456 height 26
type input "******"
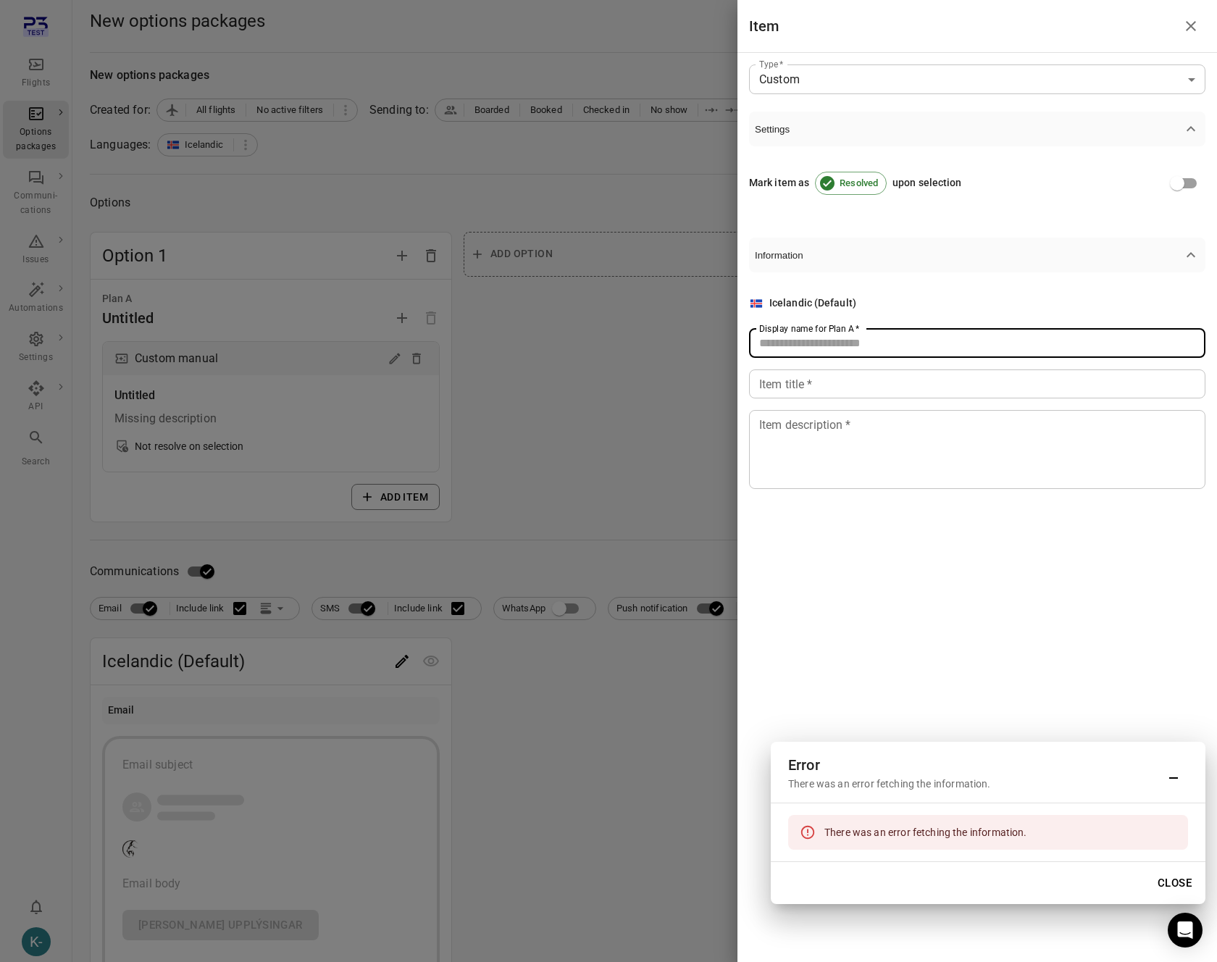
click at [783, 337] on div "Display name for Plan A   * Display name for Plan A   *" at bounding box center [977, 343] width 456 height 29
type input "****"
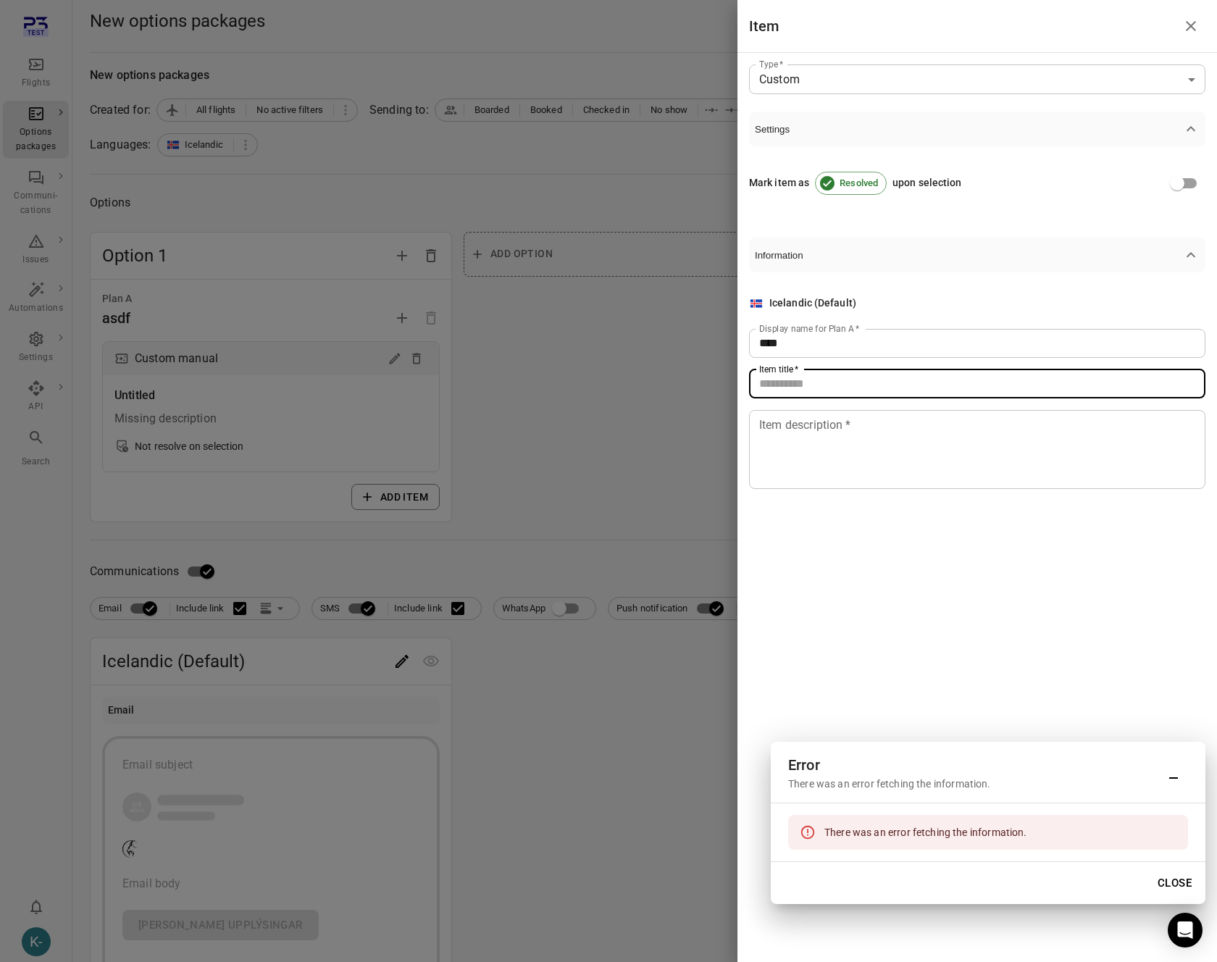
click at [779, 372] on div "Item title   * Item title   *" at bounding box center [977, 383] width 456 height 29
type input "****"
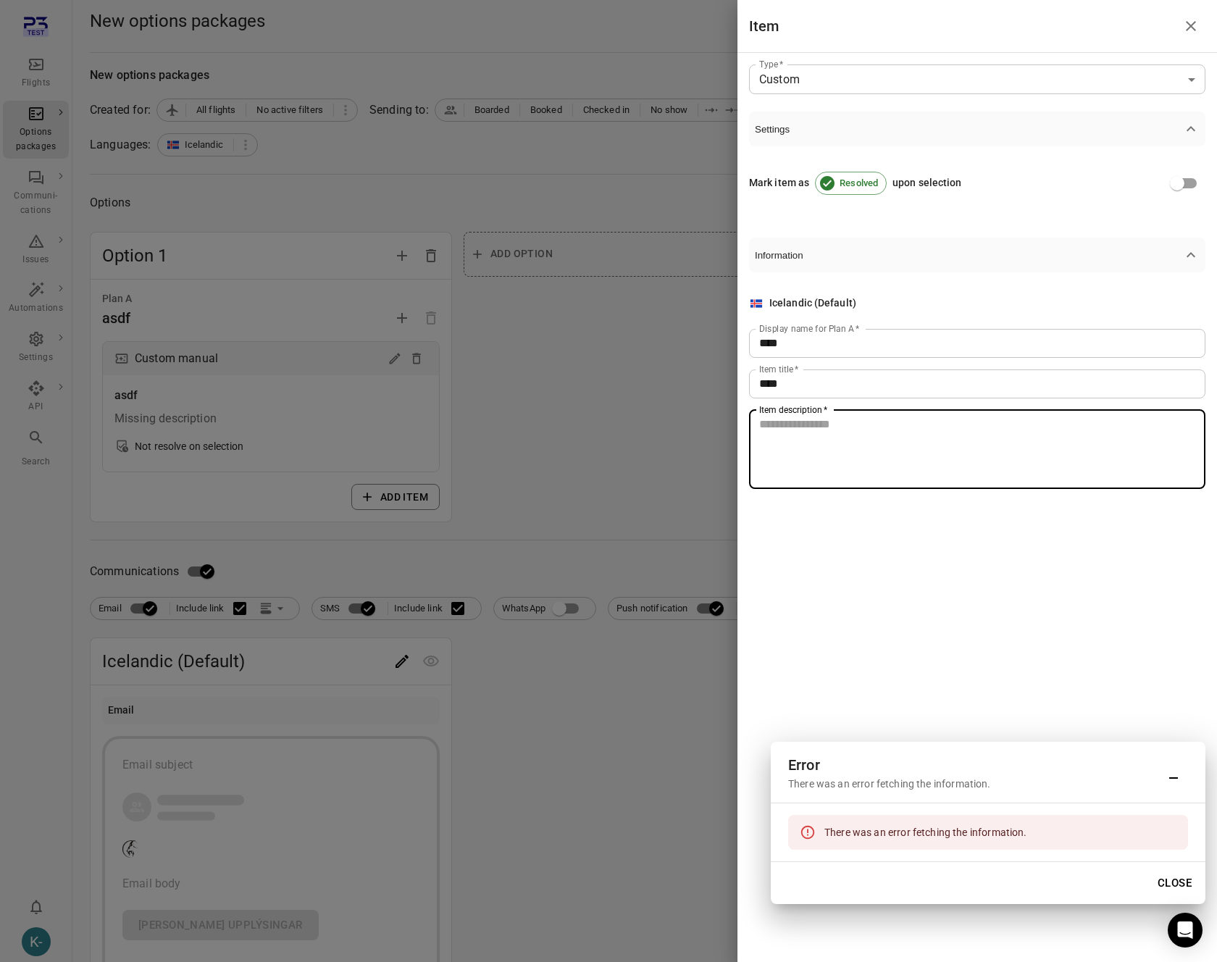
click at [779, 463] on textarea "Item description   *" at bounding box center [977, 449] width 436 height 67
type textarea "****"
click at [657, 442] on div at bounding box center [608, 481] width 1217 height 962
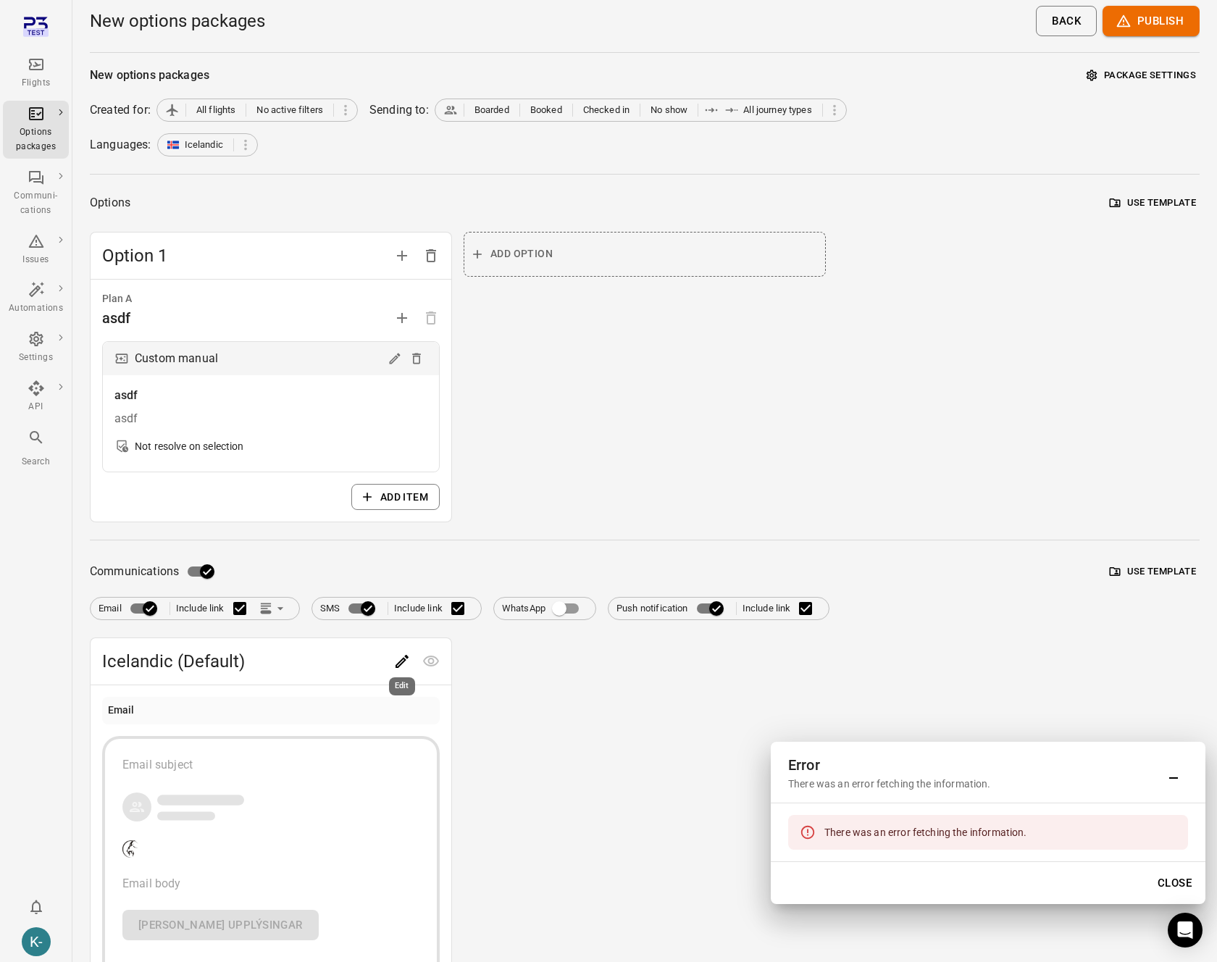
click at [401, 660] on icon "Edit" at bounding box center [401, 661] width 17 height 17
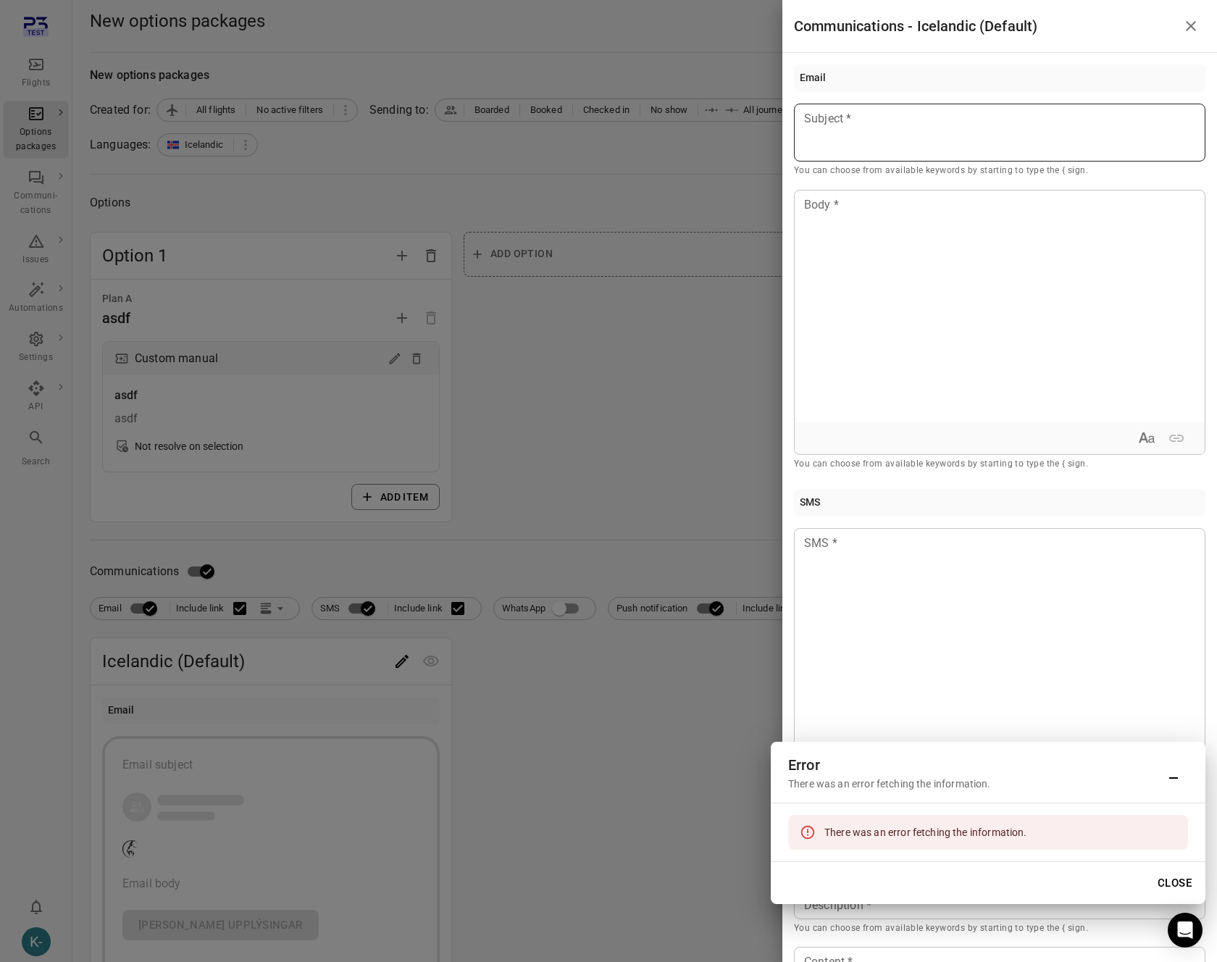
click at [884, 130] on div at bounding box center [999, 133] width 411 height 58
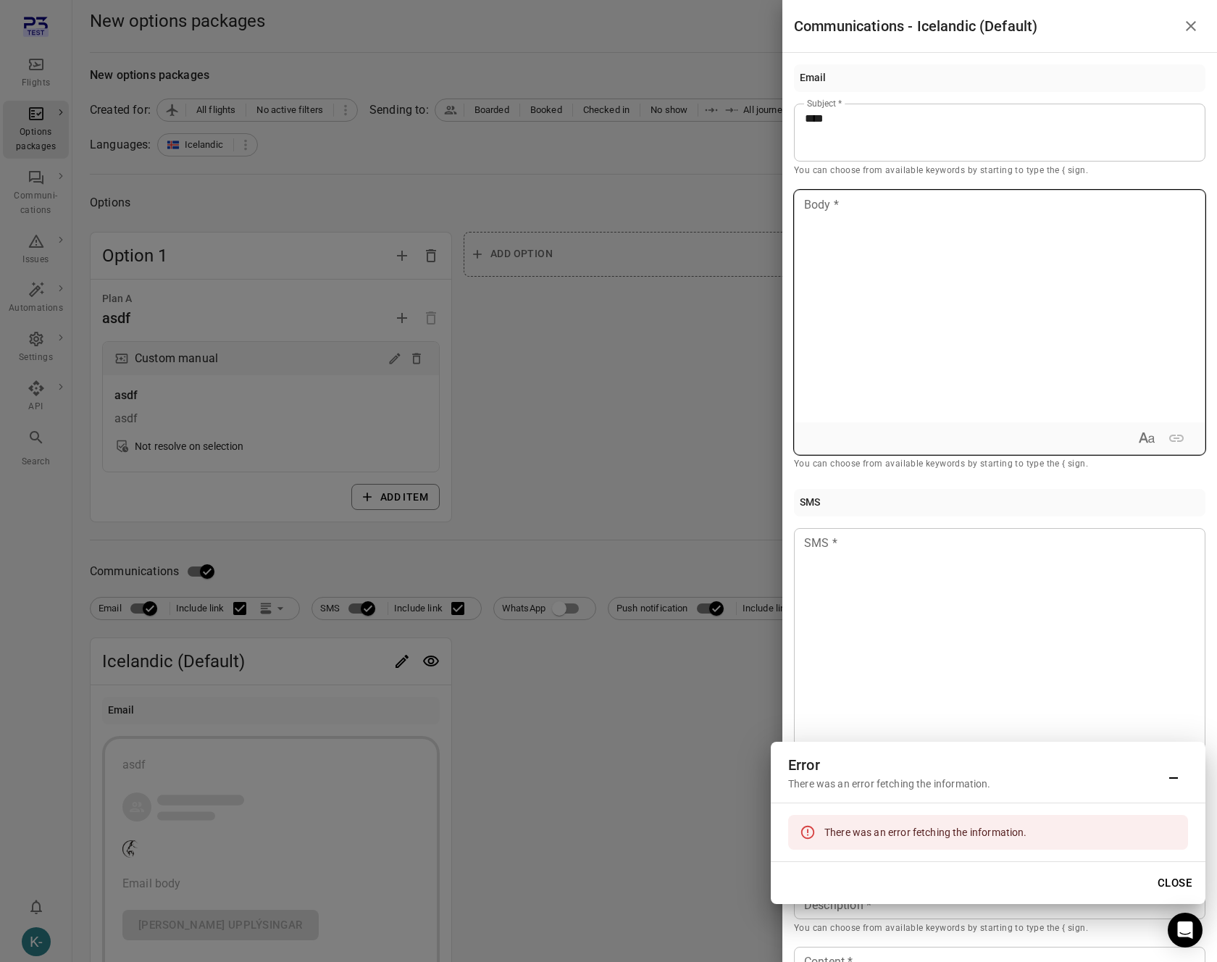
click at [869, 218] on div at bounding box center [1000, 307] width 410 height 232
click at [572, 503] on div at bounding box center [608, 481] width 1217 height 962
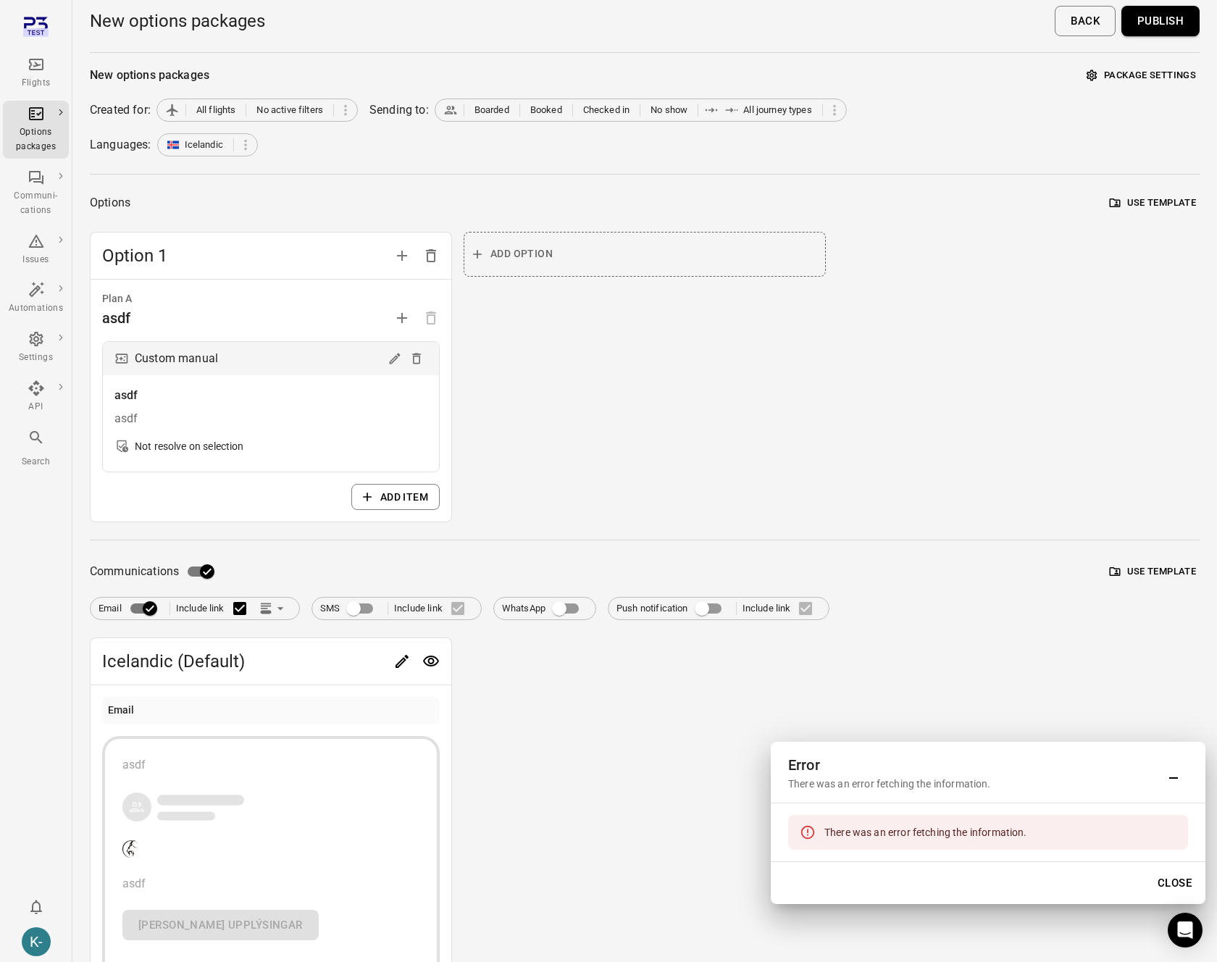
click at [884, 14] on button "Publish" at bounding box center [1160, 21] width 78 height 30
click at [855, 362] on div "Option 1 Plan A asdf Custom manual asdf asdf Not resolve on selection Add item …" at bounding box center [645, 377] width 1110 height 291
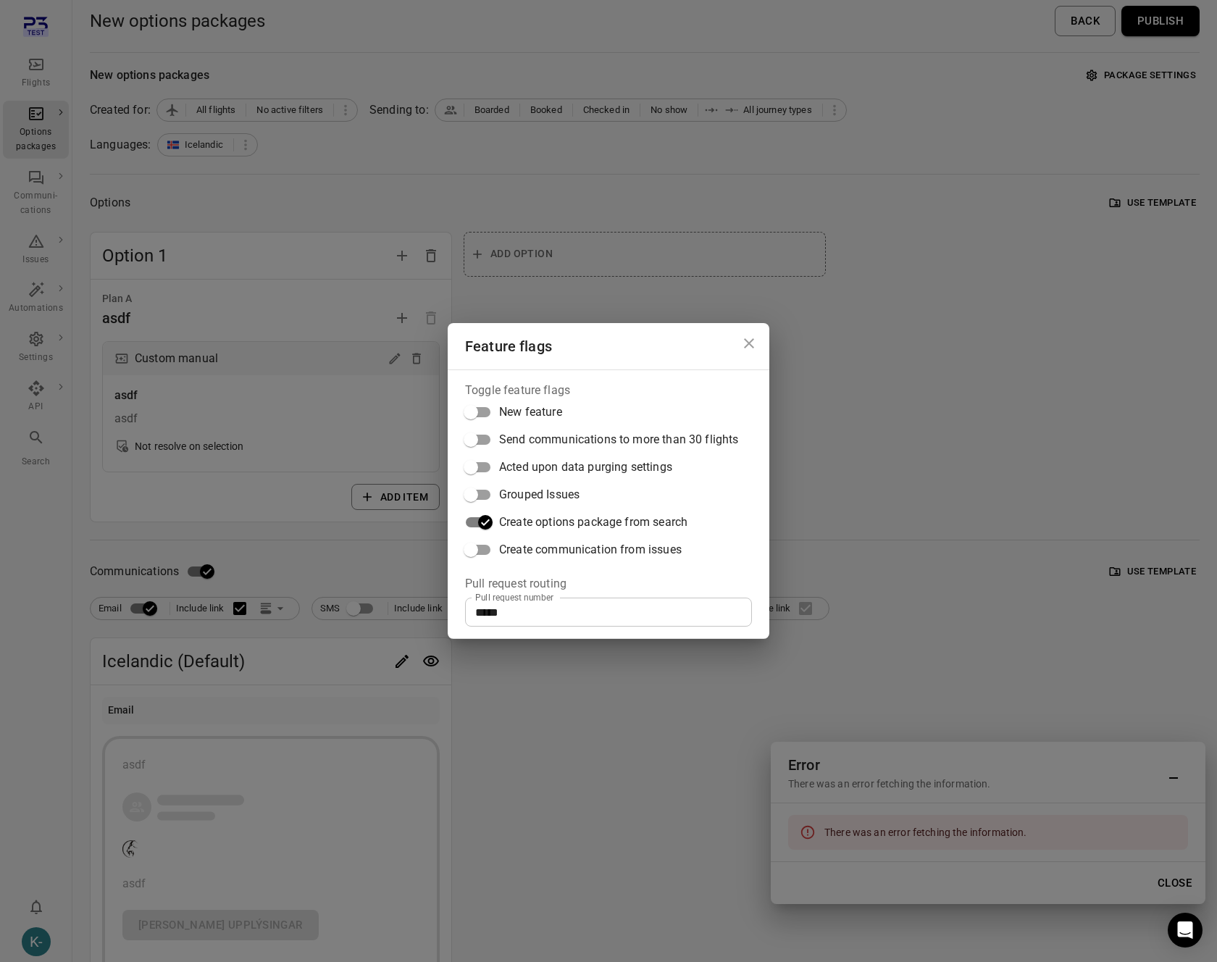
click at [884, 375] on div "Feature flags Toggle feature flags New feature Send communications to more than…" at bounding box center [608, 481] width 1217 height 962
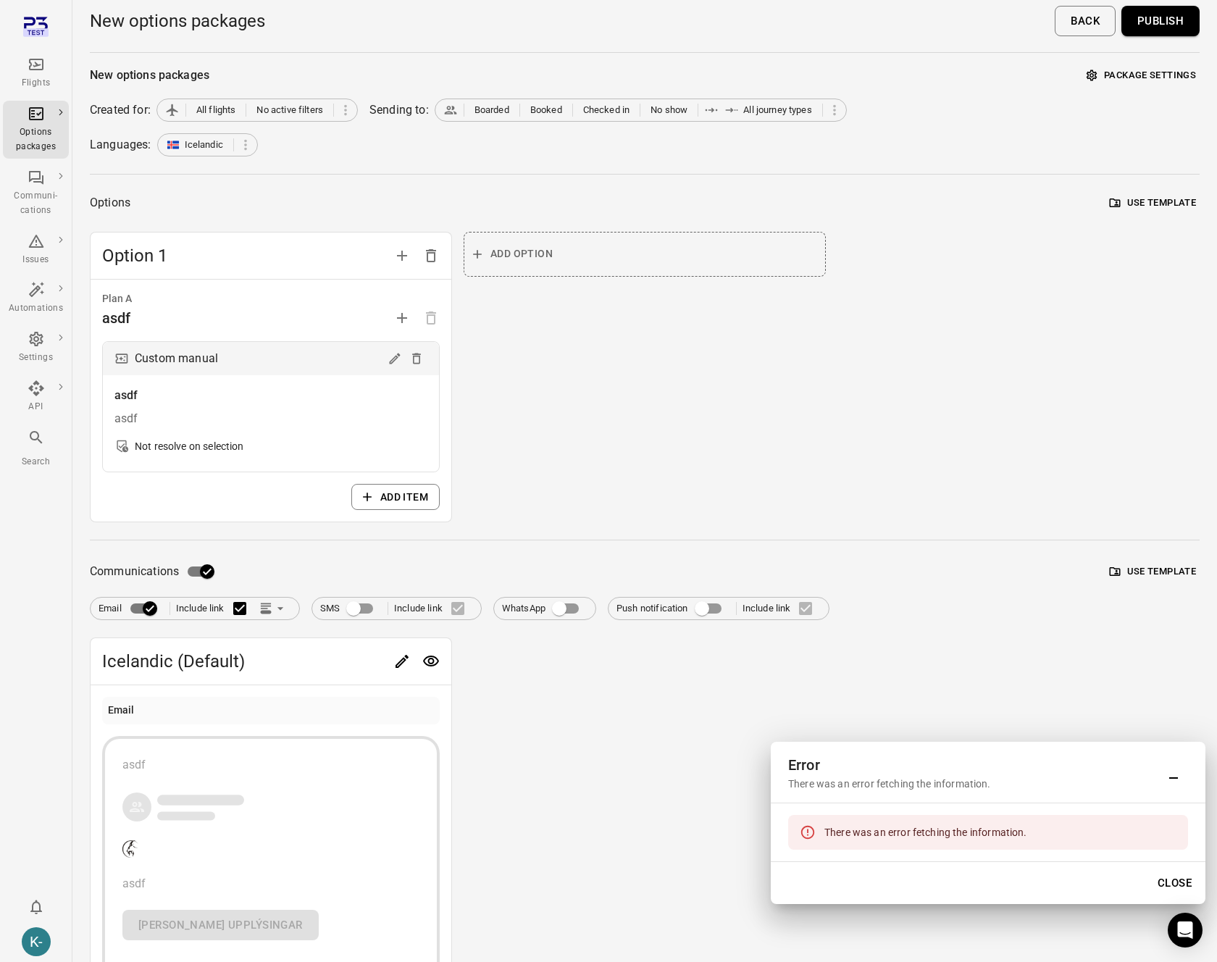
click at [884, 26] on button "Publish" at bounding box center [1160, 21] width 78 height 30
